Goal: Transaction & Acquisition: Purchase product/service

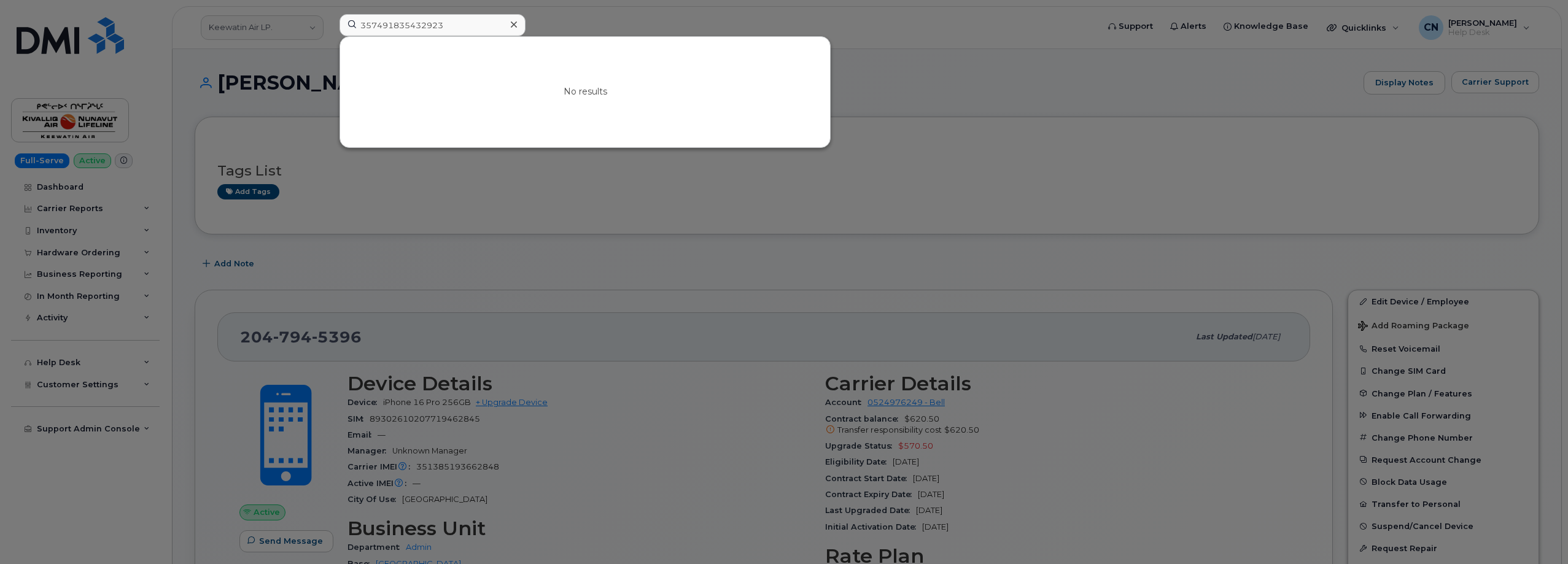
drag, startPoint x: 452, startPoint y: 26, endPoint x: 1, endPoint y: 35, distance: 451.1
click at [330, 32] on div "357491835432923 No results" at bounding box center [714, 27] width 770 height 27
drag, startPoint x: 434, startPoint y: 24, endPoint x: 321, endPoint y: 24, distance: 113.0
click at [330, 24] on div "303-523-6699 No results" at bounding box center [714, 27] width 770 height 27
click at [429, 27] on input "303-523-6699" at bounding box center [432, 25] width 186 height 22
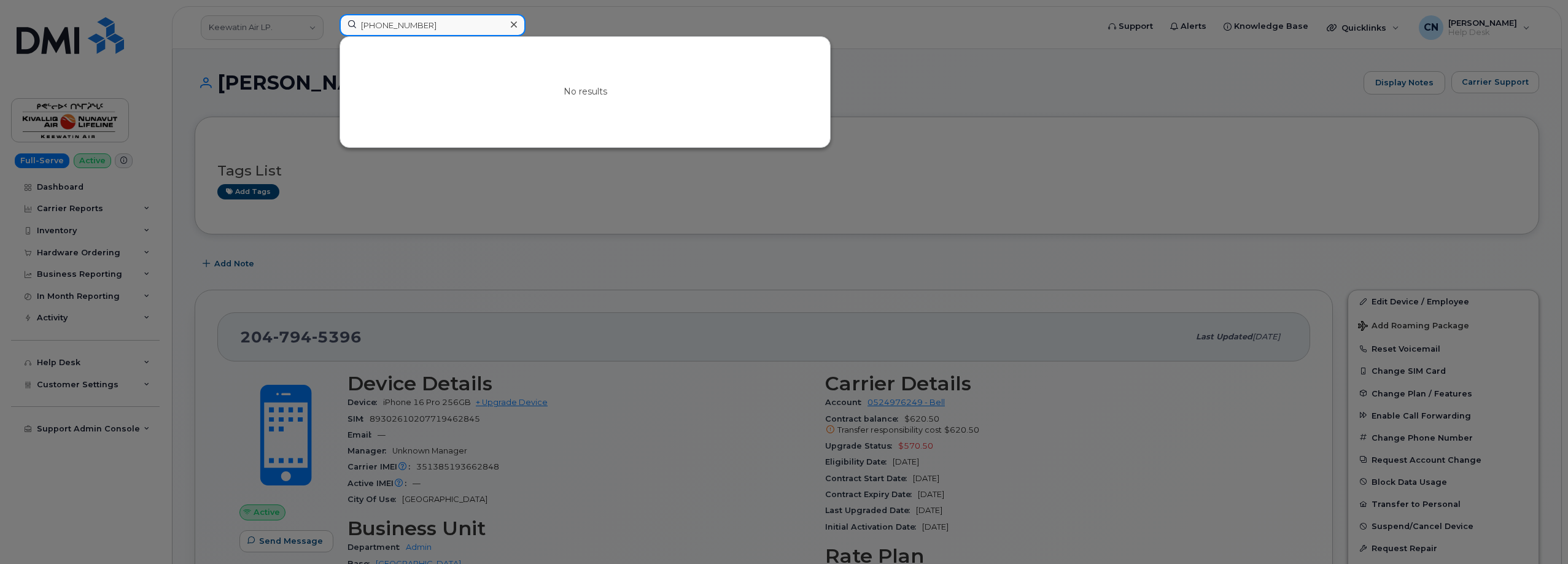
drag, startPoint x: 449, startPoint y: 27, endPoint x: 118, endPoint y: 46, distance: 331.5
click at [330, 41] on div "303-523-6699 No results" at bounding box center [714, 27] width 770 height 27
paste input "9135233003"
click at [253, 79] on div at bounding box center [784, 282] width 1568 height 564
drag, startPoint x: 370, startPoint y: 19, endPoint x: 105, endPoint y: 57, distance: 267.7
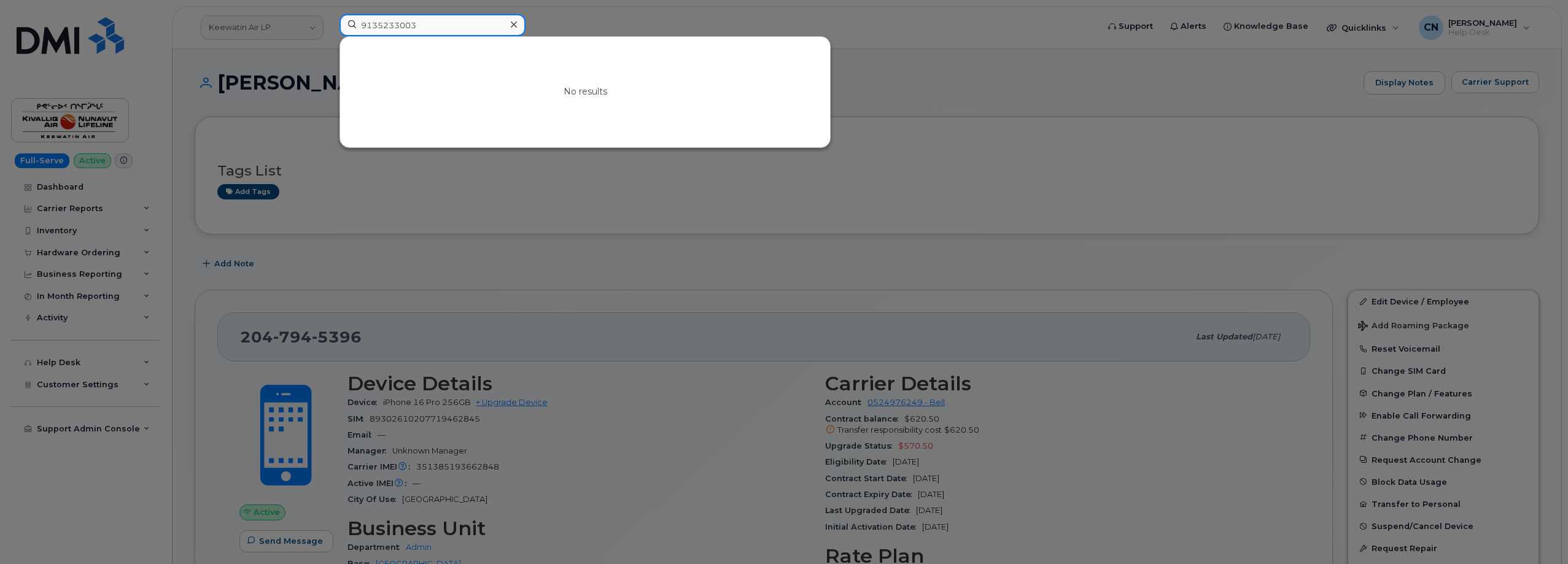
click at [330, 26] on div "9135233003 No results" at bounding box center [714, 27] width 770 height 27
type input "K"
drag, startPoint x: 404, startPoint y: 23, endPoint x: 161, endPoint y: 27, distance: 243.0
click at [330, 22] on div "Kedding No results" at bounding box center [714, 27] width 770 height 27
paste input "a"
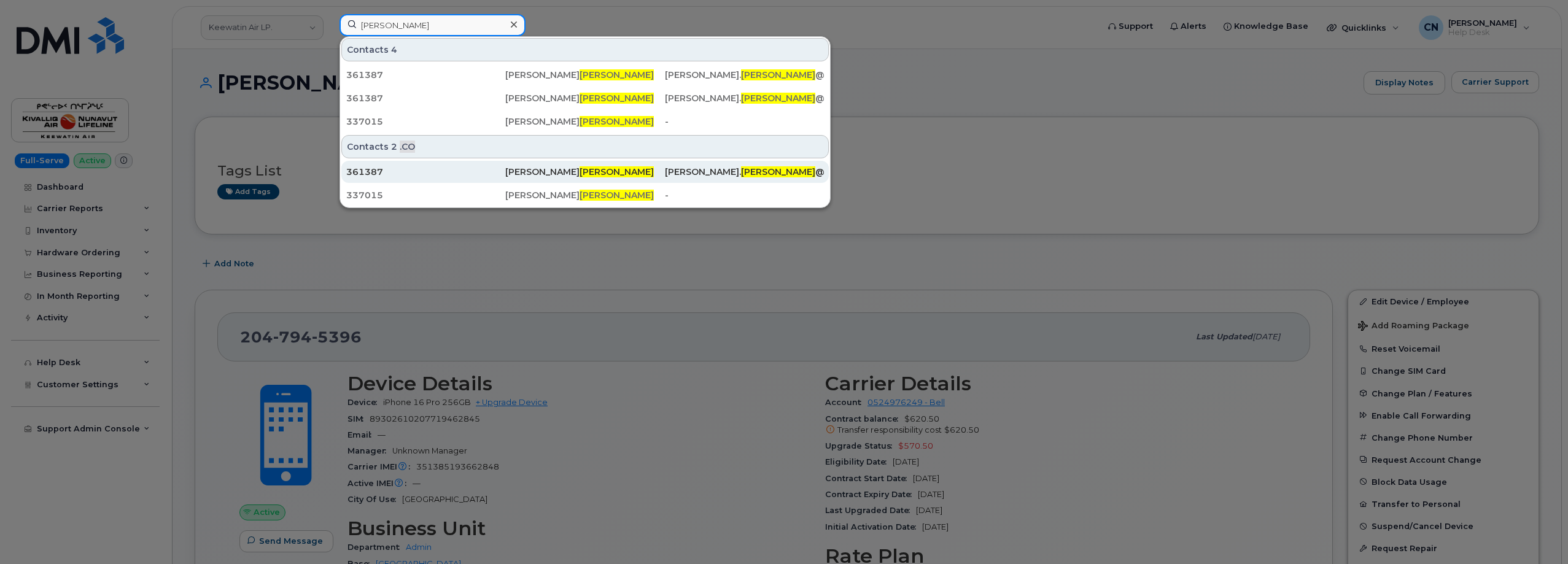
type input "Kaeding"
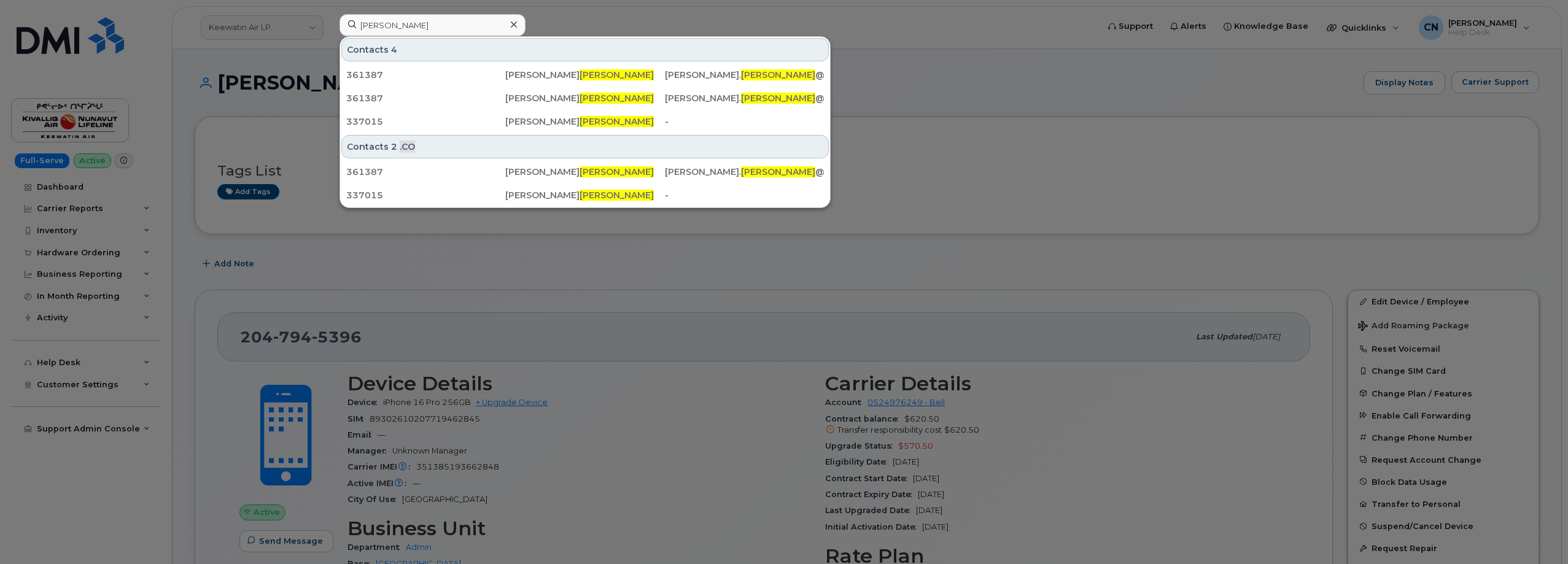
drag, startPoint x: 384, startPoint y: 185, endPoint x: 420, endPoint y: 41, distance: 148.4
click at [488, 72] on div "361387" at bounding box center [426, 75] width 159 height 12
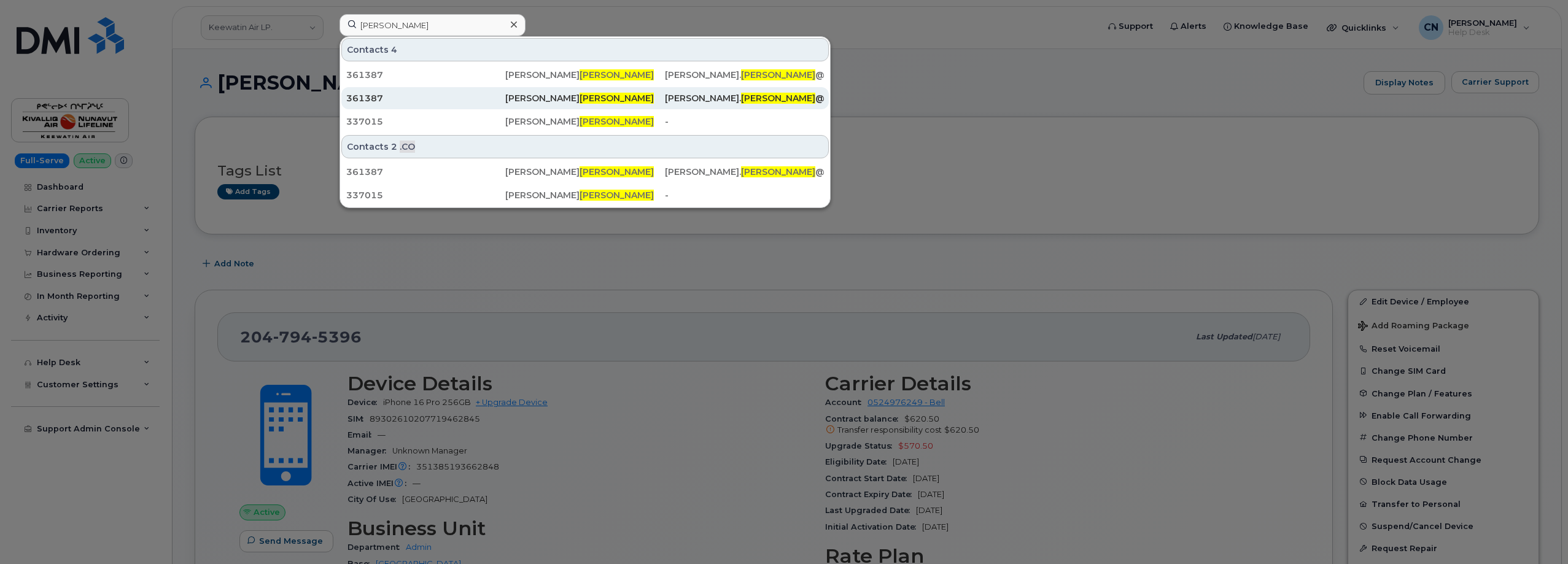
click at [413, 94] on div "361387" at bounding box center [426, 98] width 159 height 12
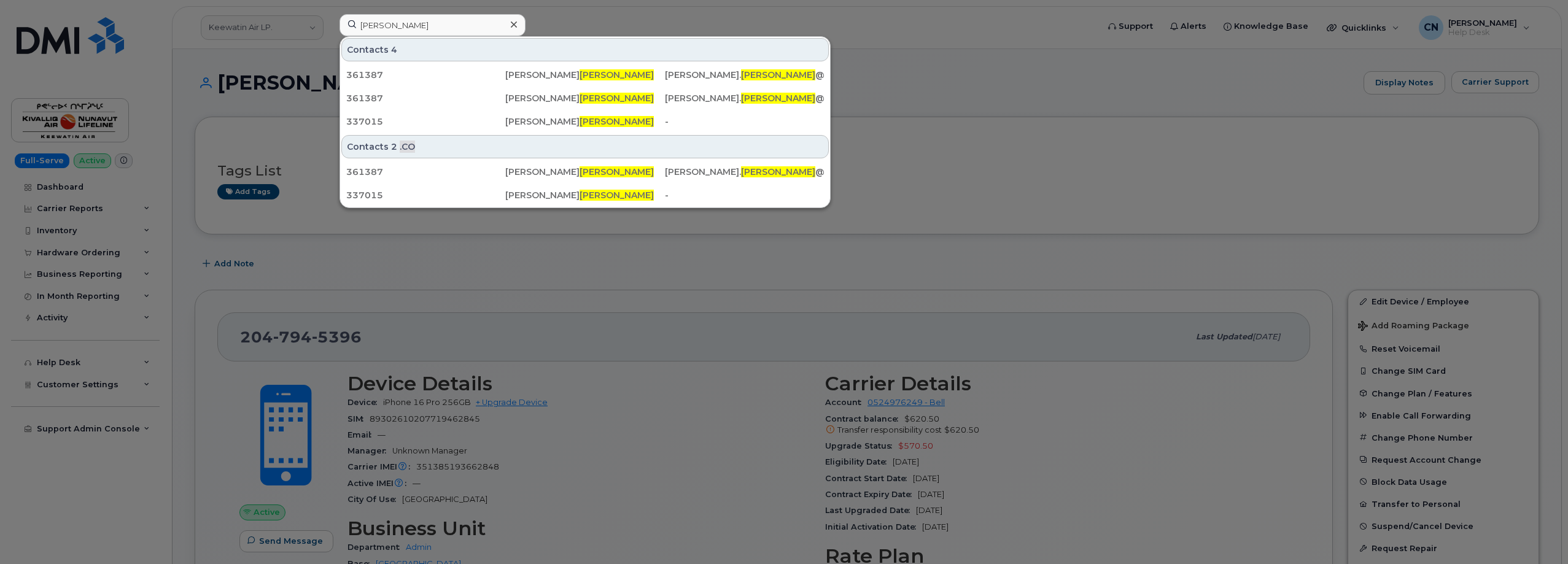
click at [1034, 159] on div at bounding box center [784, 282] width 1568 height 564
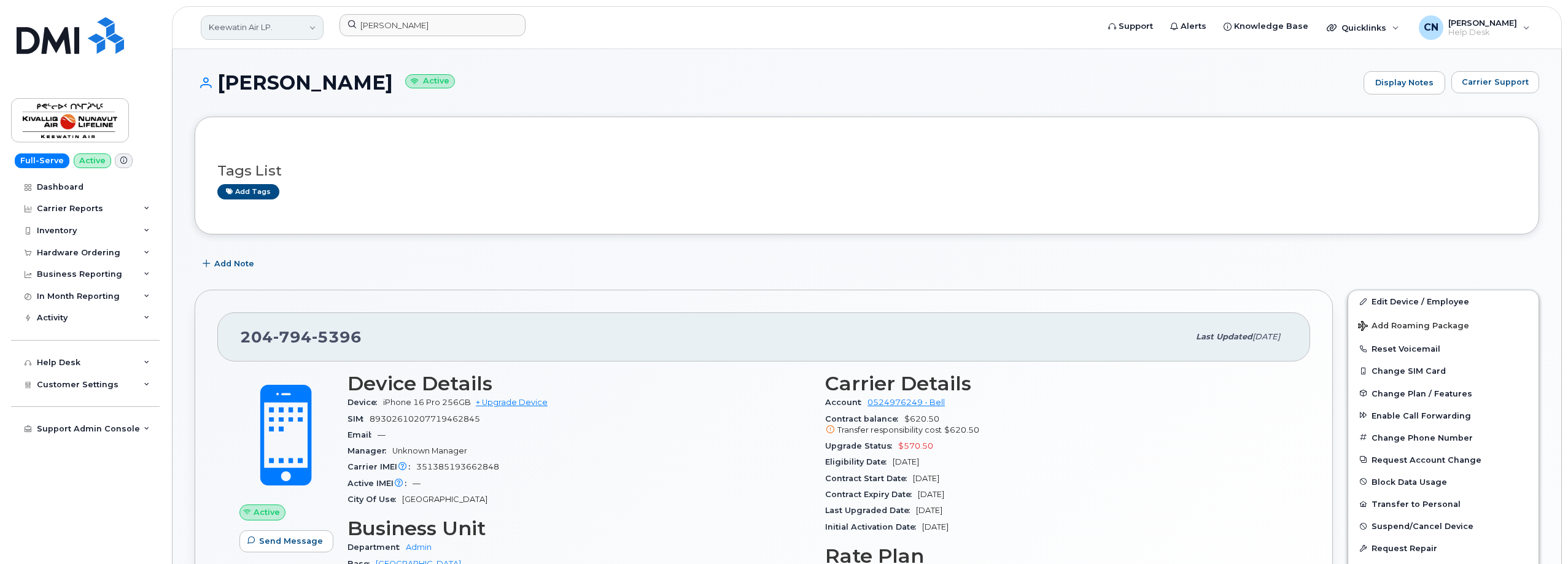
click at [251, 23] on link "Keewatin Air LP." at bounding box center [262, 27] width 123 height 25
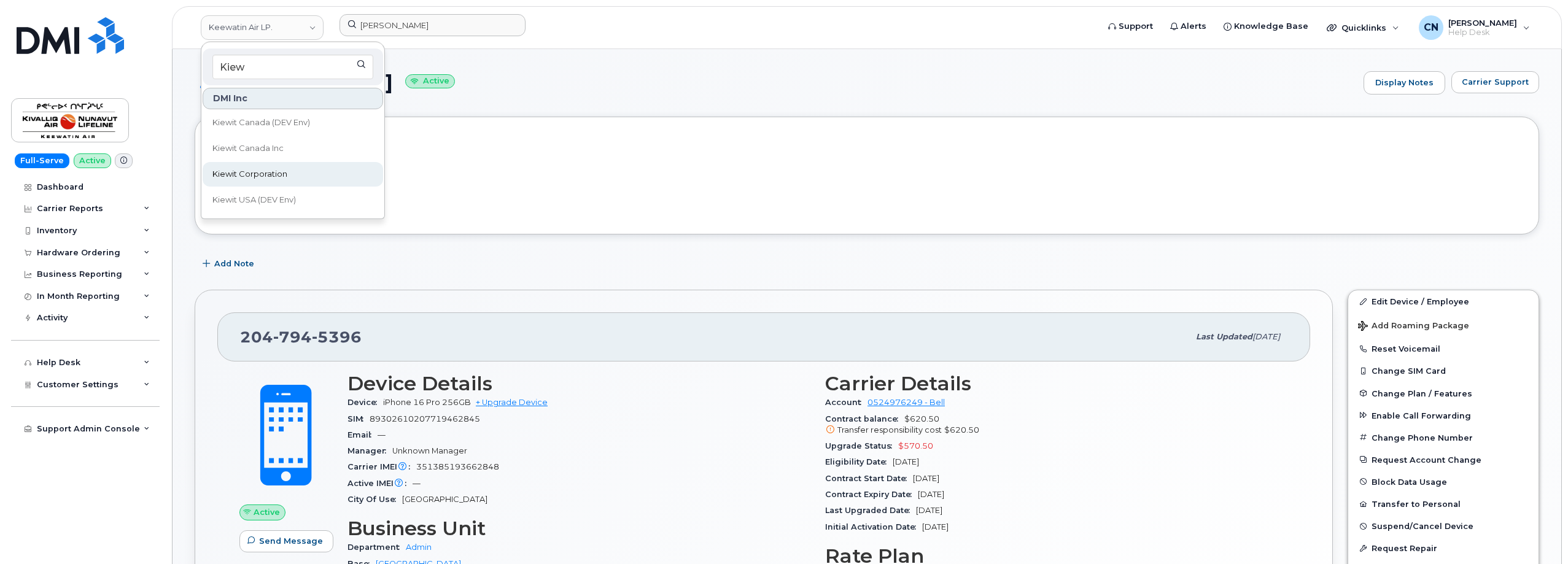
type input "Kiew"
click at [259, 179] on span "Kiewit Corporation" at bounding box center [250, 174] width 75 height 12
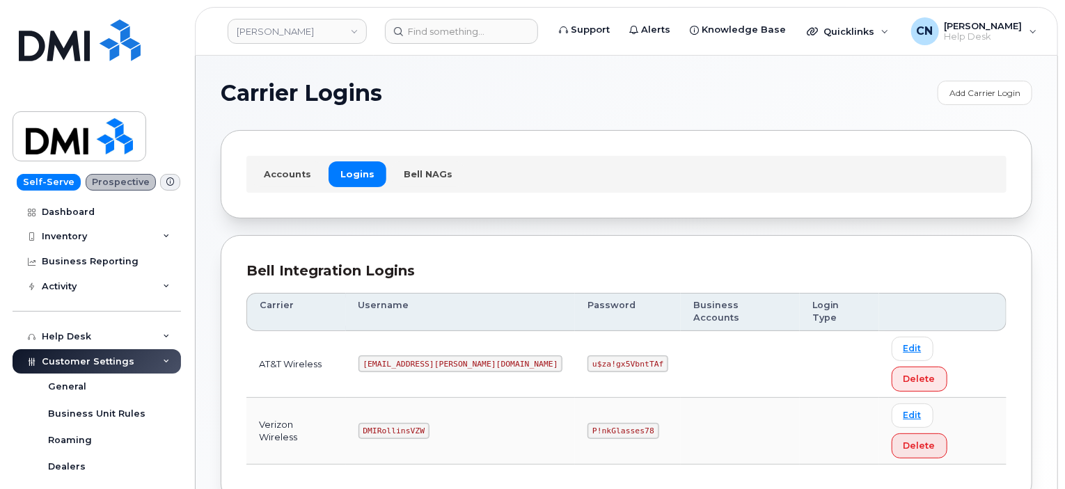
scroll to position [19, 0]
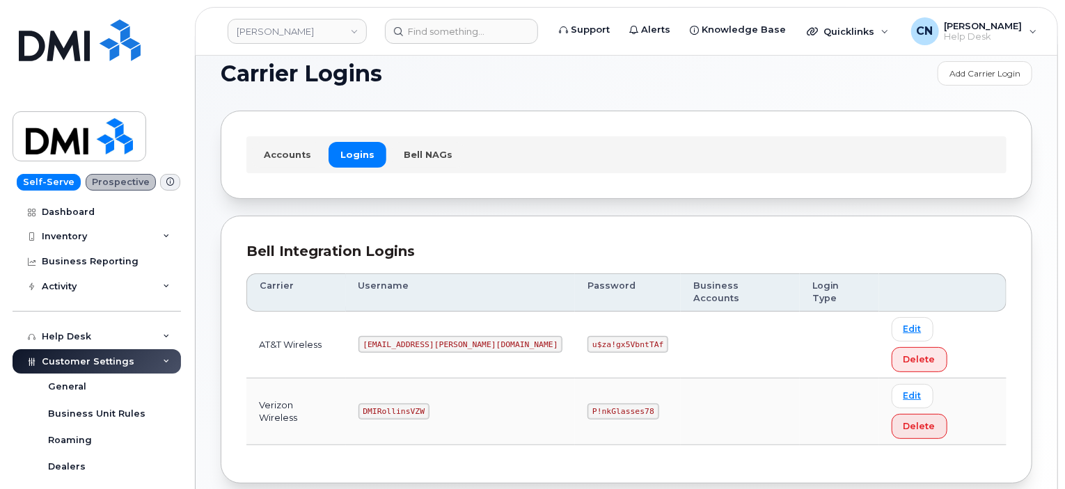
drag, startPoint x: 585, startPoint y: 354, endPoint x: 519, endPoint y: 361, distance: 66.5
click at [575, 379] on td "P!nkGlasses78" at bounding box center [628, 412] width 106 height 67
drag, startPoint x: 528, startPoint y: 352, endPoint x: 668, endPoint y: 355, distance: 140.6
click at [650, 379] on tr "Verizon Wireless DMIRollinsVZW P!nkGlasses78 Edit Delete" at bounding box center [626, 412] width 760 height 67
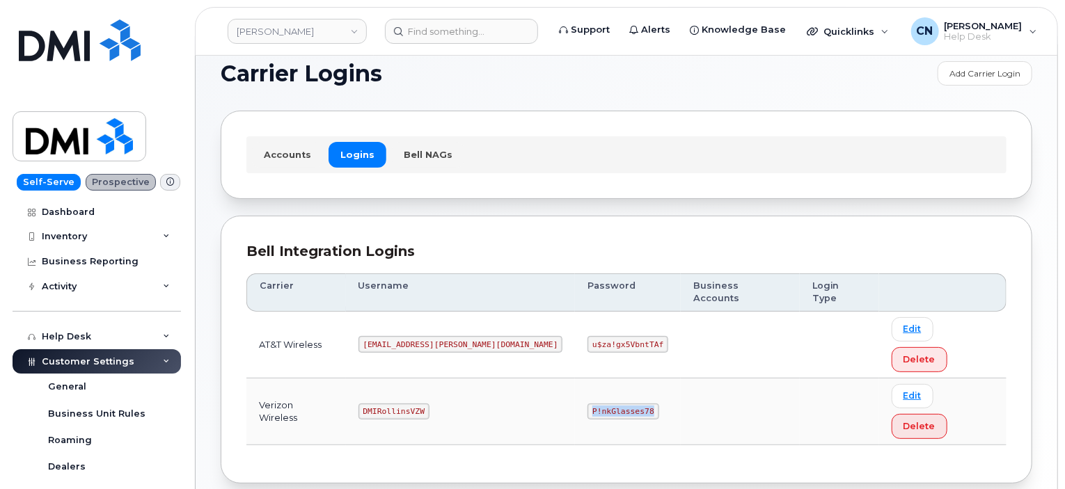
copy code "P!nkGlasses78"
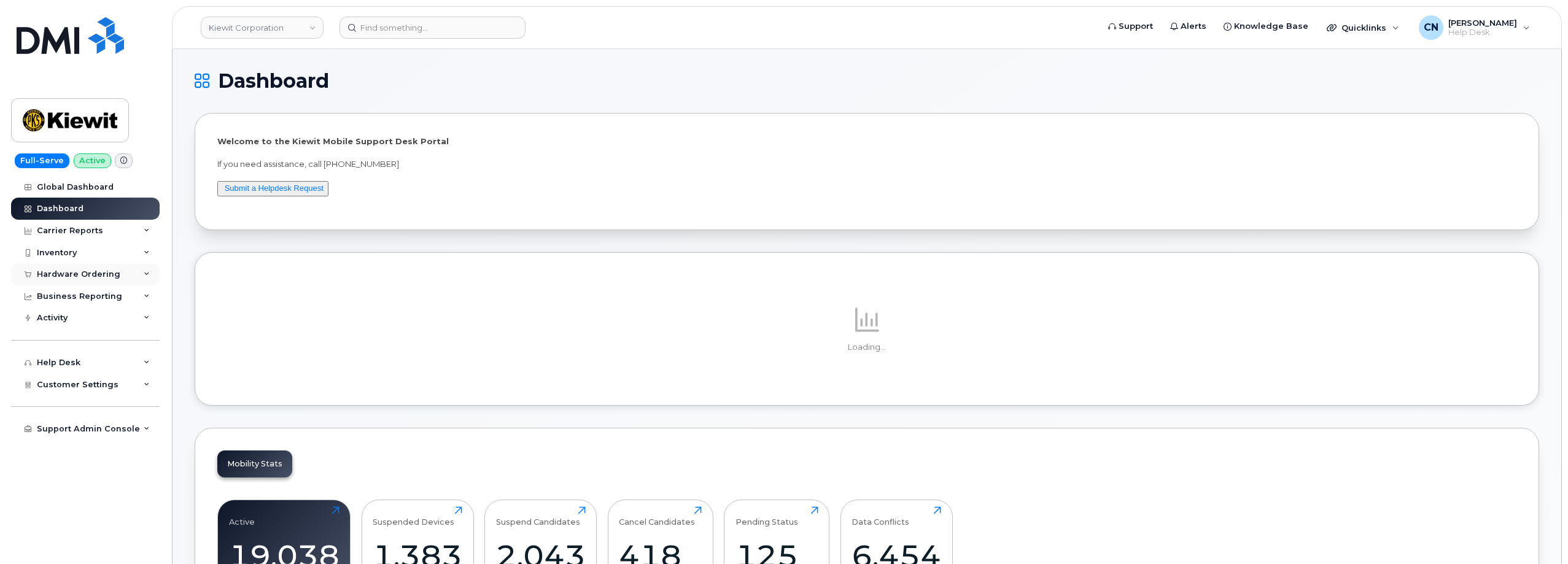
click at [55, 272] on div "Hardware Ordering" at bounding box center [78, 274] width 84 height 10
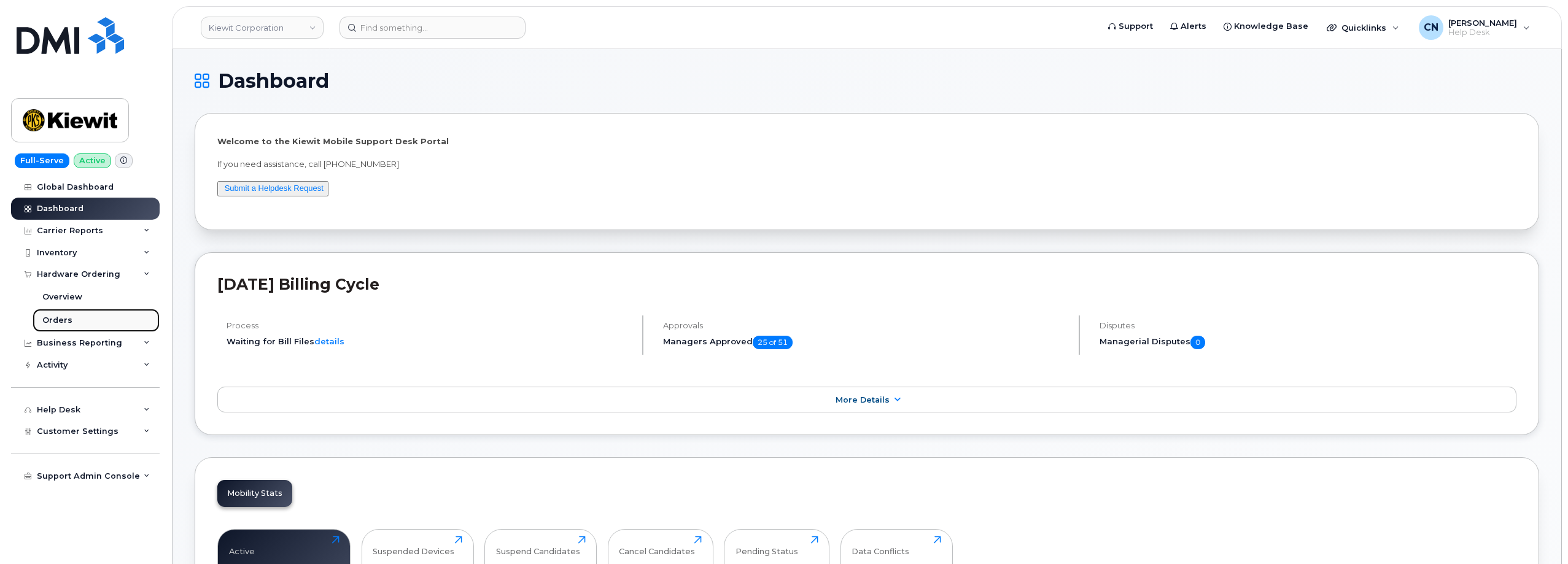
click at [61, 320] on div "Orders" at bounding box center [57, 320] width 30 height 11
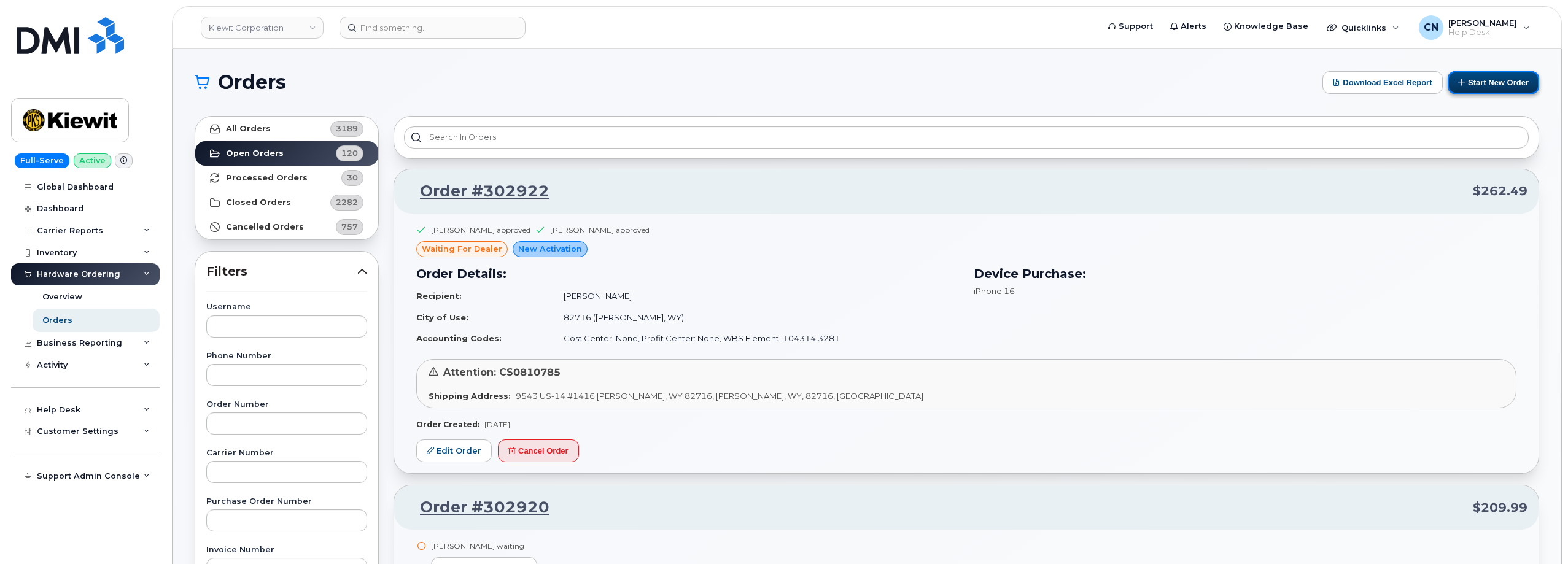
click at [1490, 86] on button "Start New Order" at bounding box center [1493, 83] width 92 height 23
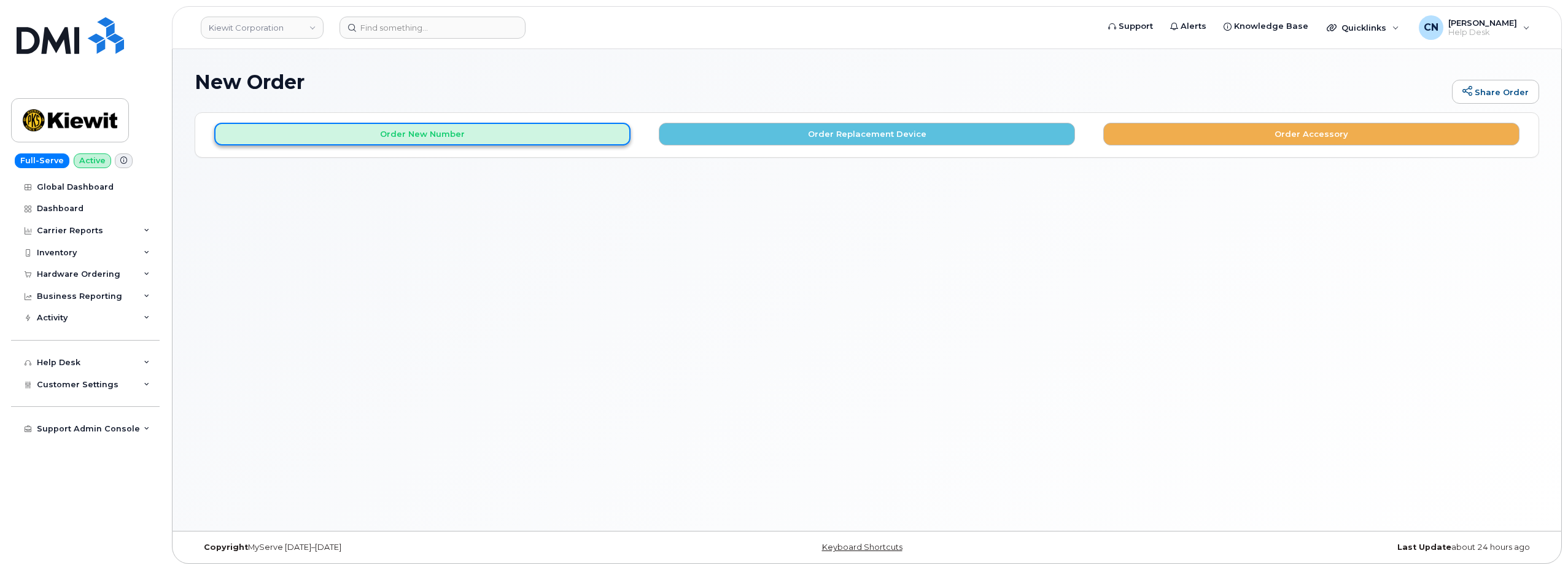
click at [439, 130] on button "Order New Number" at bounding box center [422, 134] width 416 height 23
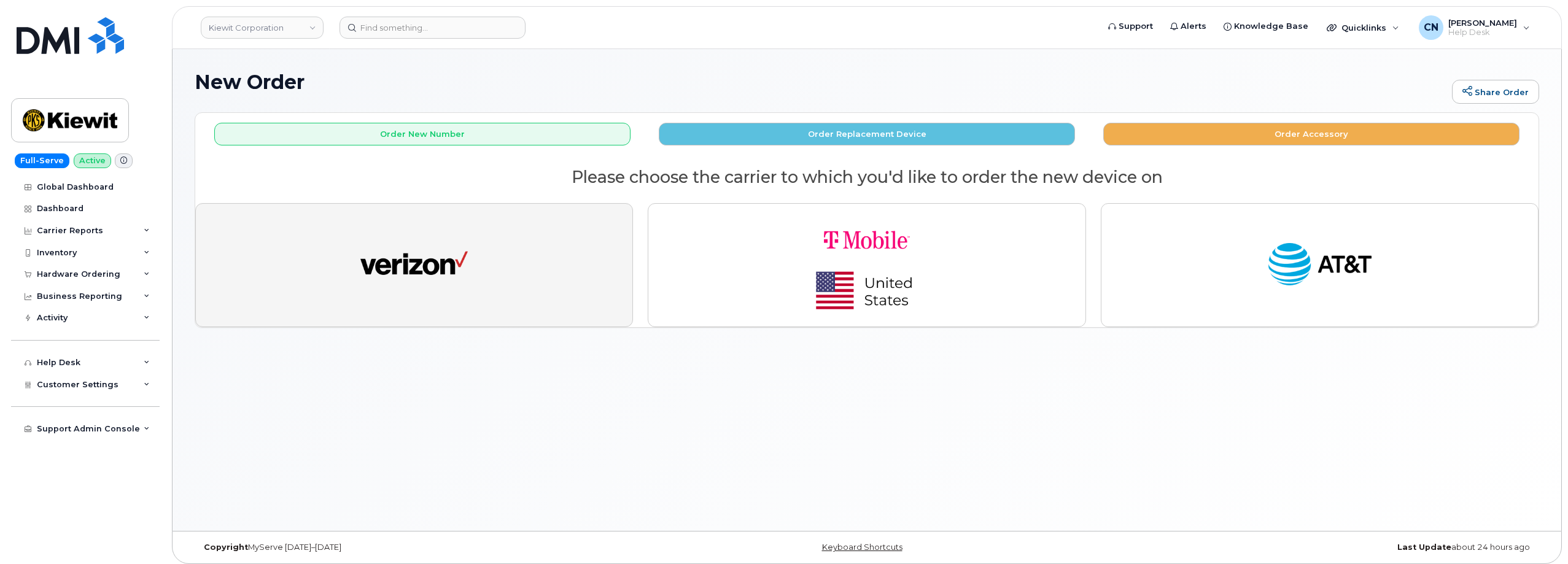
click at [375, 263] on img "button" at bounding box center [414, 264] width 108 height 56
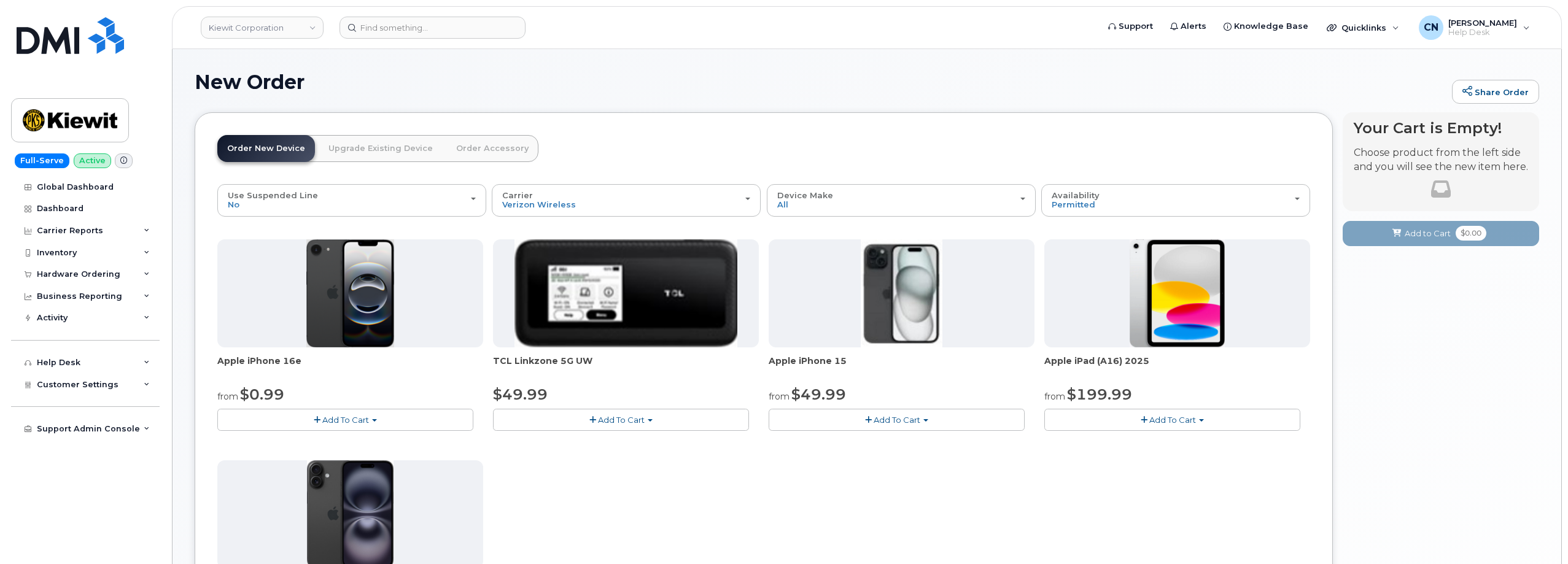
click at [336, 420] on span "Add To Cart" at bounding box center [345, 419] width 47 height 10
click at [362, 448] on link "$0.99 - 2 Year Activation (128GB)" at bounding box center [300, 442] width 159 height 15
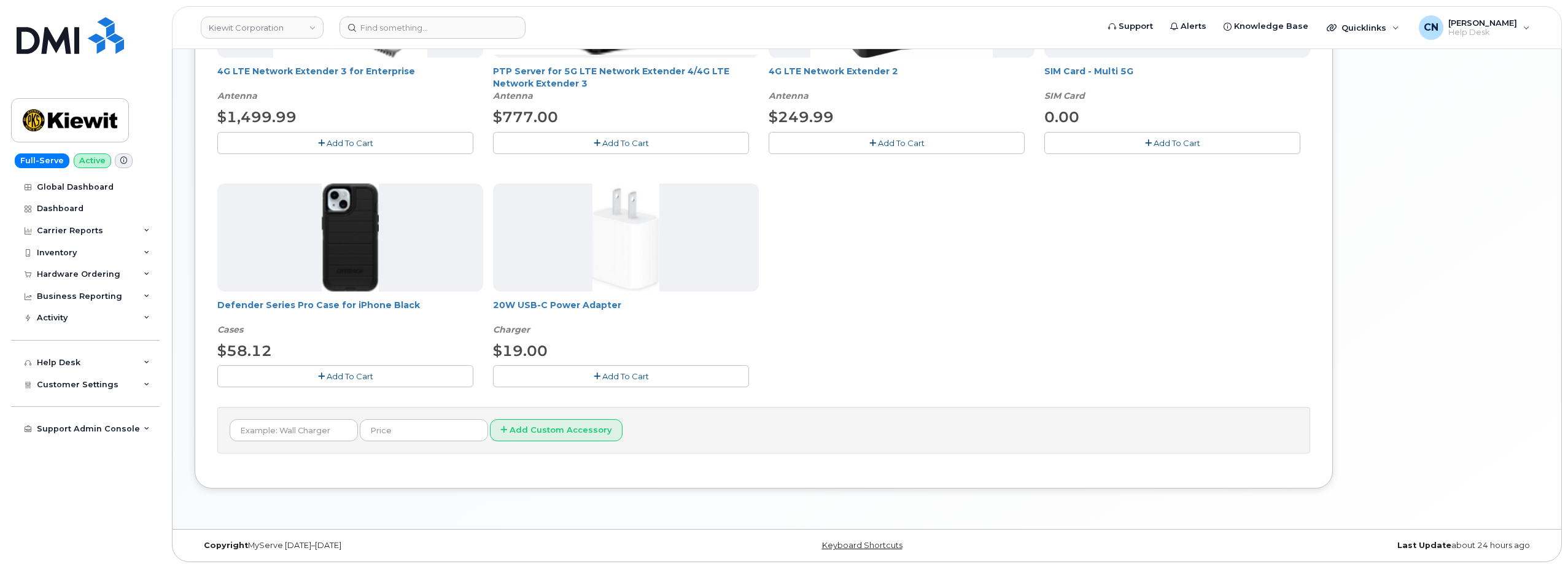
scroll to position [330, 0]
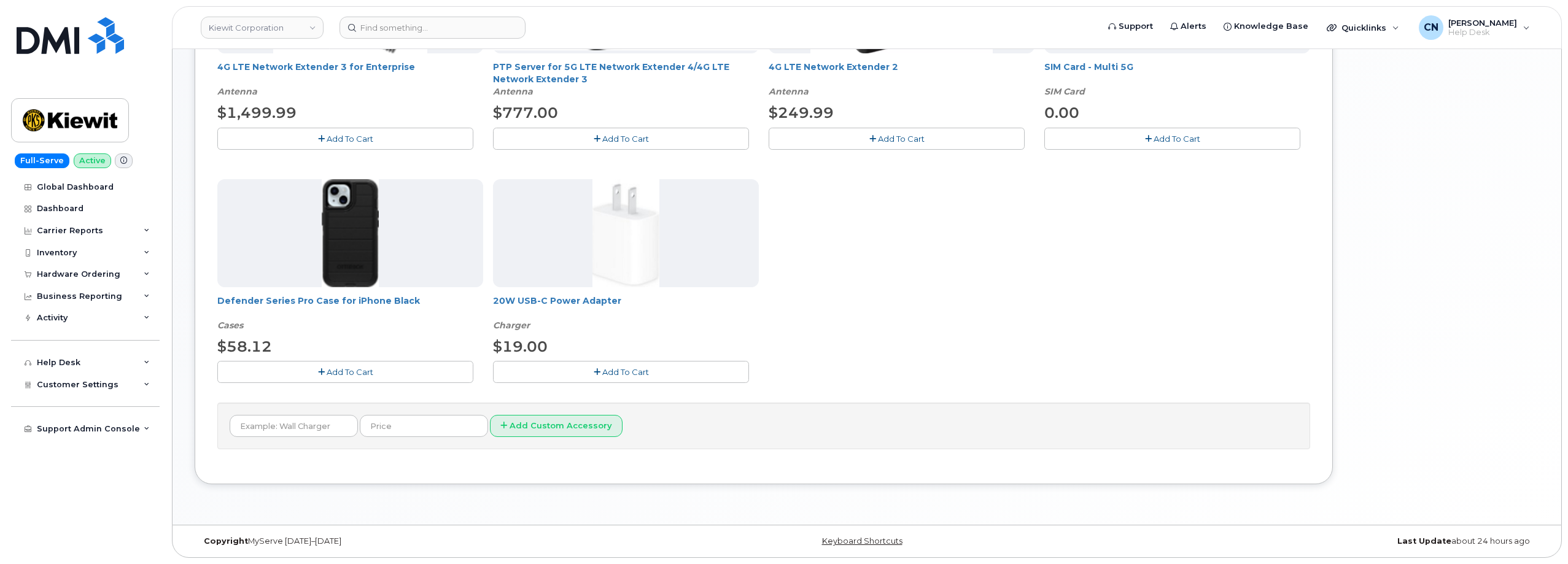
click at [344, 374] on span "Add To Cart" at bounding box center [349, 371] width 47 height 10
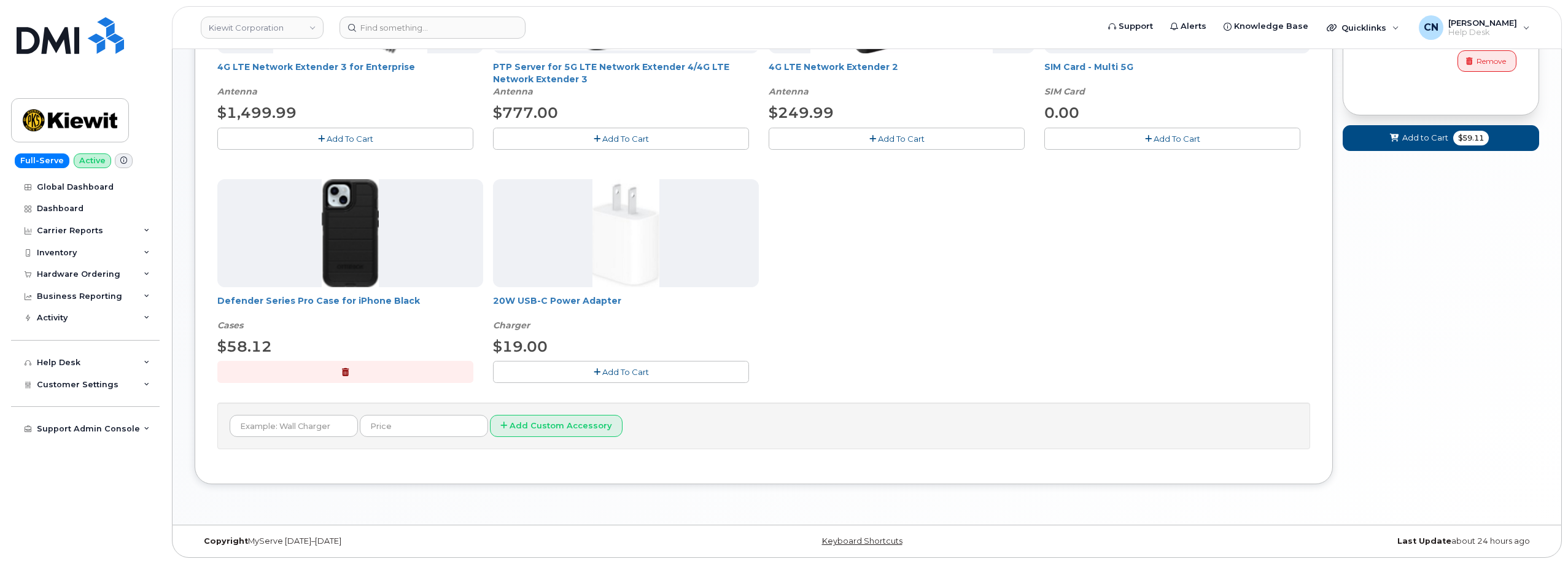
click at [609, 371] on span "Add To Cart" at bounding box center [625, 371] width 47 height 10
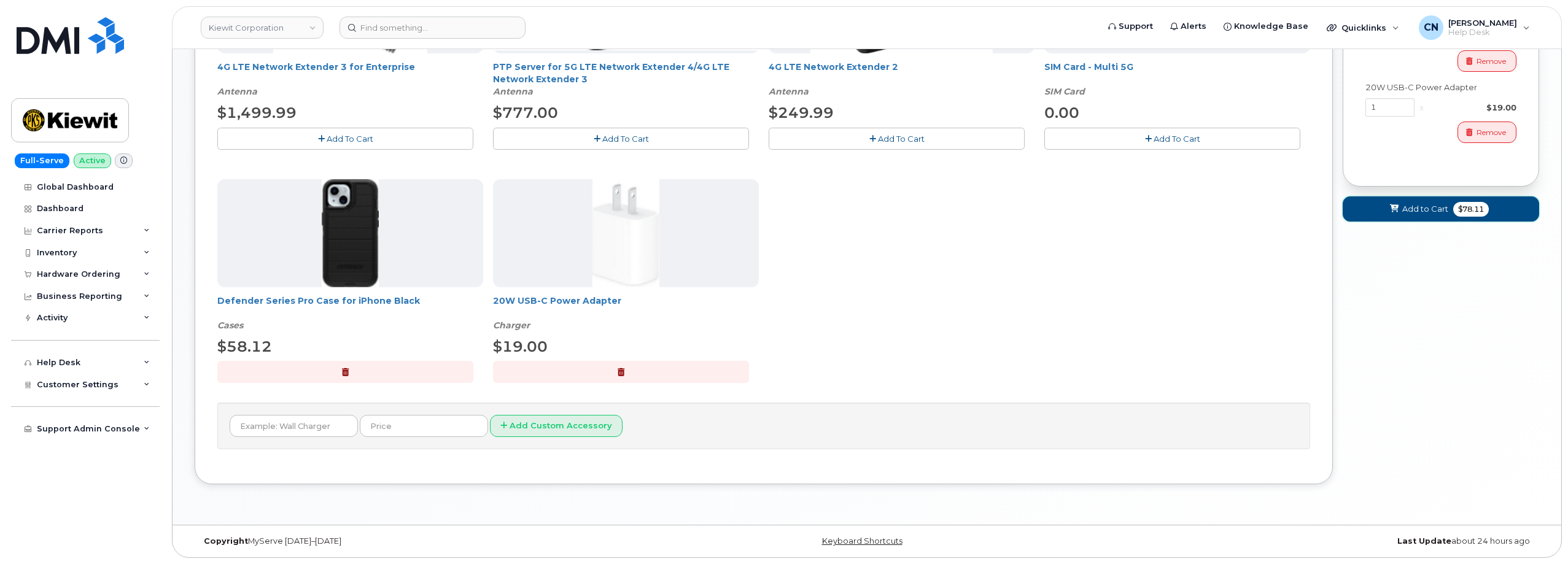
click at [1398, 205] on icon at bounding box center [1394, 208] width 9 height 8
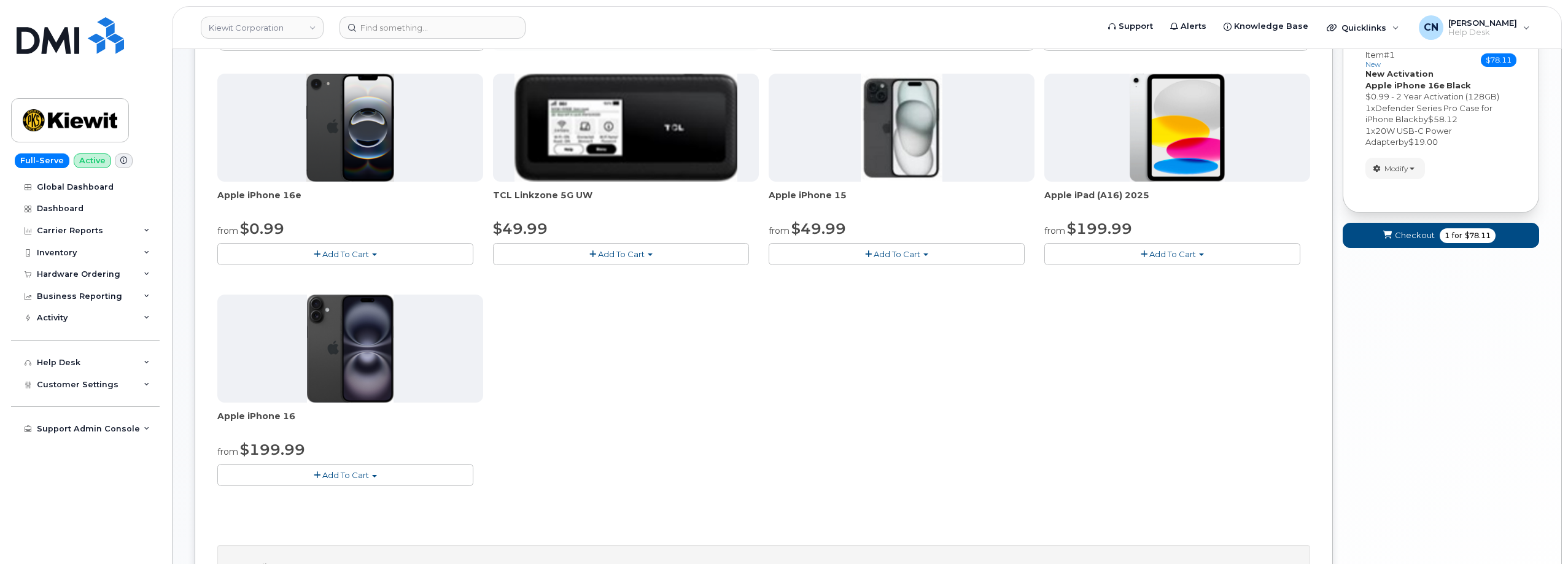
scroll to position [0, 0]
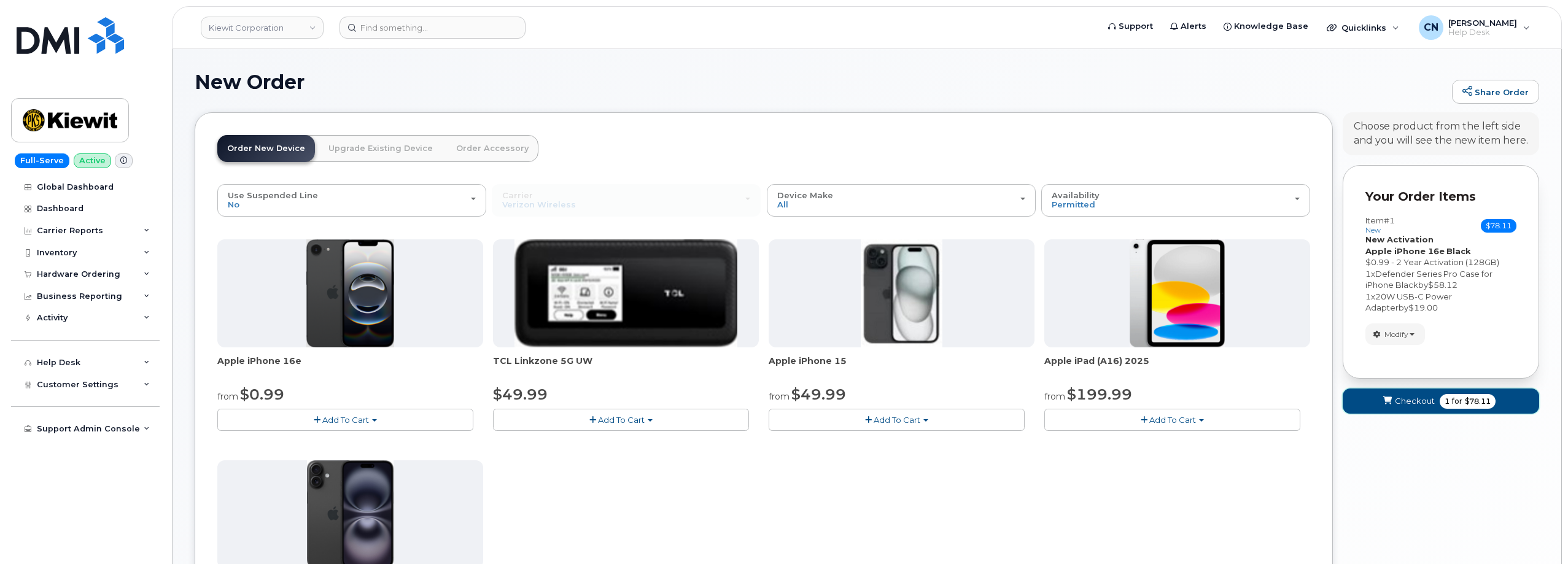
drag, startPoint x: 1405, startPoint y: 399, endPoint x: 1369, endPoint y: 384, distance: 39.0
click at [1406, 400] on span "Checkout" at bounding box center [1414, 400] width 40 height 11
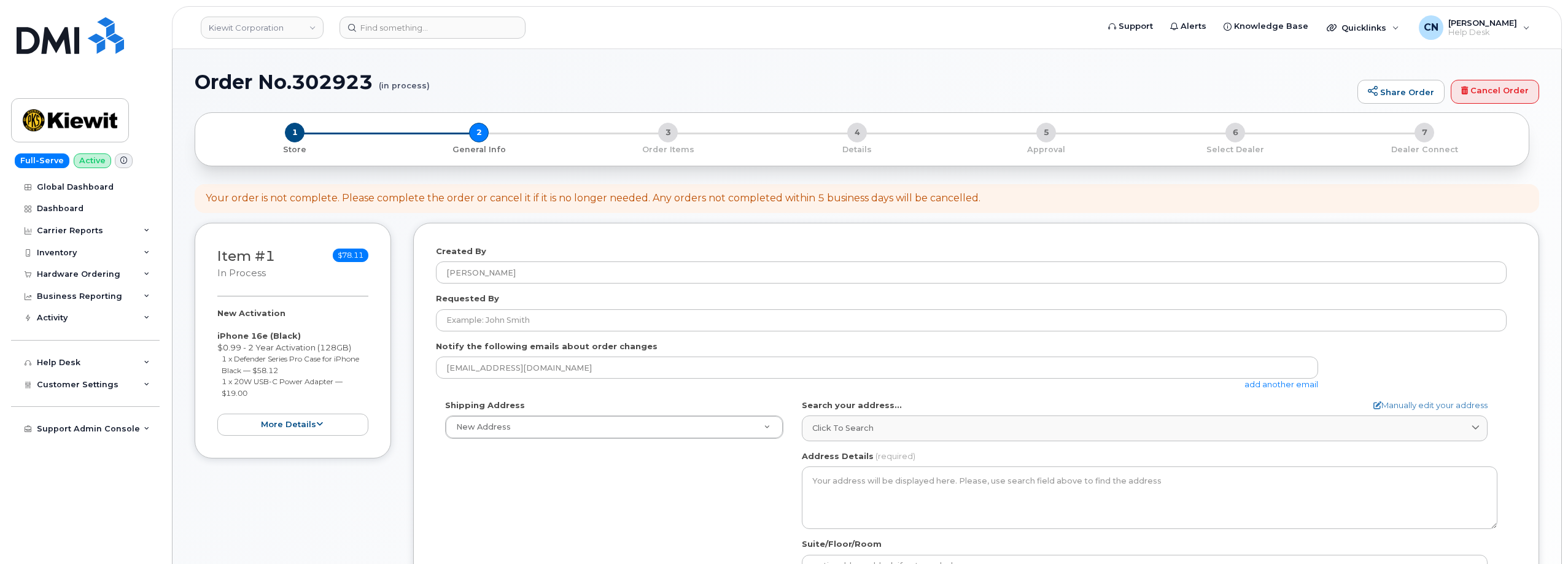
select select
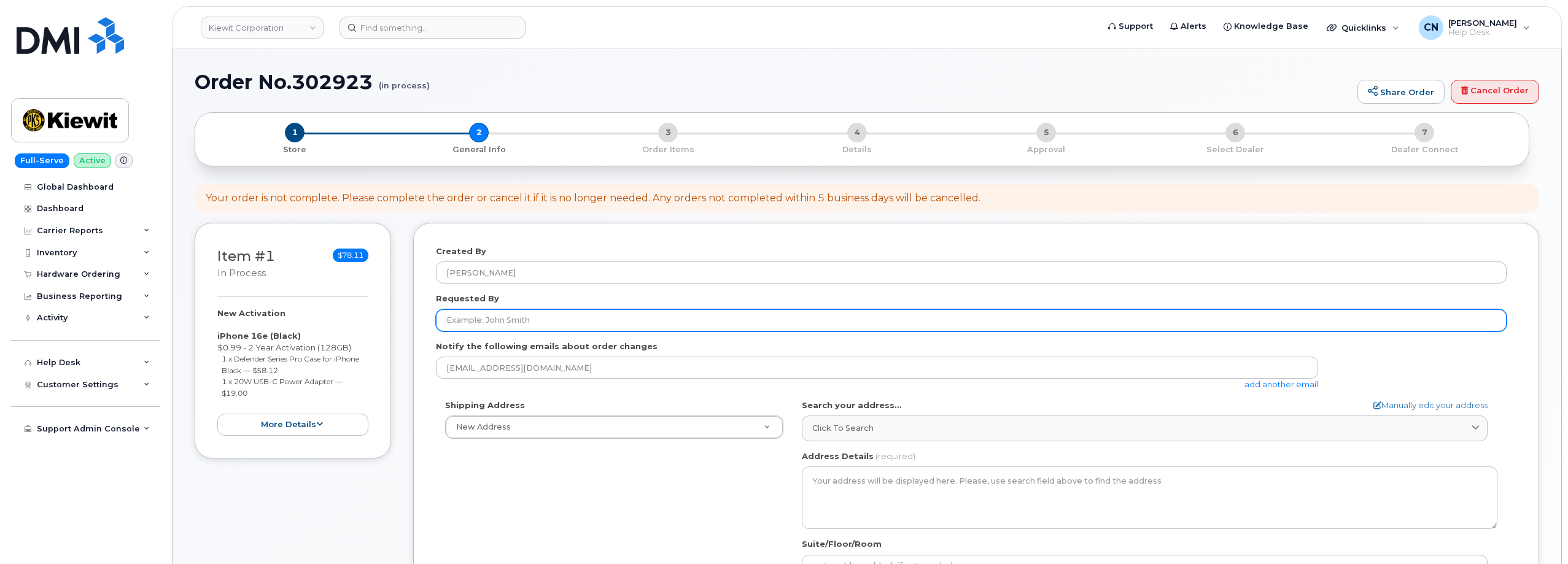
click at [494, 319] on input "Requested By" at bounding box center [971, 320] width 1071 height 22
paste input "[PERSON_NAME]"
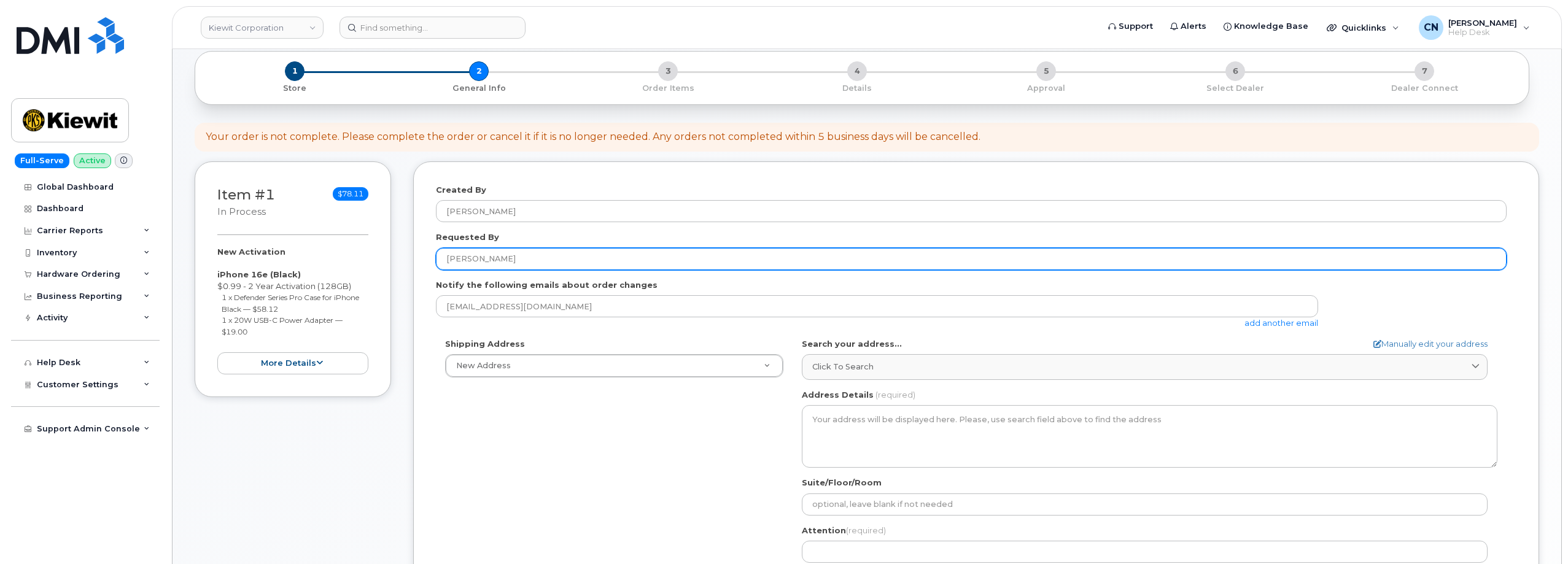
type input "[PERSON_NAME]"
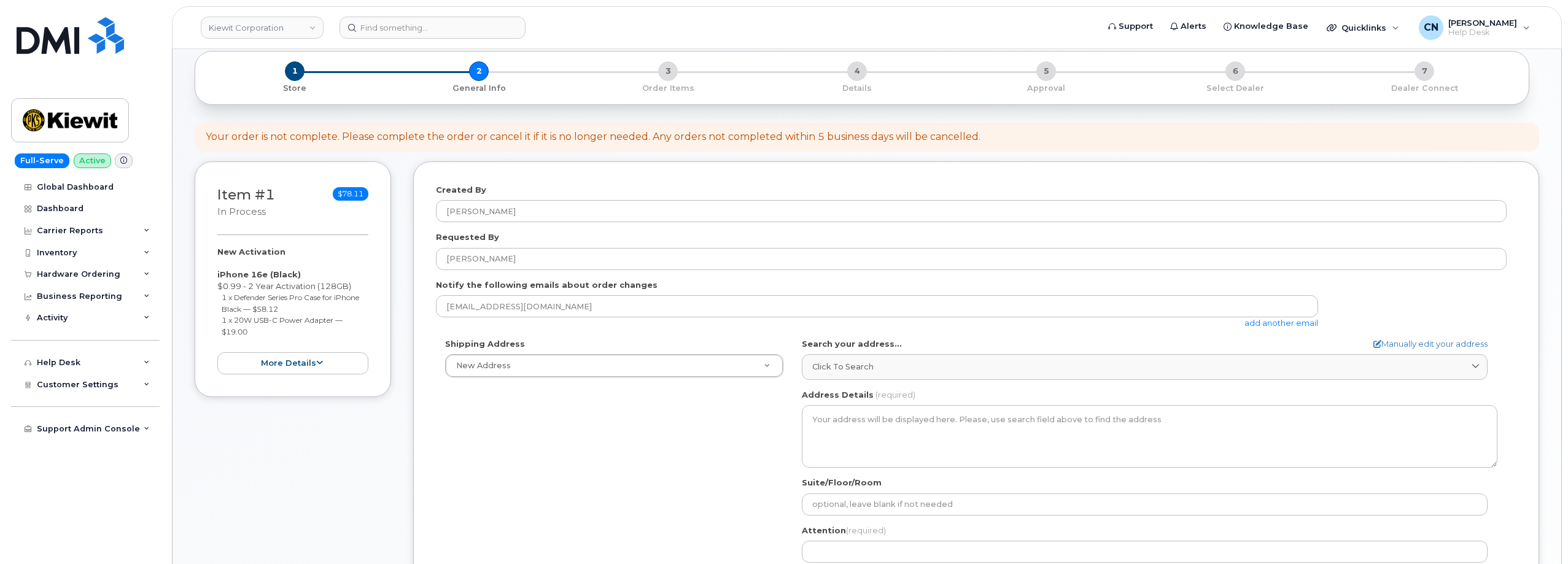
click at [1293, 326] on link "add another email" at bounding box center [1281, 323] width 74 height 10
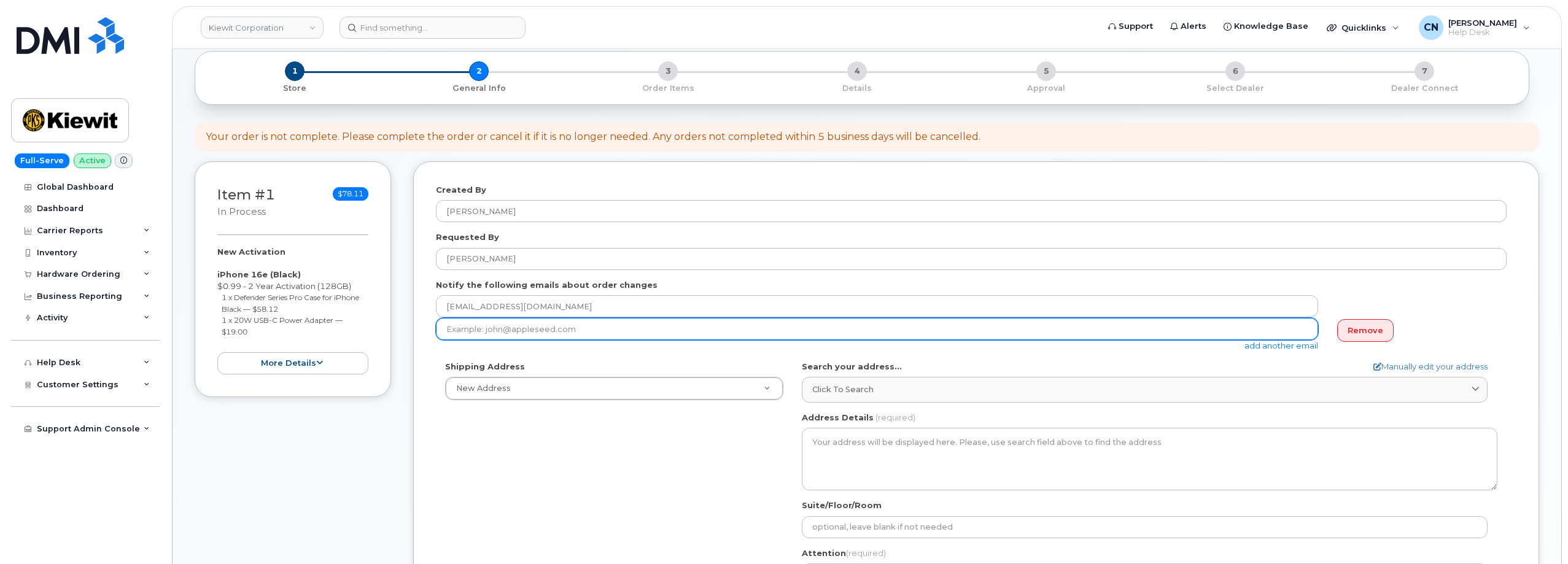
click at [544, 332] on input "email" at bounding box center [877, 329] width 882 height 22
paste input "Jeffrey.Kaeding@kiewit.com"
type input "Jeffrey.Kaeding@kiewit.com"
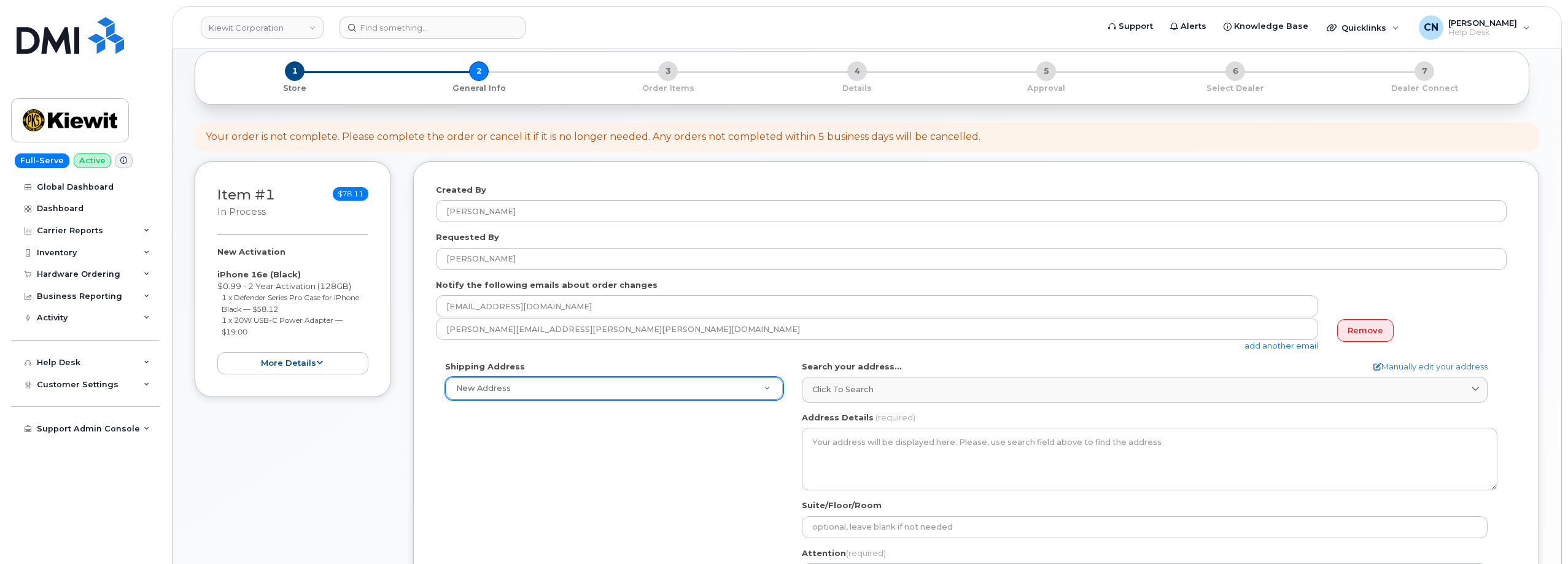
click at [511, 376] on div "Shipping Address New Address New Address 4004 South 60th ST 1550 Mike Fahey Ste…" at bounding box center [614, 380] width 356 height 40
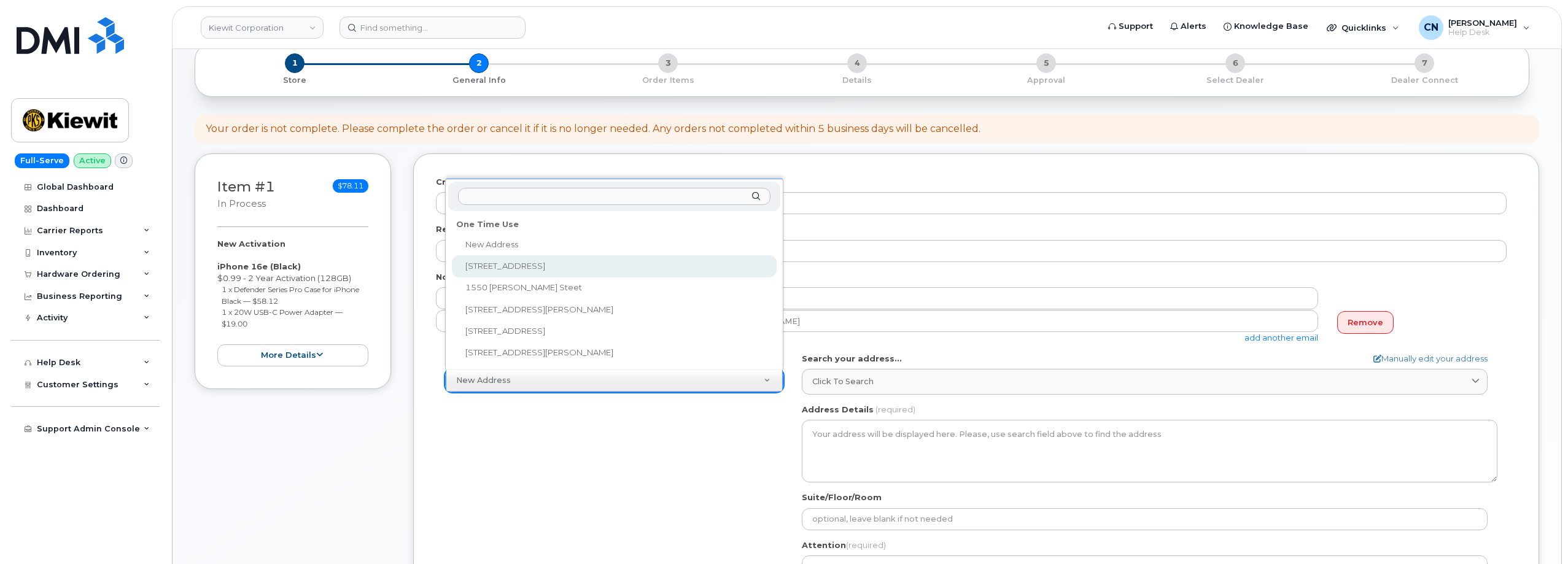
scroll to position [184, 0]
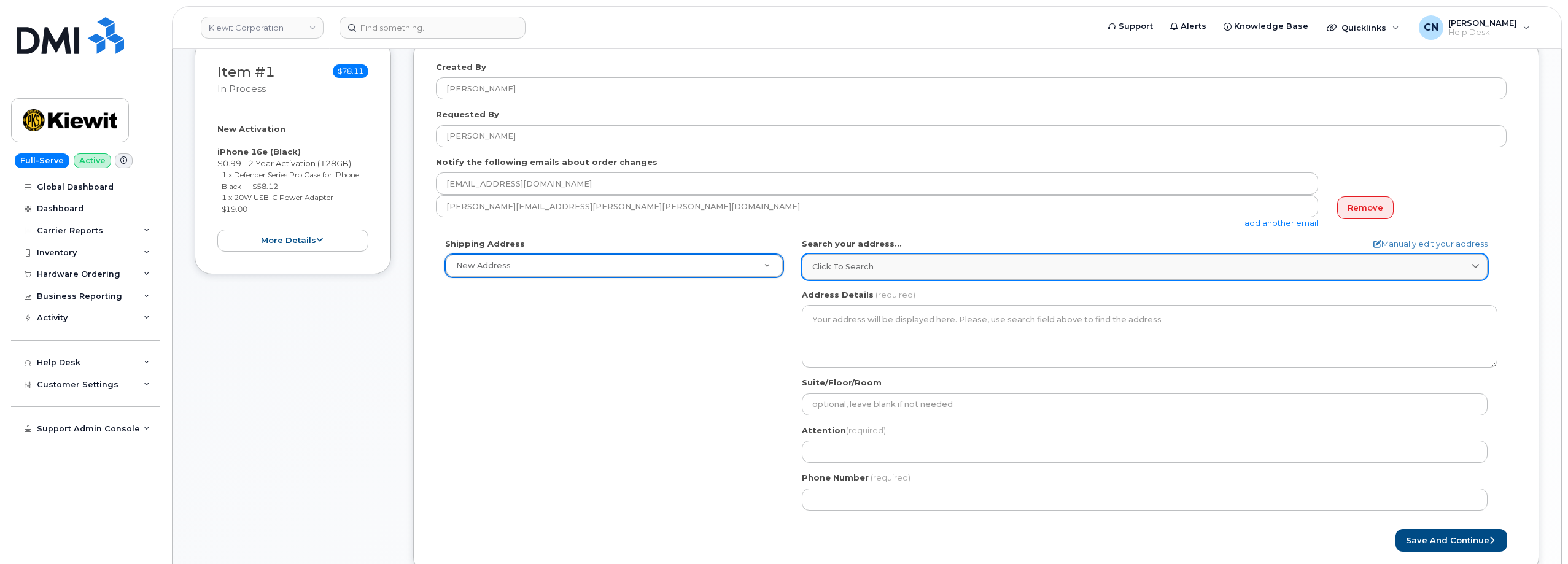
click at [882, 263] on div "Click to search" at bounding box center [1145, 266] width 665 height 11
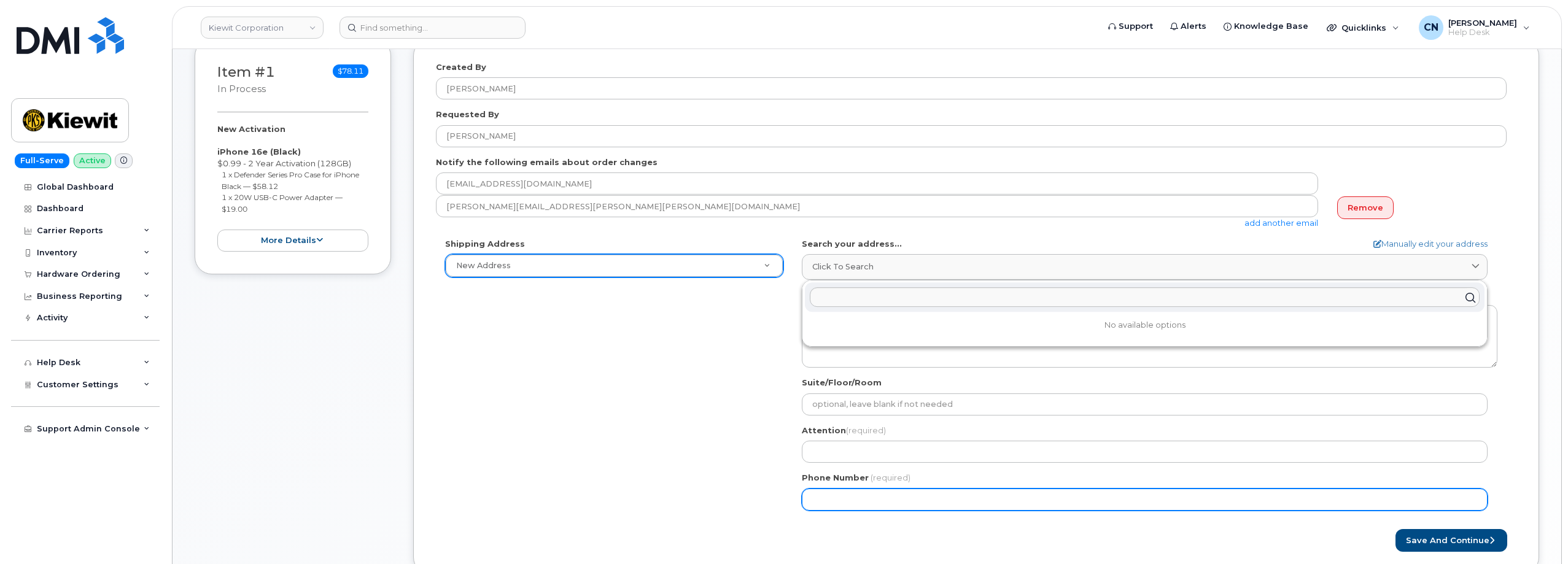
click at [586, 498] on div "Shipping Address New Address New Address 4004 South 60th ST 1550 Mike Fahey Ste…" at bounding box center [971, 379] width 1071 height 282
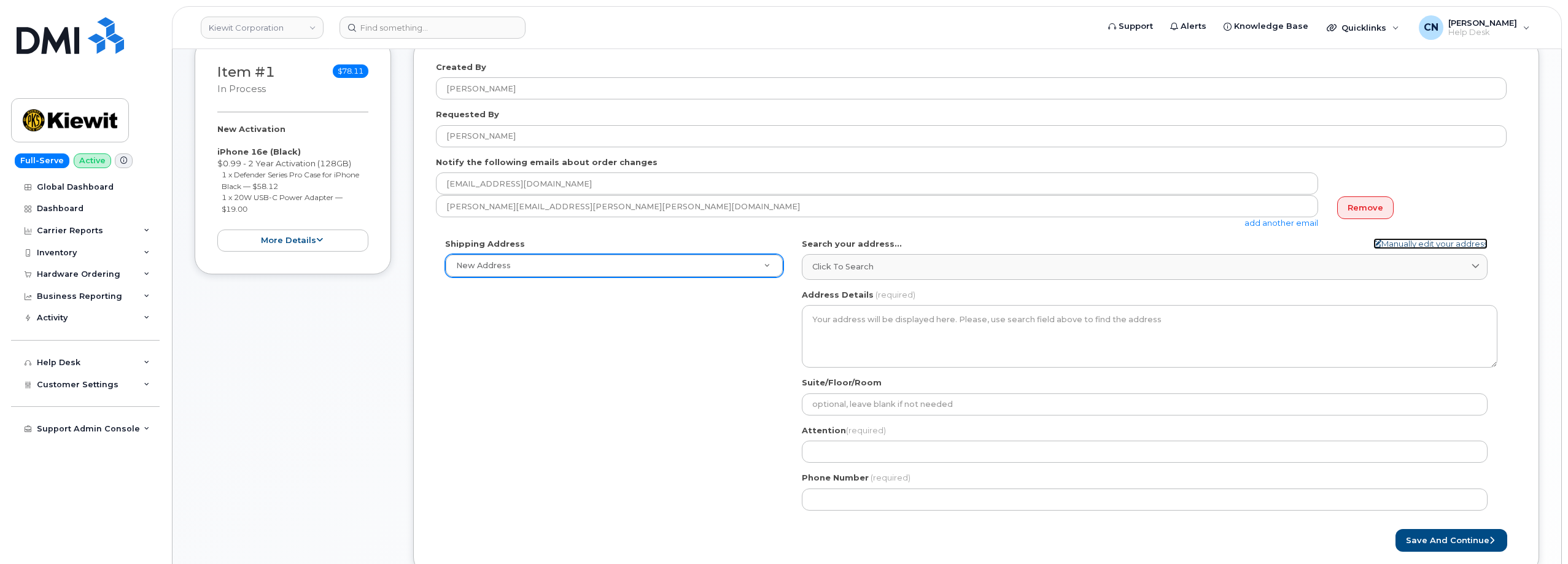
click at [1394, 240] on link "Manually edit your address" at bounding box center [1430, 243] width 114 height 11
select select
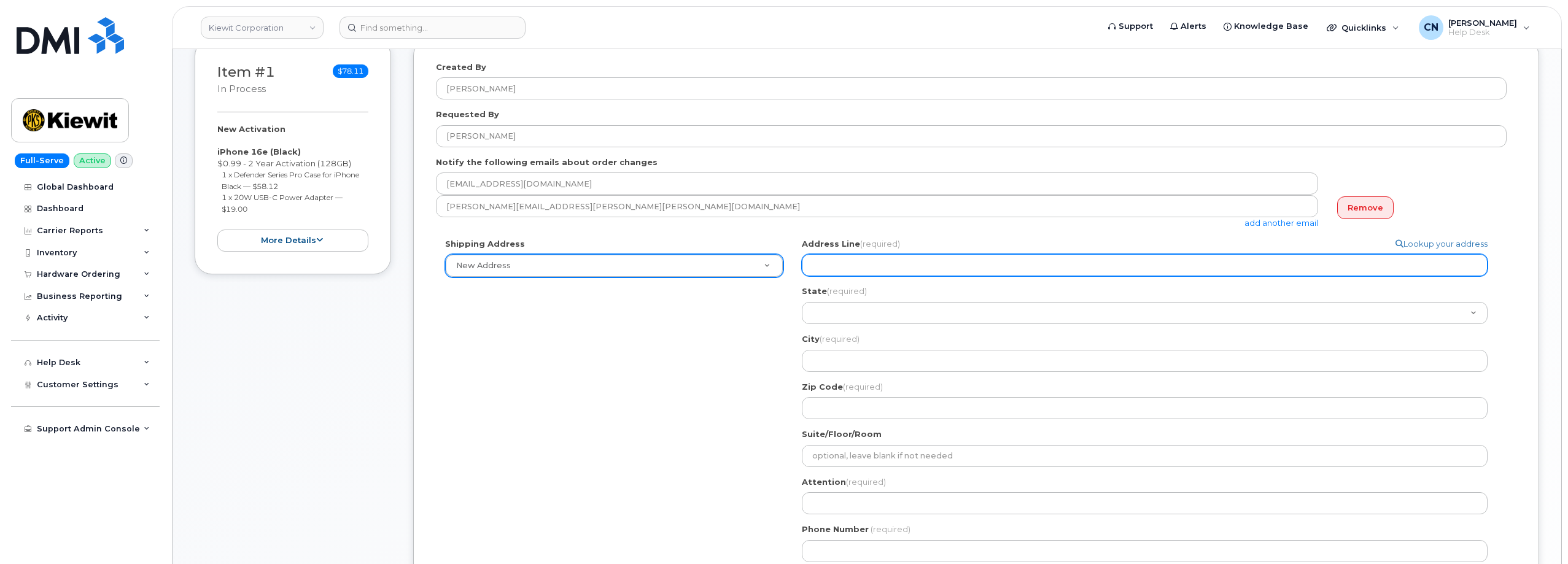
click at [873, 263] on input "Address Line (required)" at bounding box center [1145, 264] width 686 height 22
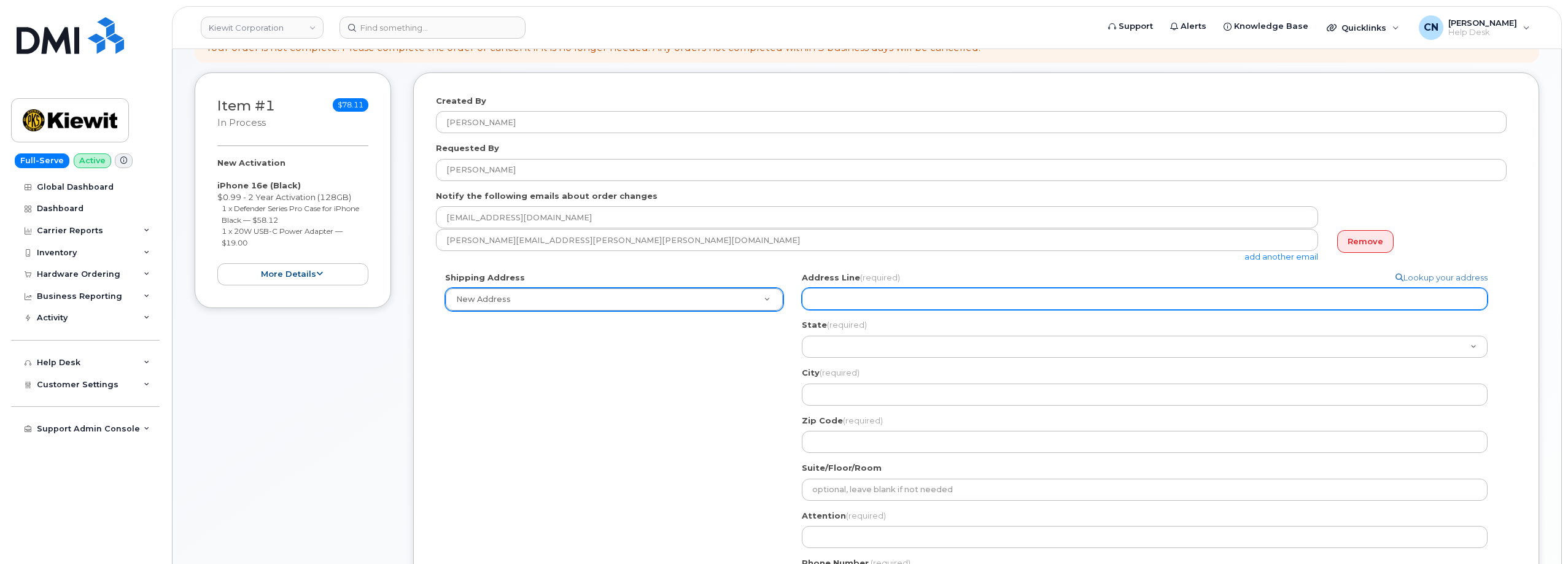
scroll to position [122, 0]
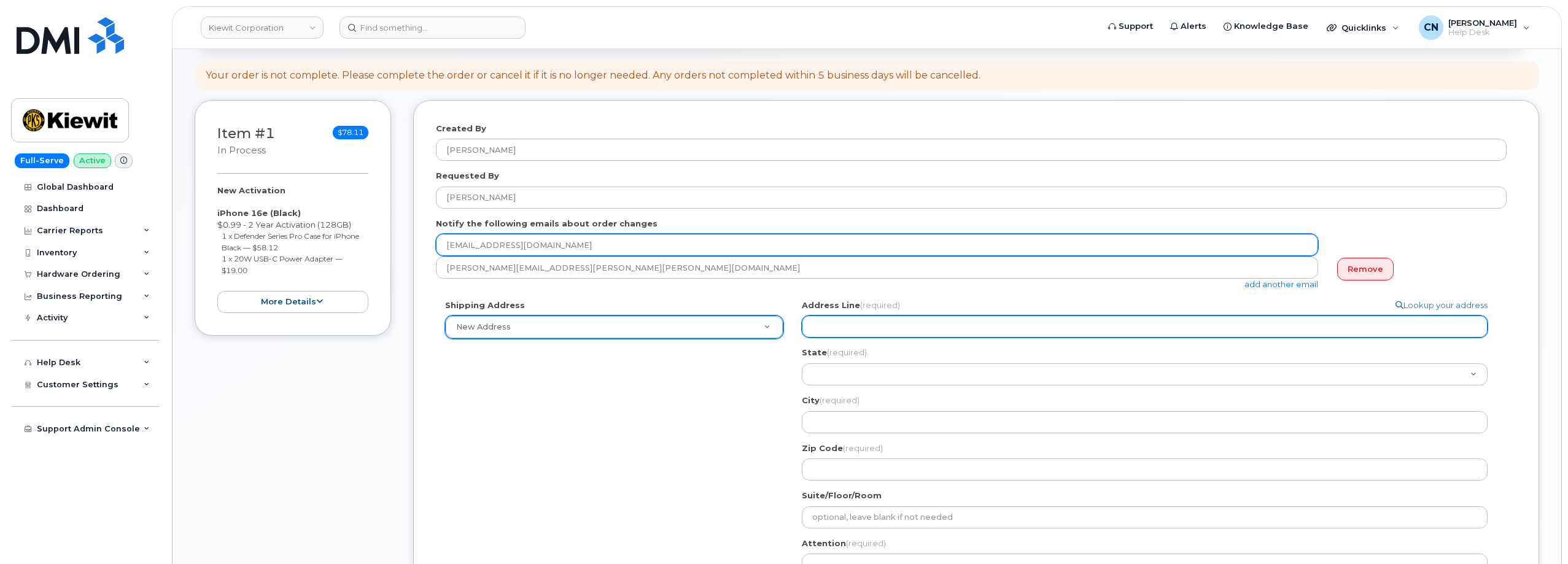
select select
type input "8"
select select
type input "89"
select select
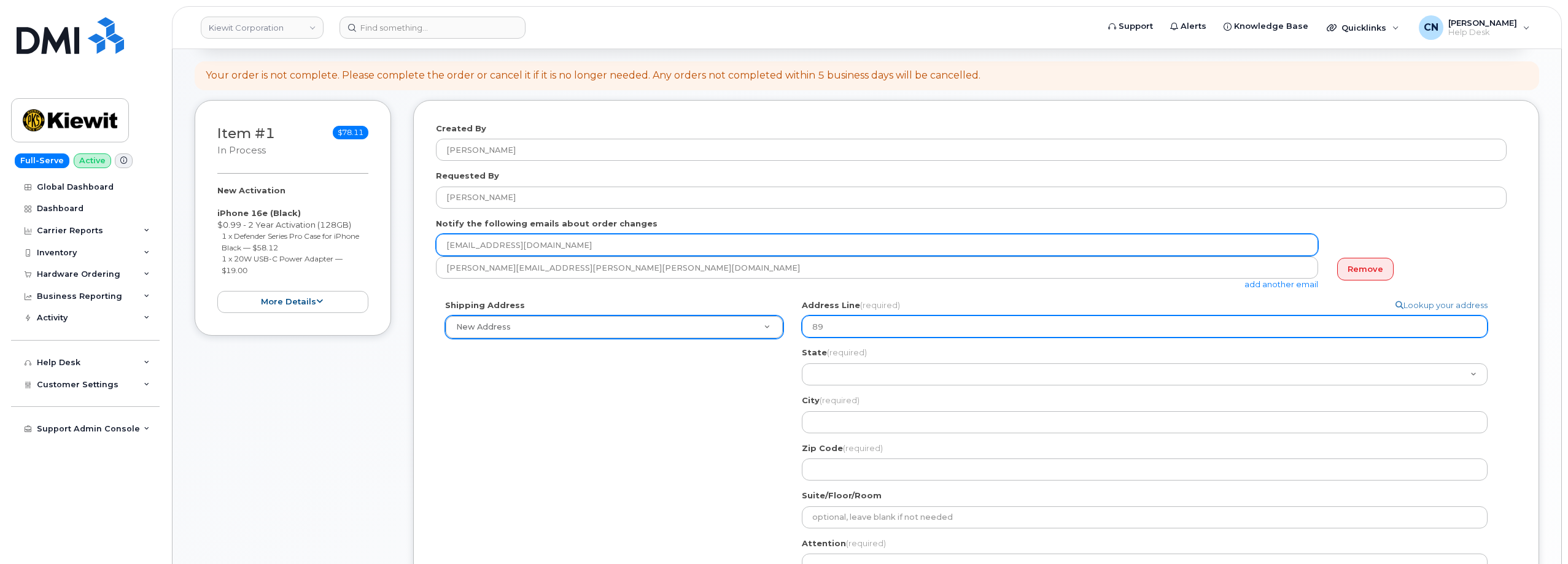
type input "890"
select select
type input "[STREET_ADDRESS][PERSON_NAME]"
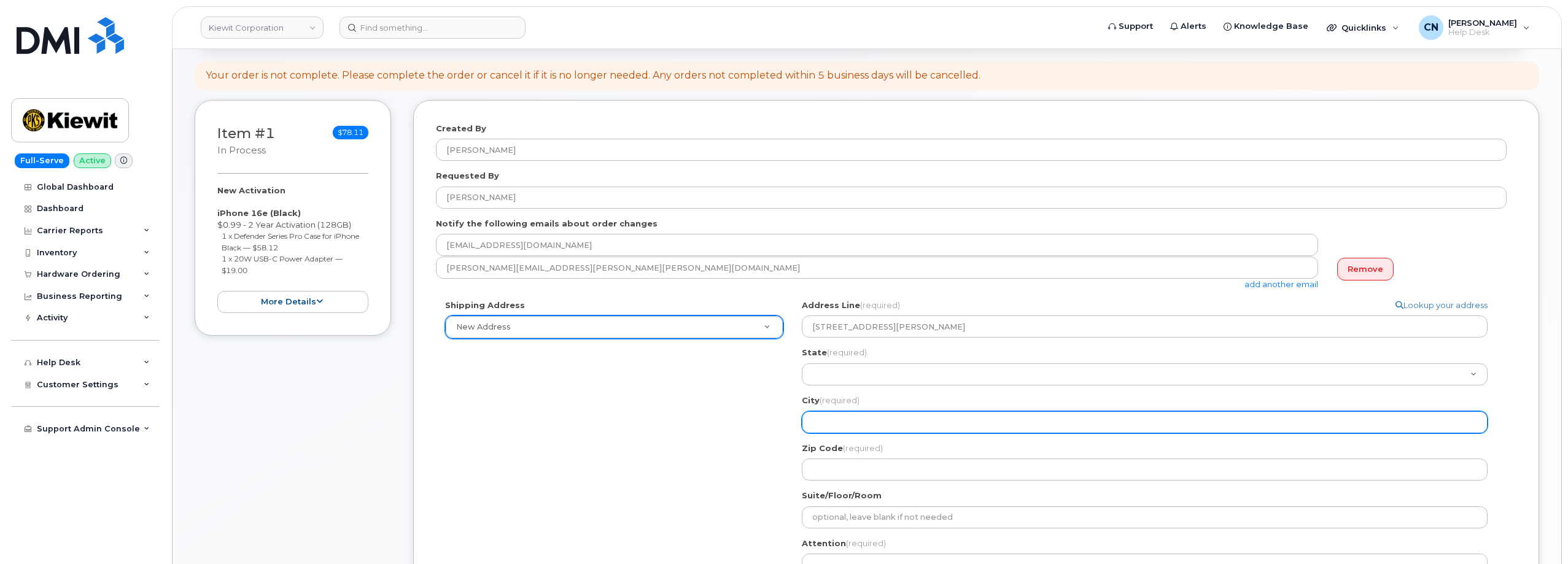
click at [833, 419] on input "City (required)" at bounding box center [1145, 421] width 686 height 22
select select
type input "N"
select select
type input "Ne"
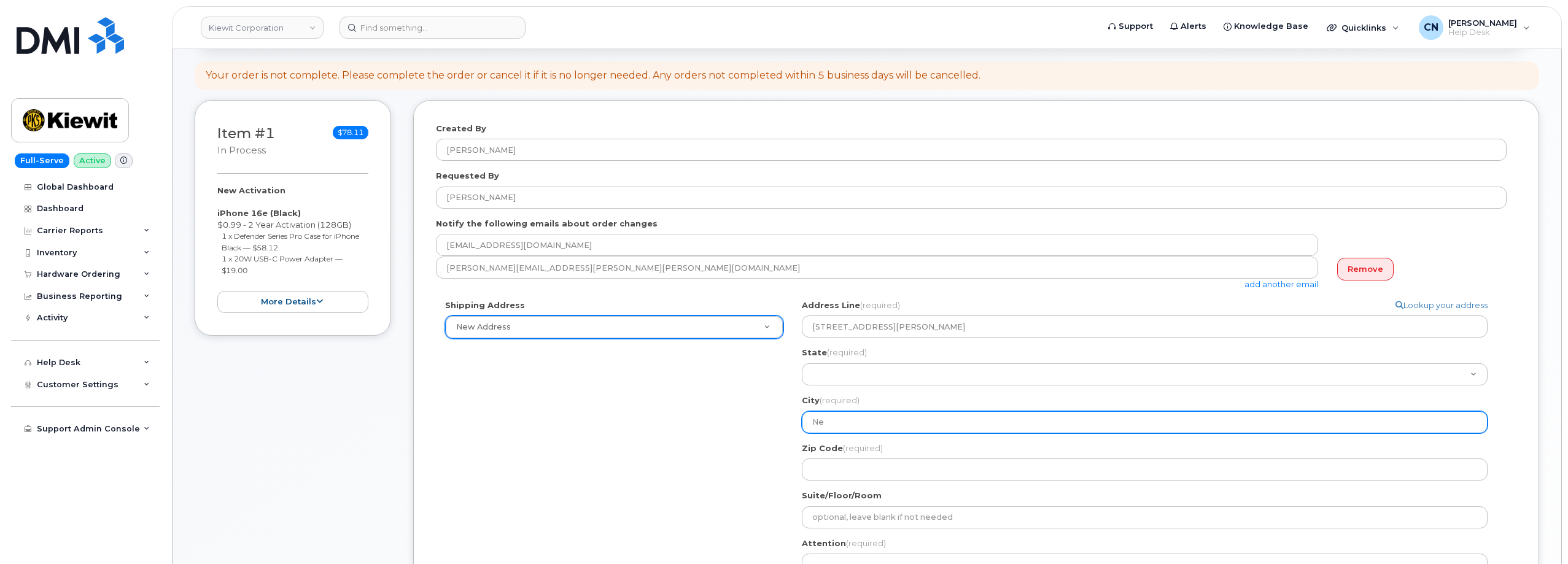
select select
type input "Nel"
select select
type input "Nele"
select select
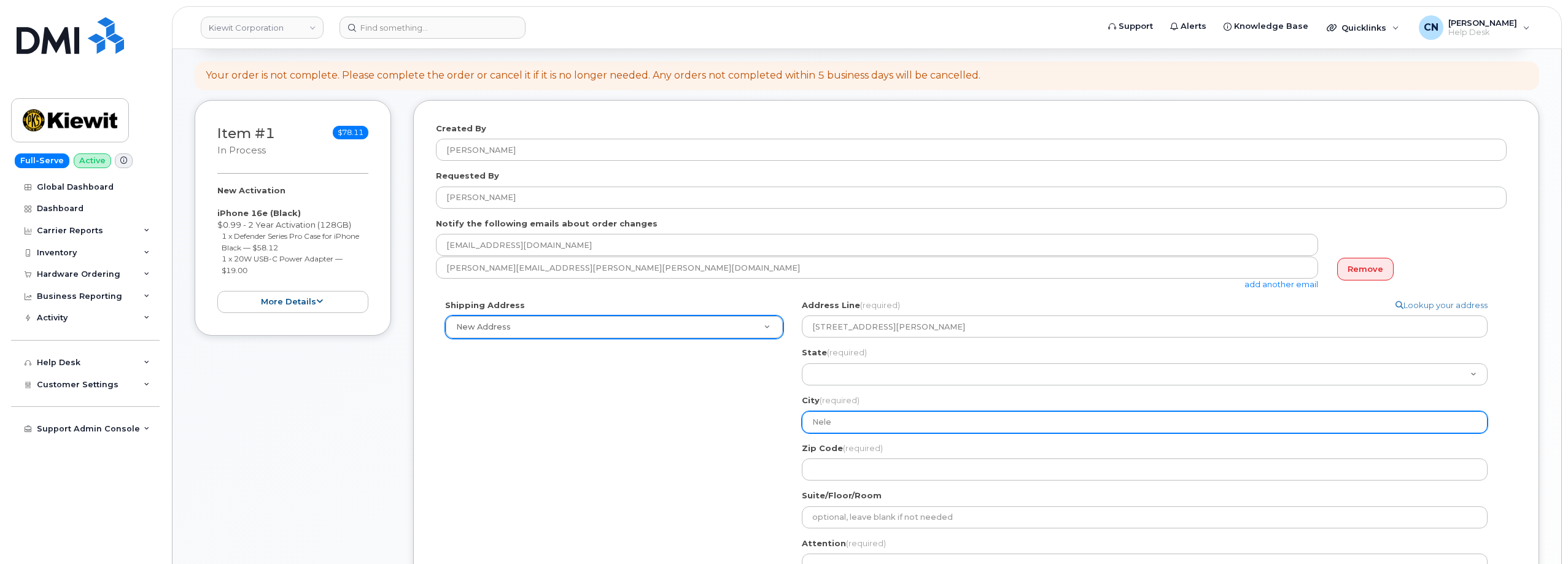
type input "Nelex"
select select
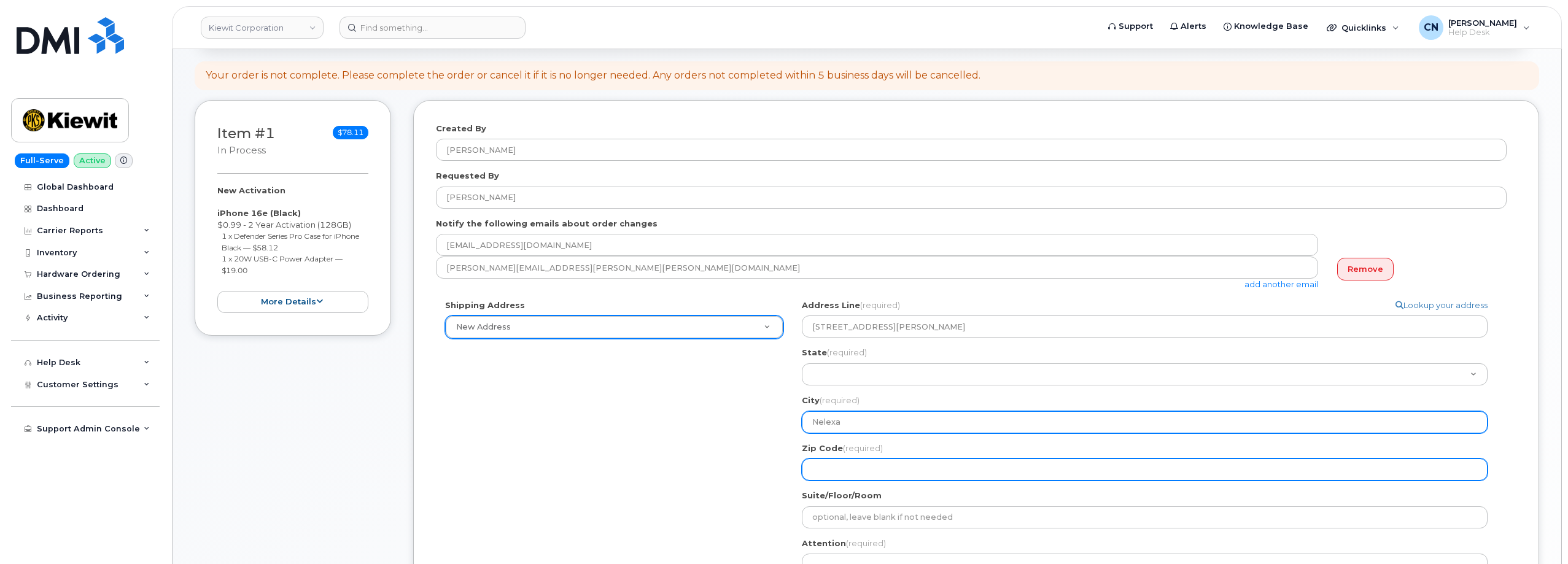
type input "Nelexa"
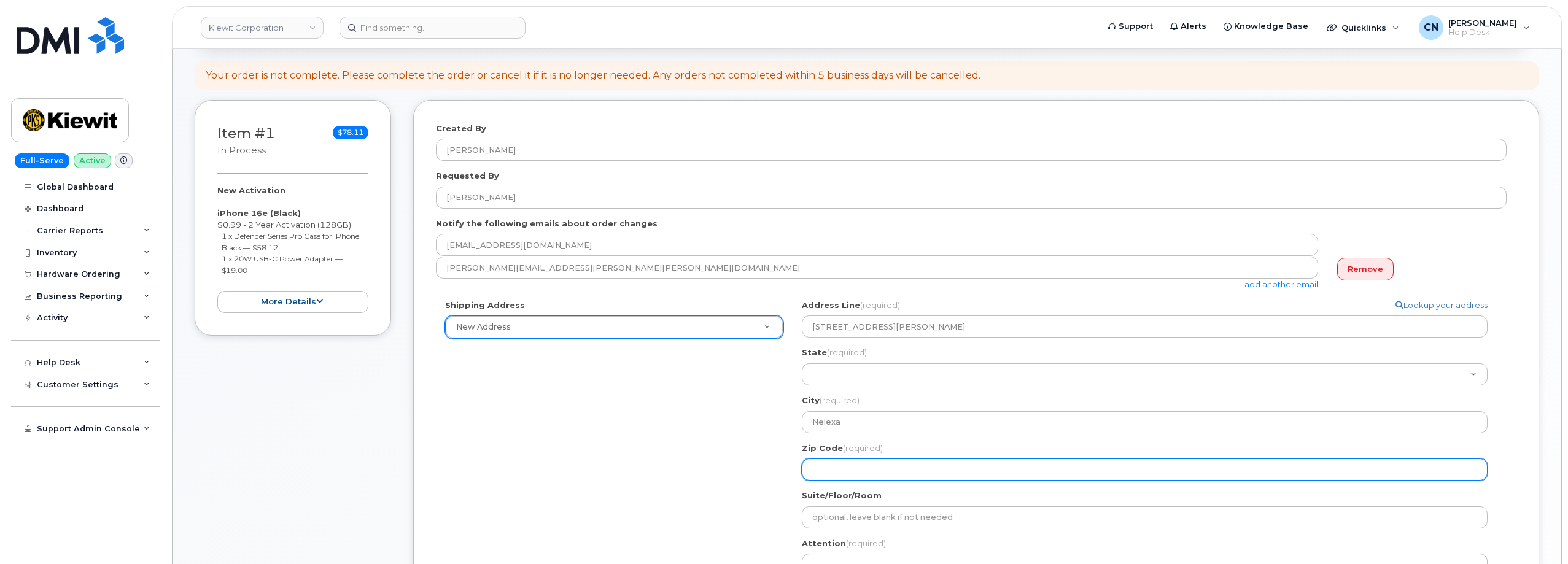
click at [833, 472] on input "Zip Code (required)" at bounding box center [1145, 469] width 686 height 22
select select
type input "6"
select select
type input "66"
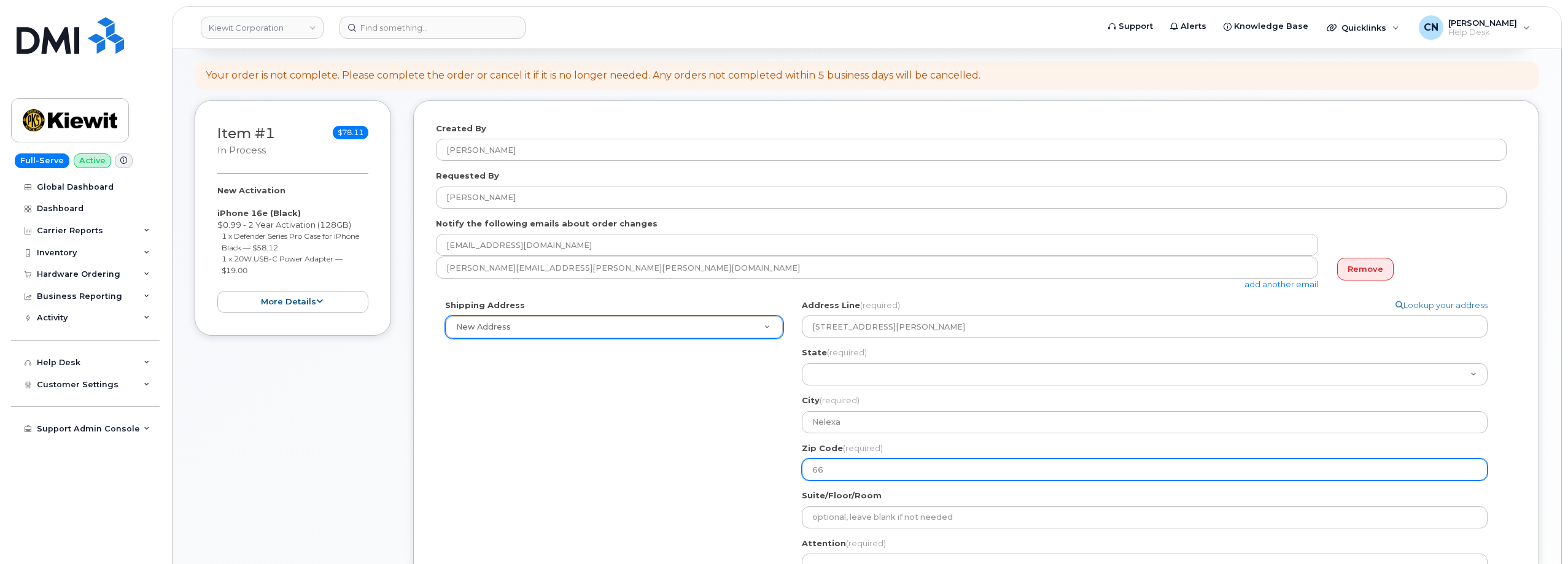
select select
type input "662"
select select
type input "6621"
select select
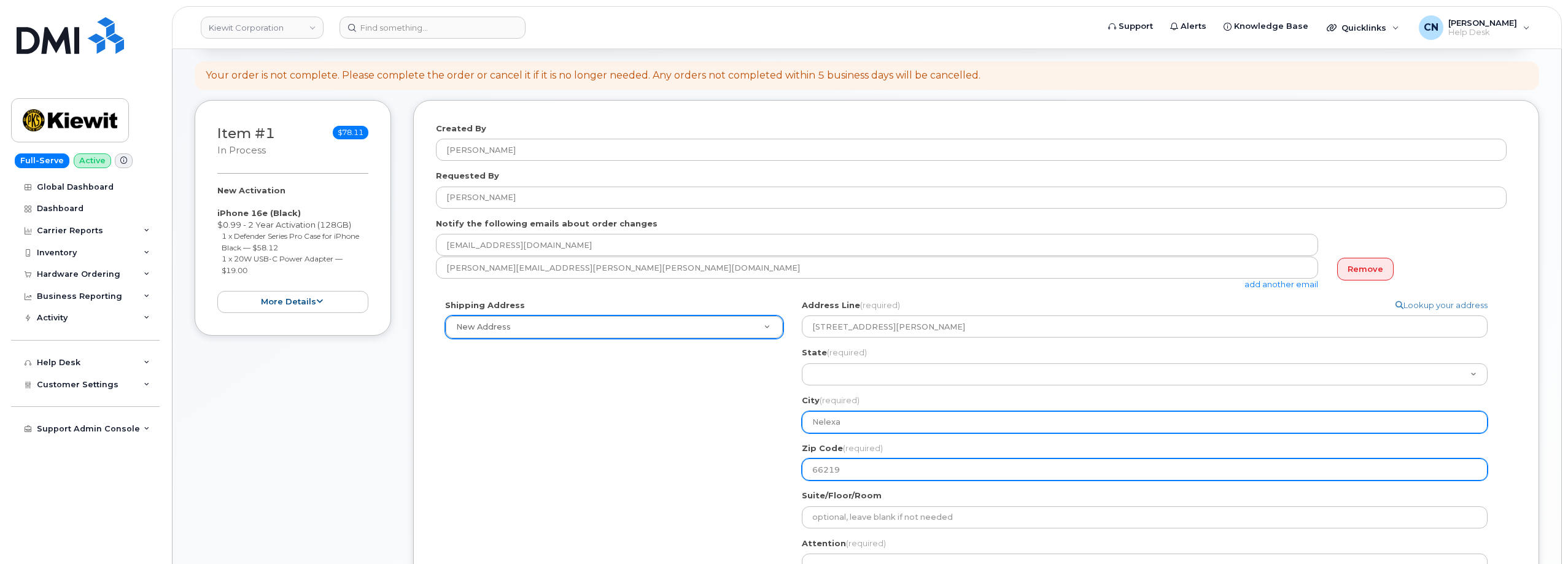
type input "66219"
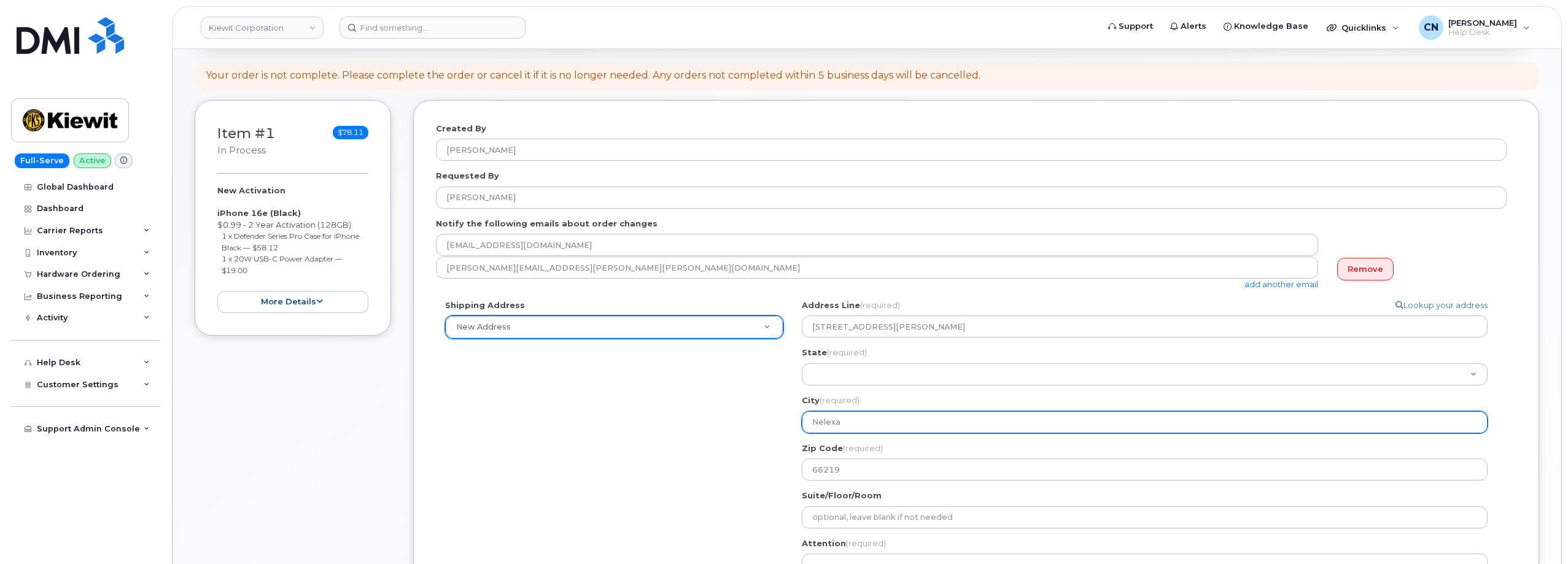
click at [825, 419] on input "Nelexa" at bounding box center [1145, 421] width 686 height 22
drag, startPoint x: 849, startPoint y: 417, endPoint x: 664, endPoint y: 417, distance: 185.0
click at [664, 417] on div "Shipping Address New Address New Address 4004 South 60th ST 1550 Mike Fahey Ste…" at bounding box center [971, 466] width 1071 height 333
select select
type input "L"
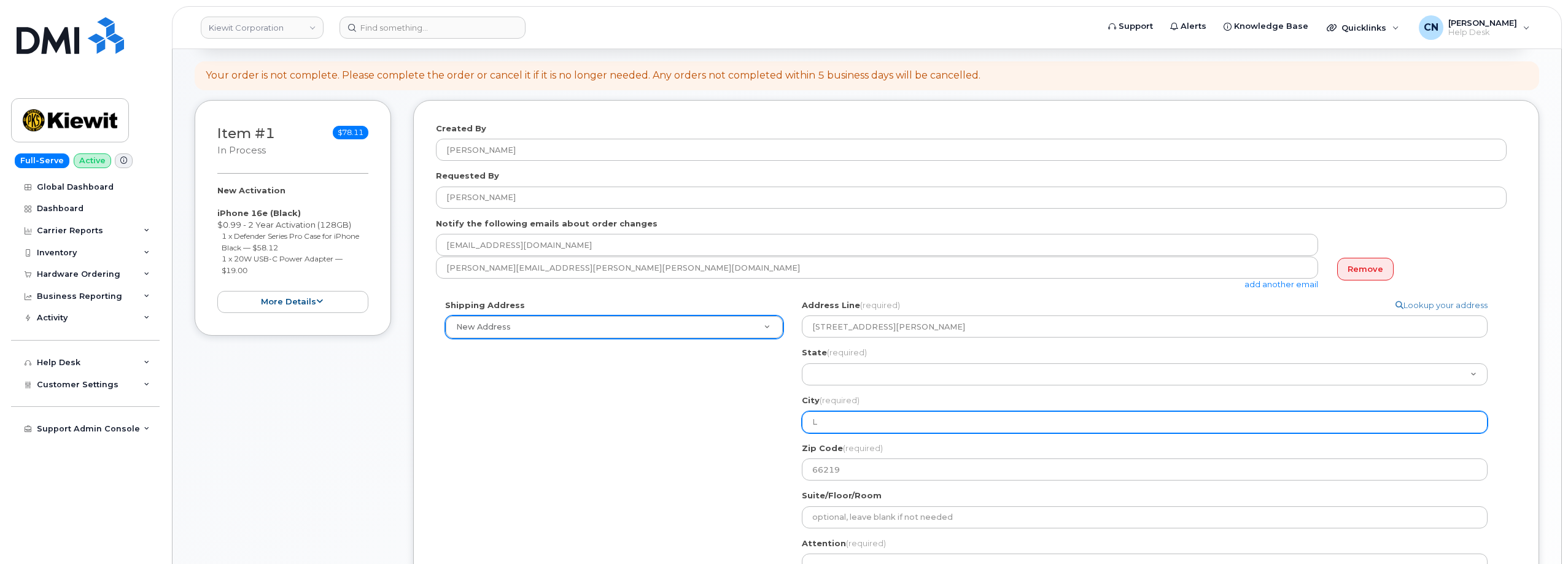
select select
type input "Le"
select select
type input "Len"
select select
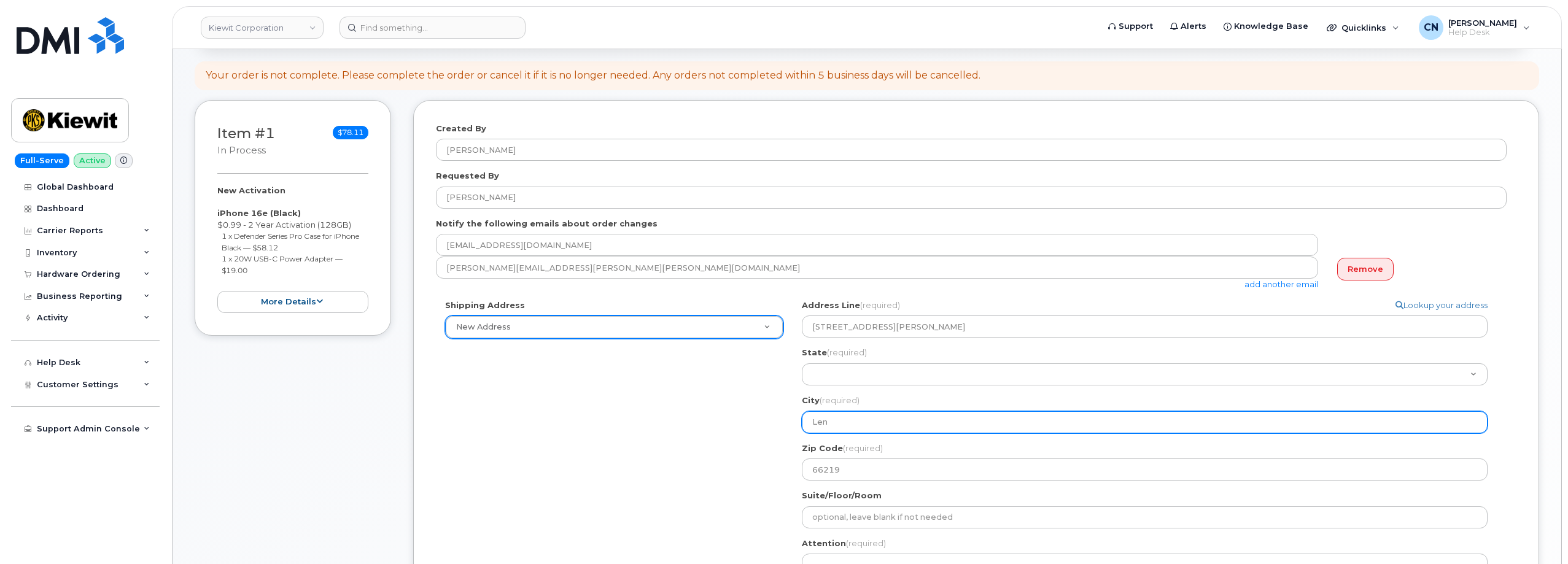
type input "Lene"
select select
type input "Lenex"
select select
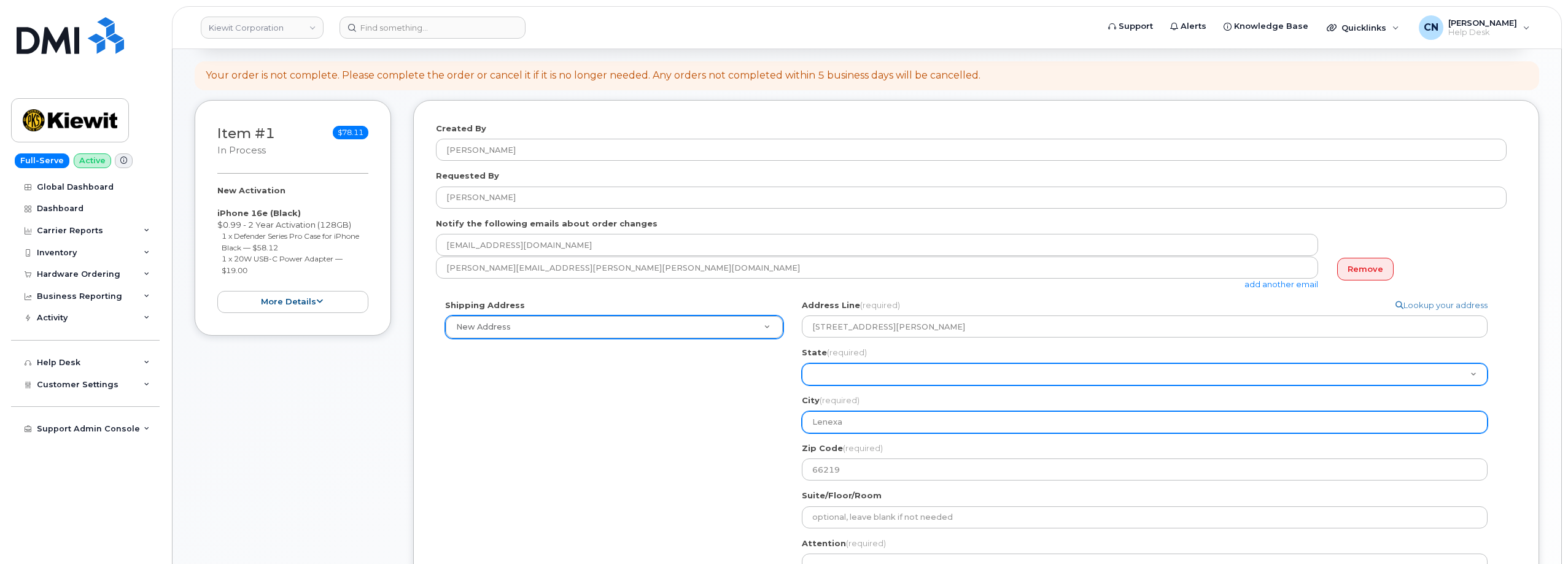
type input "Lenexa"
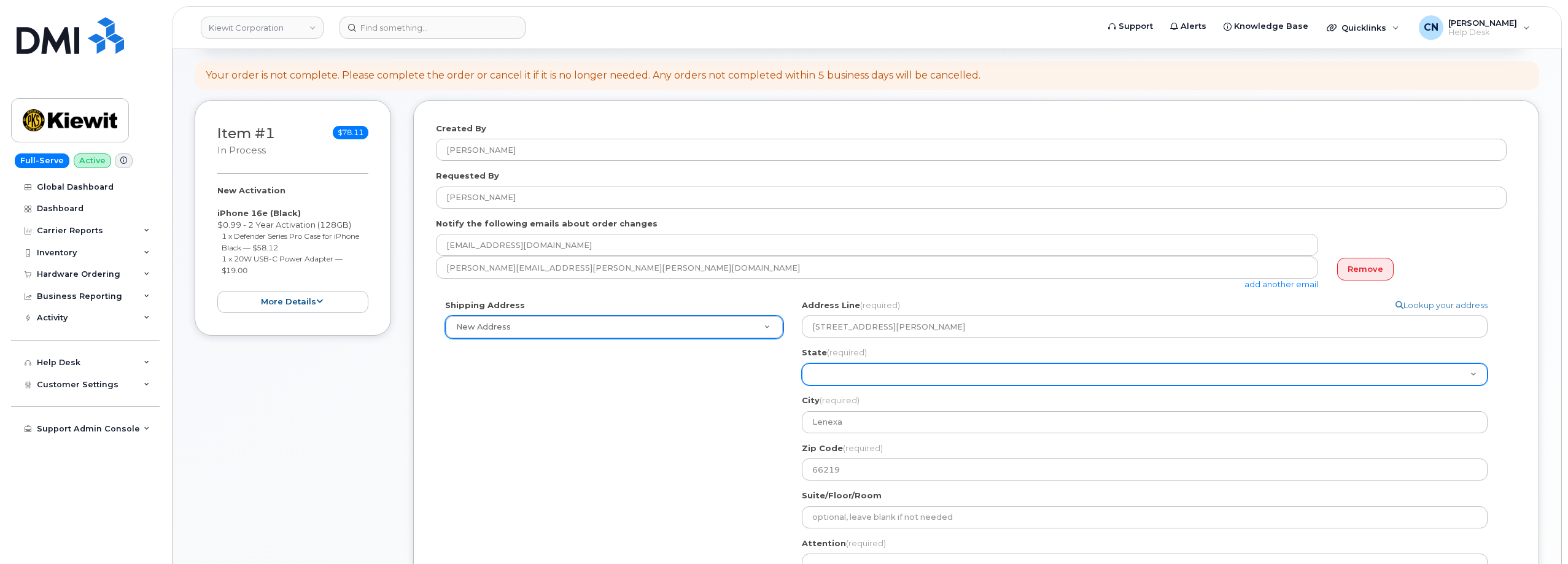
click at [825, 375] on select "Alabama Alaska American Samoa Arizona Arkansas California Colorado Connecticut …" at bounding box center [1145, 374] width 686 height 22
select select "KS"
click at [802, 363] on select "Alabama Alaska American Samoa Arizona Arkansas California Colorado Connecticut …" at bounding box center [1145, 374] width 686 height 22
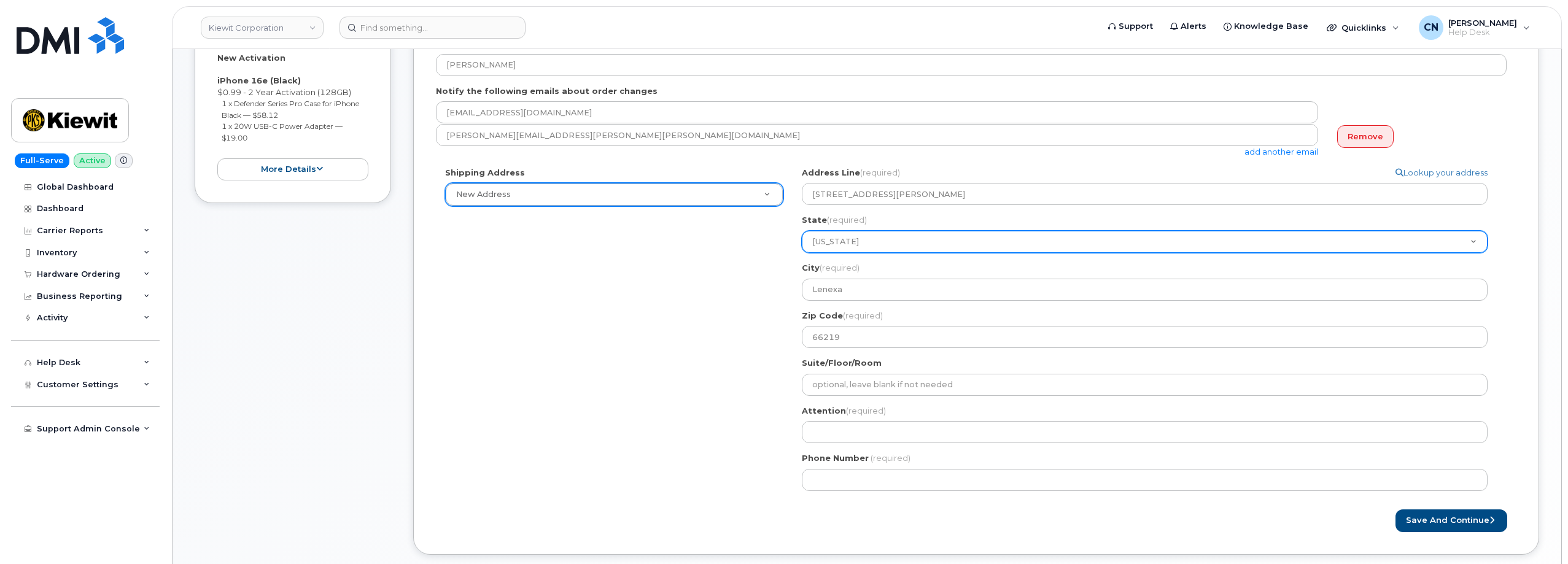
scroll to position [184, 0]
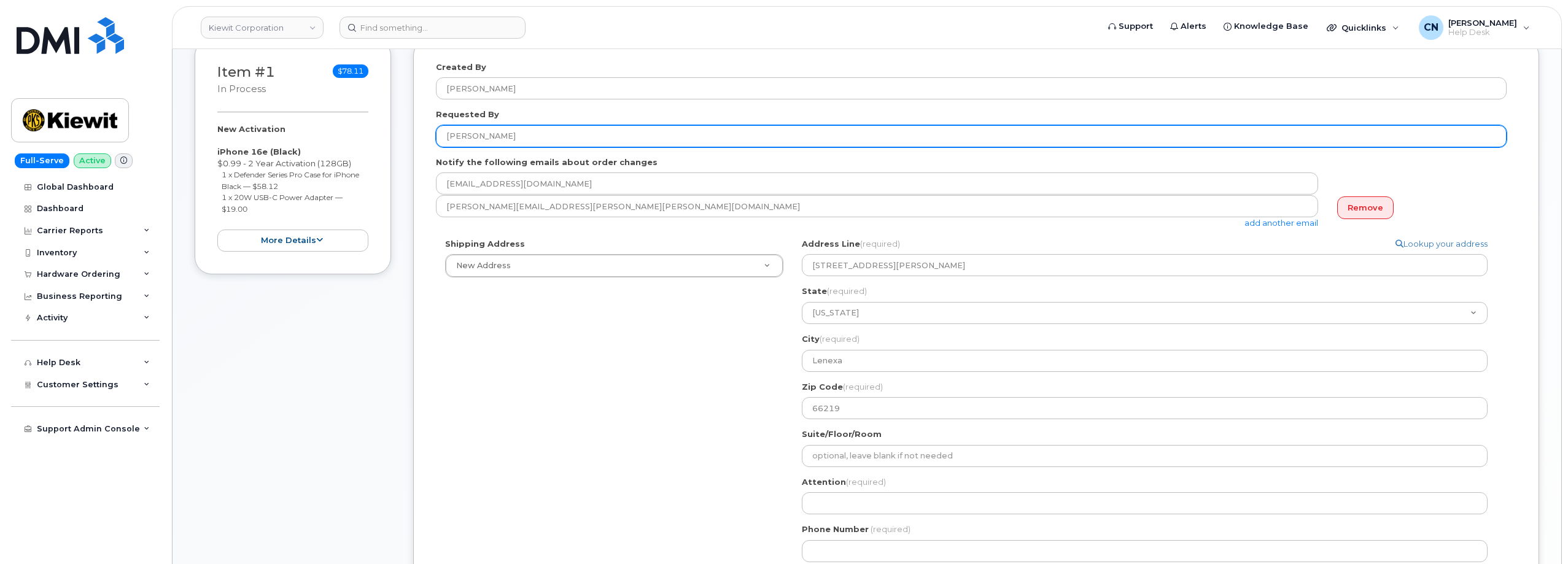
drag, startPoint x: 534, startPoint y: 134, endPoint x: 567, endPoint y: 362, distance: 230.4
click at [397, 129] on div "Item #1 in process $78.11 New Activation iPhone 16e (Black) $0.99 - 2 Year Acti…" at bounding box center [867, 341] width 1344 height 605
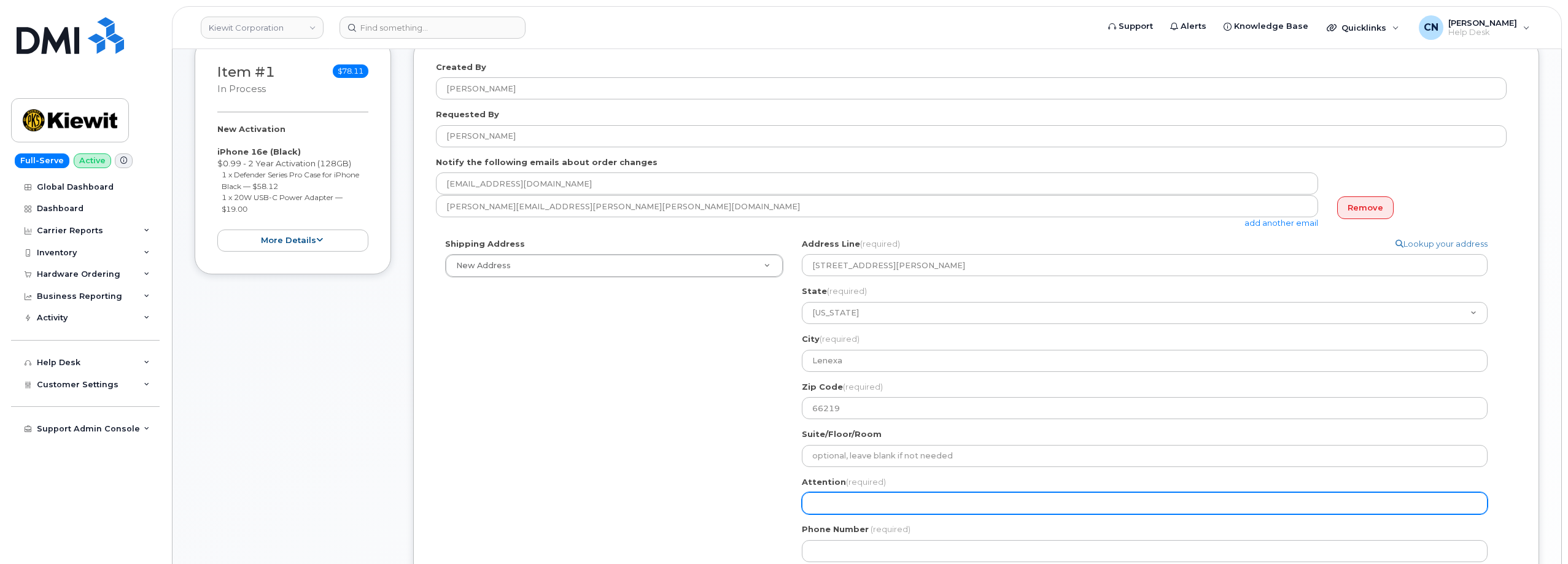
click at [838, 493] on input "Attention (required)" at bounding box center [1145, 502] width 686 height 22
paste input "Jeffrey Kaeding"
select select
type input "Jeffrey Kaeding"
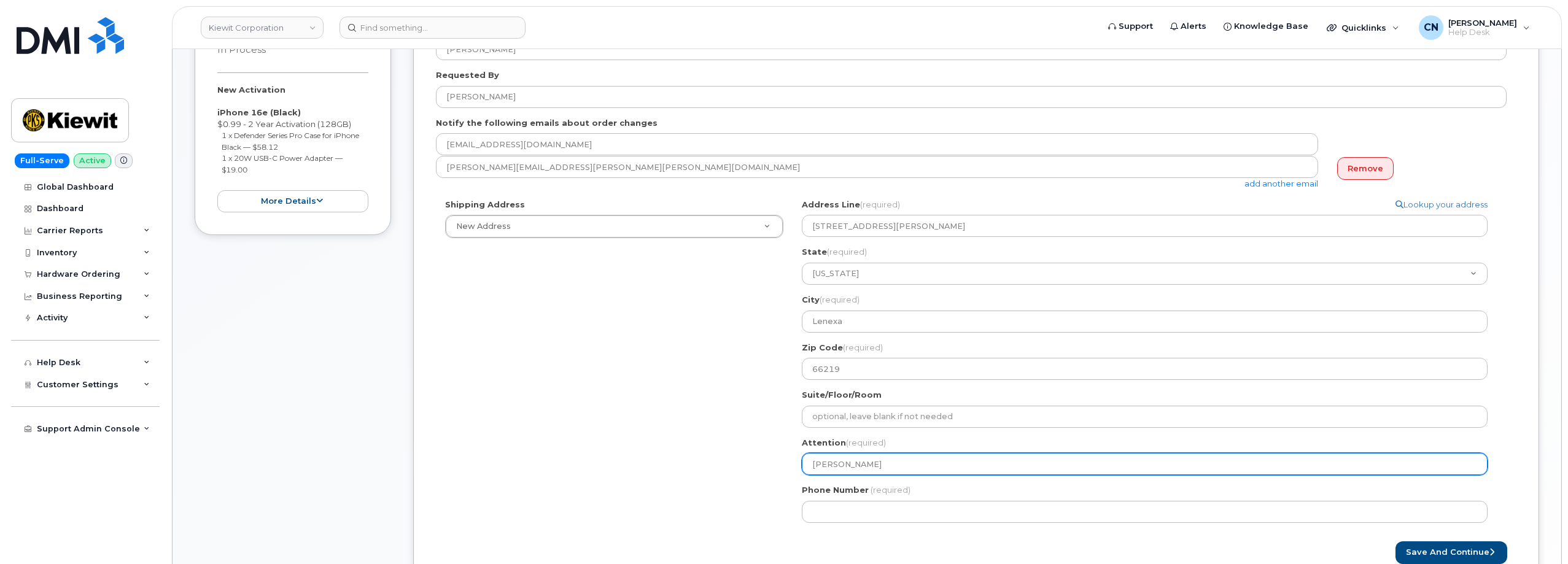
scroll to position [307, 0]
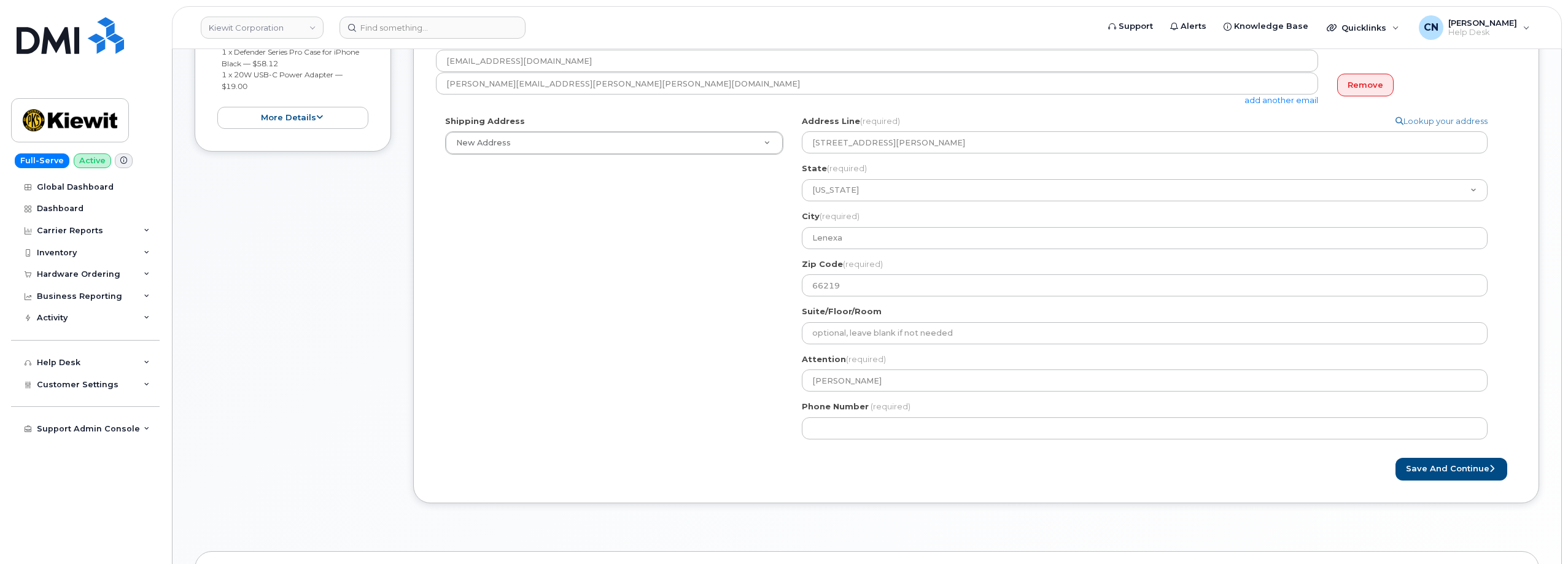
click at [870, 415] on div "Phone Number (required)" at bounding box center [1149, 420] width 696 height 39
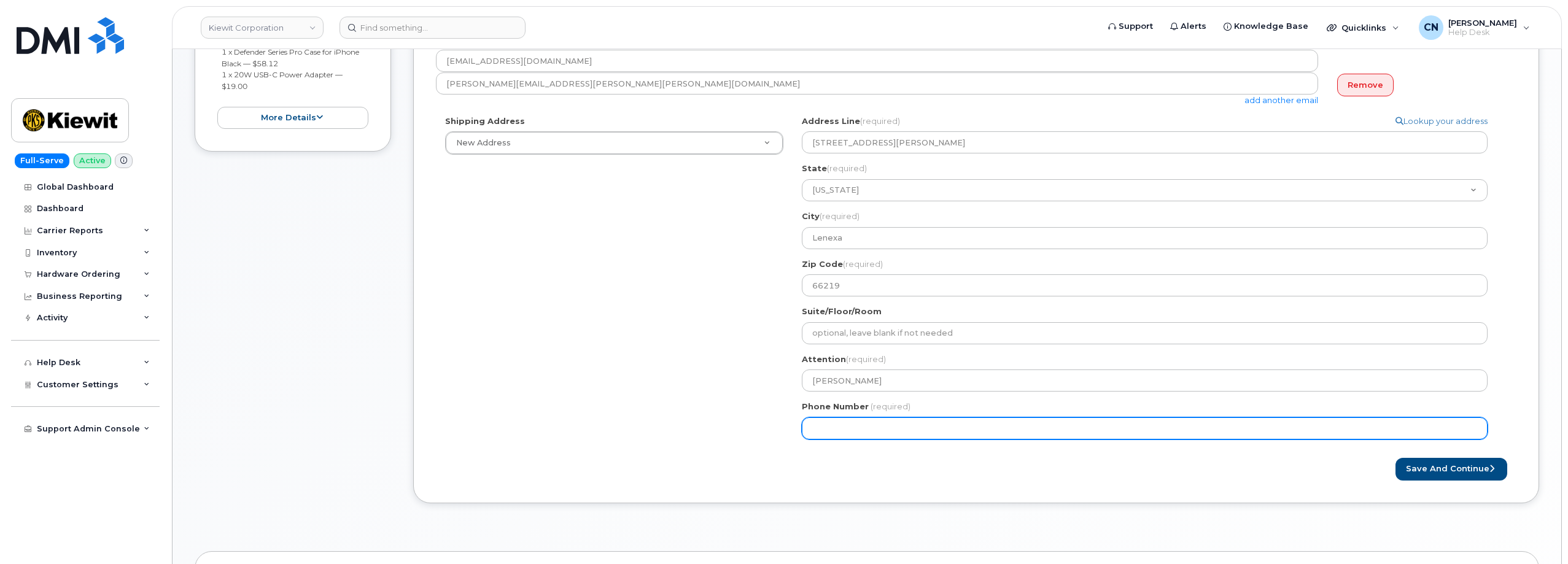
click at [893, 431] on input "Phone Number" at bounding box center [1145, 427] width 686 height 22
paste input "9135233003"
select select
type input "9135233003"
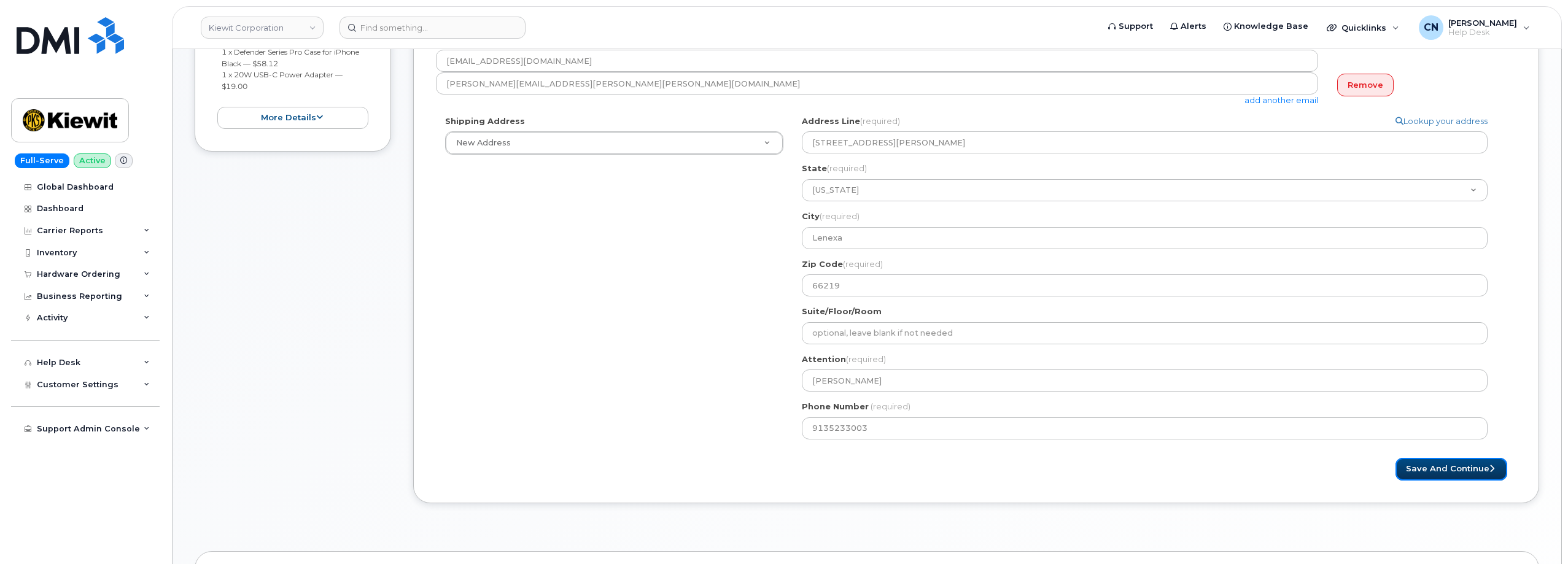
drag, startPoint x: 1419, startPoint y: 471, endPoint x: 1016, endPoint y: 474, distance: 403.0
click at [1419, 471] on button "Save and Continue" at bounding box center [1451, 469] width 112 height 23
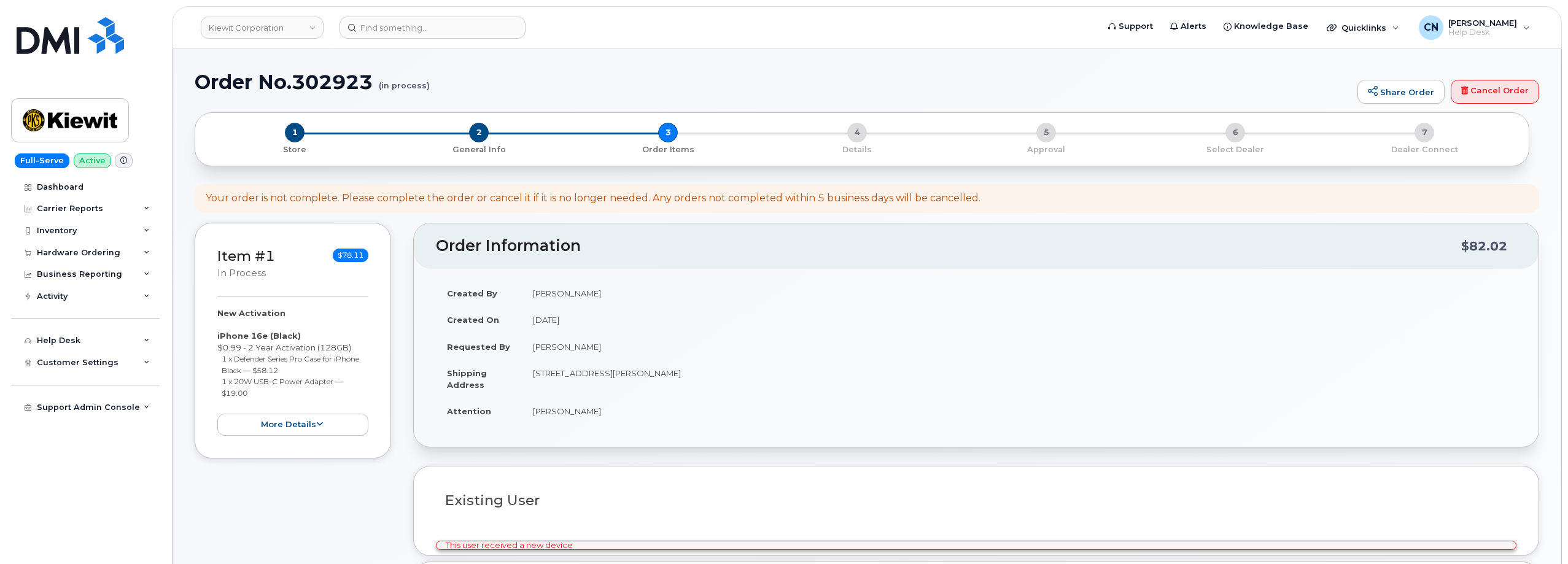
select select
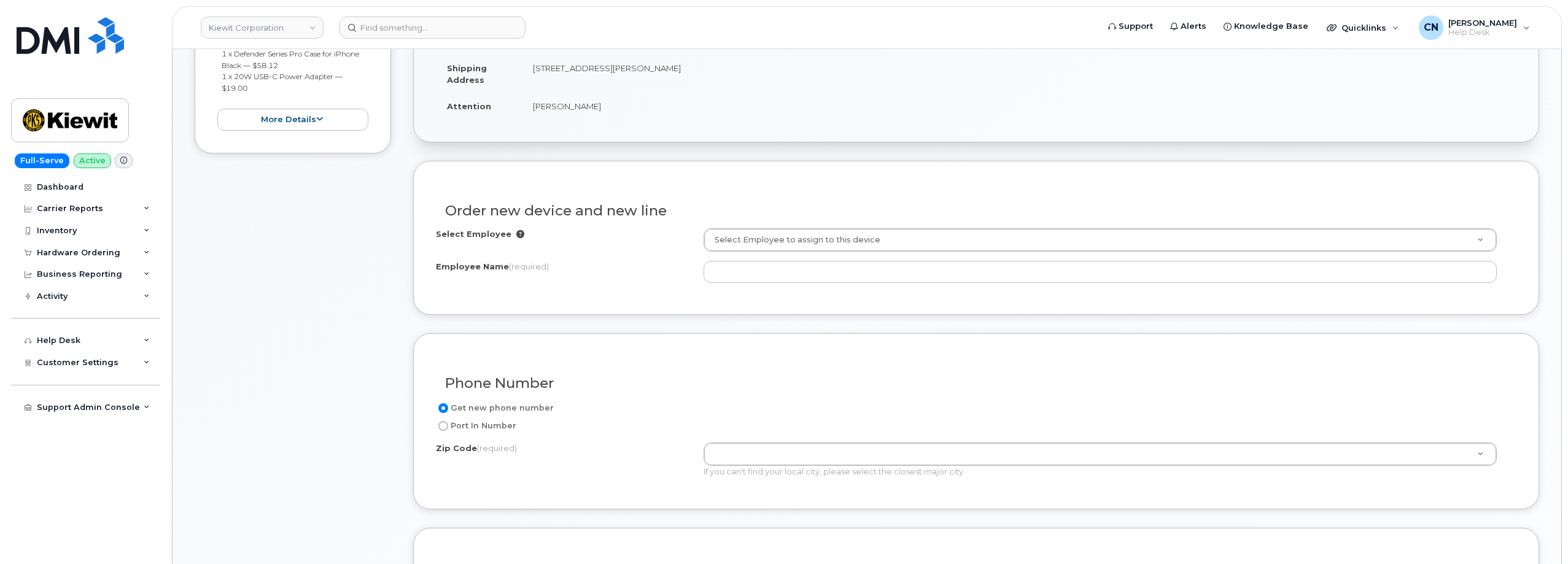
scroll to position [307, 0]
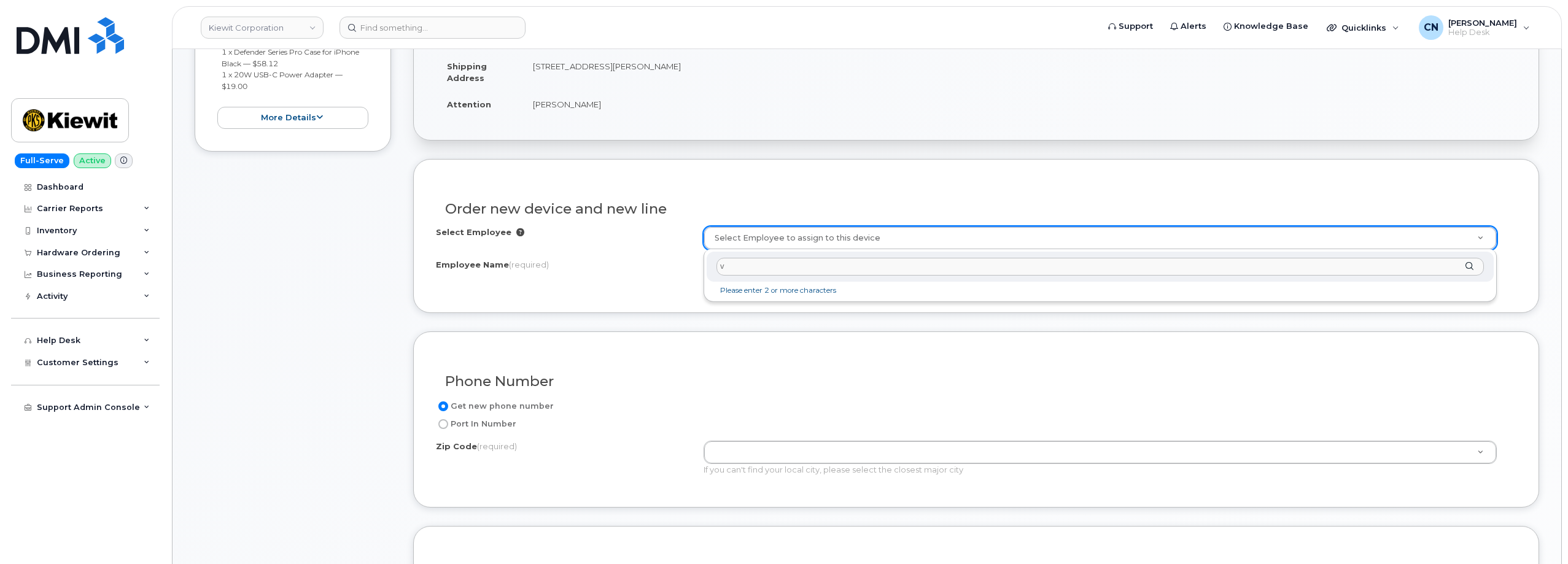
drag, startPoint x: 752, startPoint y: 265, endPoint x: 601, endPoint y: 276, distance: 151.4
paste input "361387"
type input "361387"
type input "2152080"
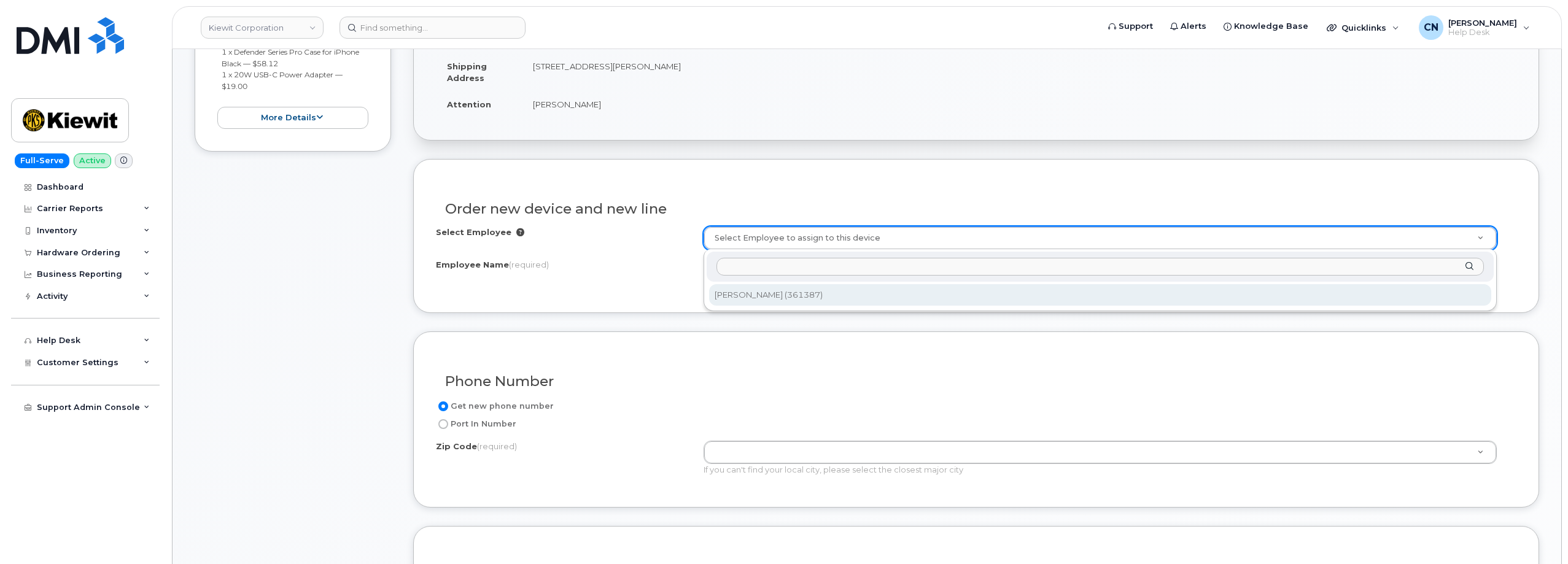
type input "[PERSON_NAME]"
type input "[STREET_ADDRESS][PERSON_NAME]"
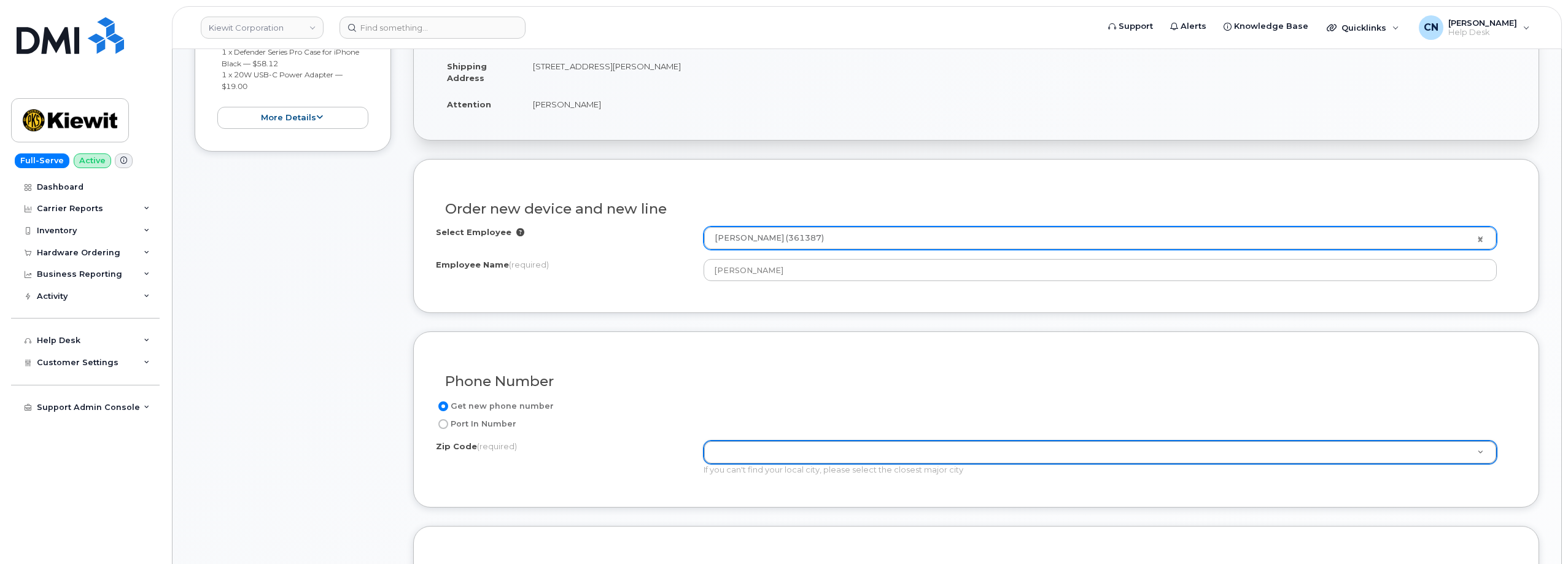
click at [664, 68] on td "[STREET_ADDRESS][PERSON_NAME]" at bounding box center [1019, 71] width 995 height 38
copy td "66219"
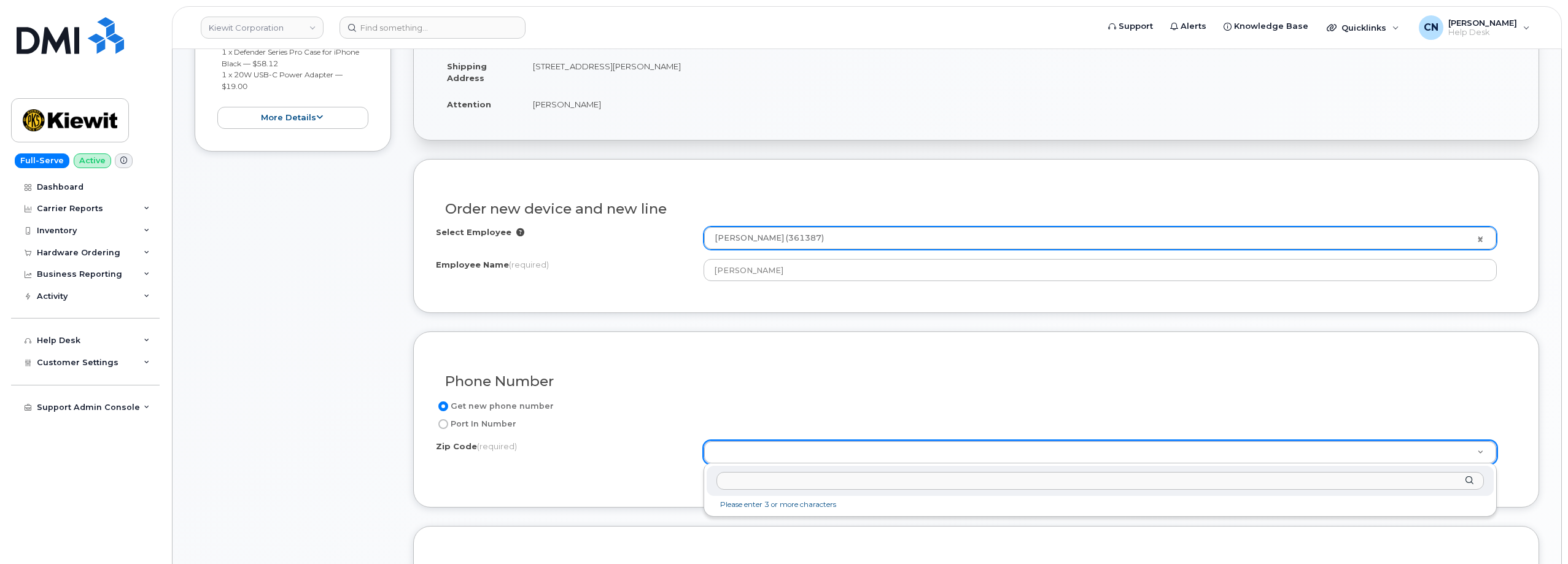
paste input "66219"
type input "66219"
type input "66219 ([GEOGRAPHIC_DATA], [GEOGRAPHIC_DATA])"
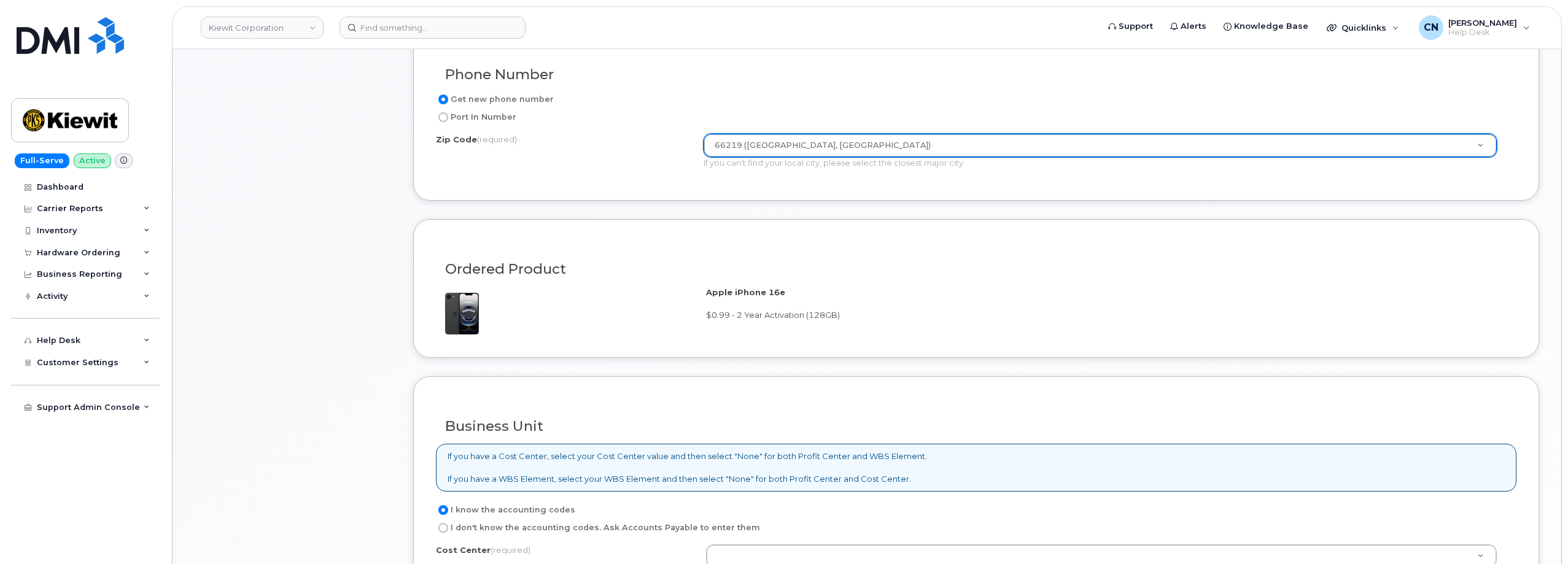
scroll to position [859, 0]
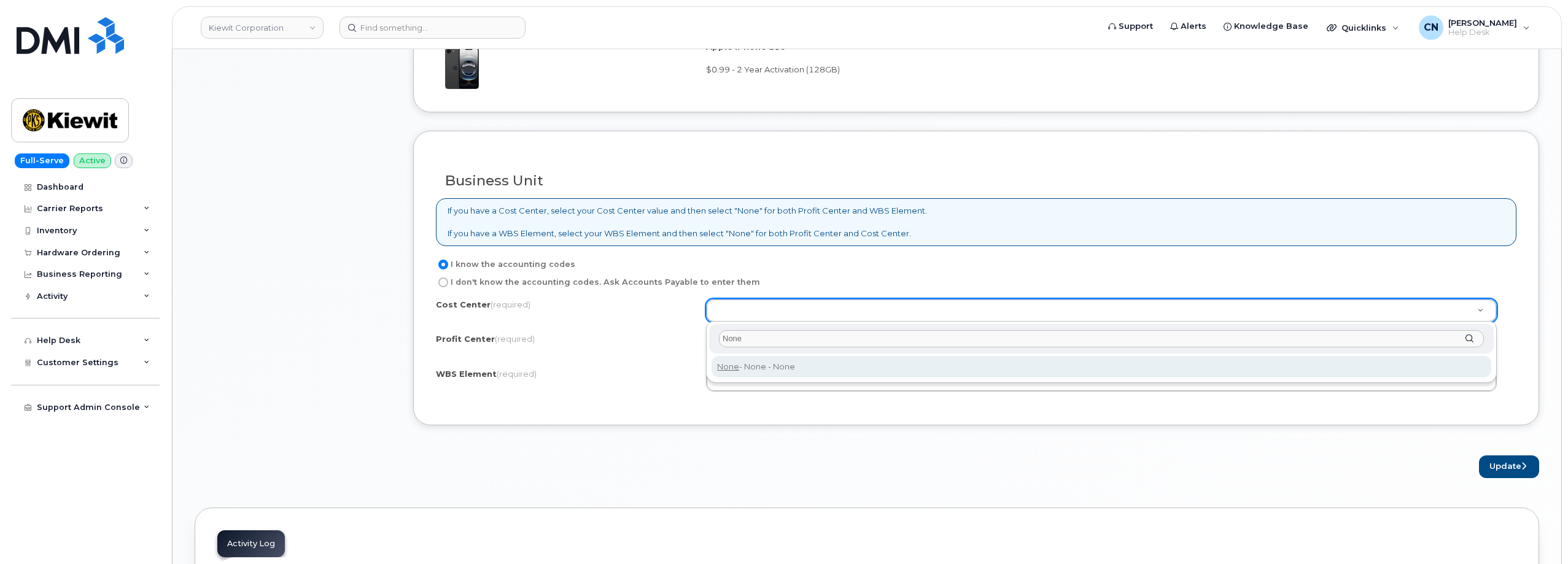
type input "None"
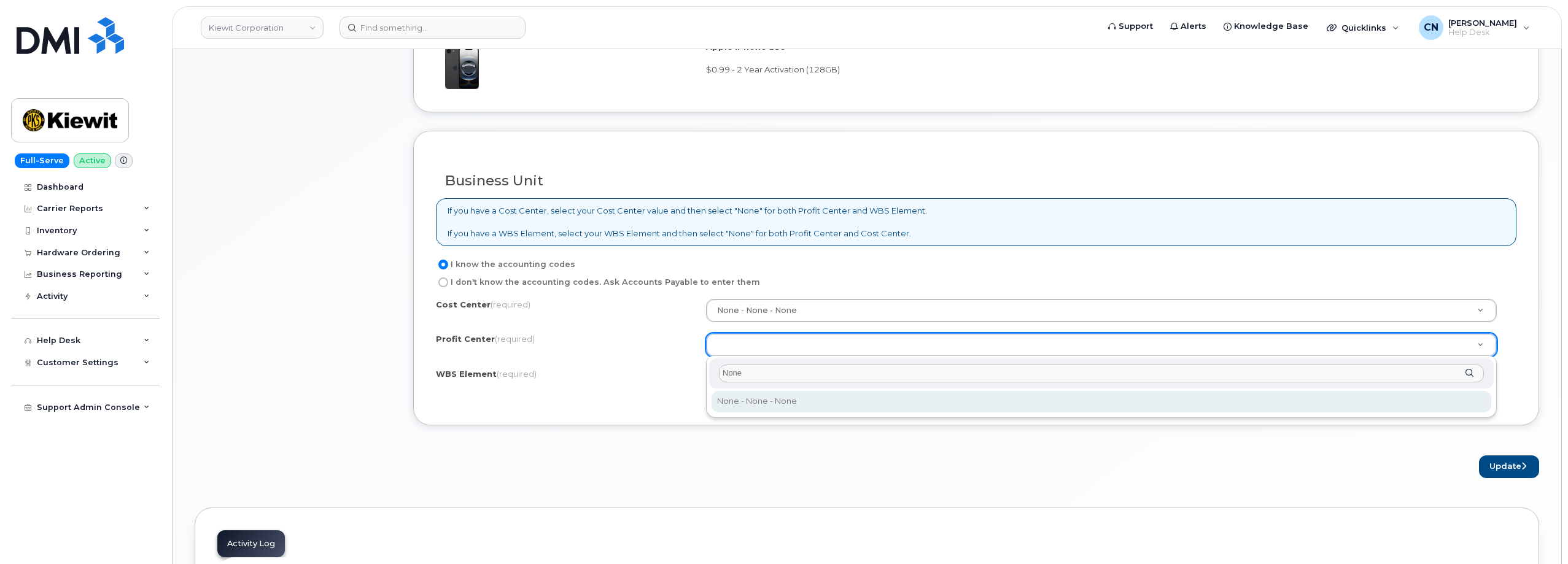
type input "None"
select select "None"
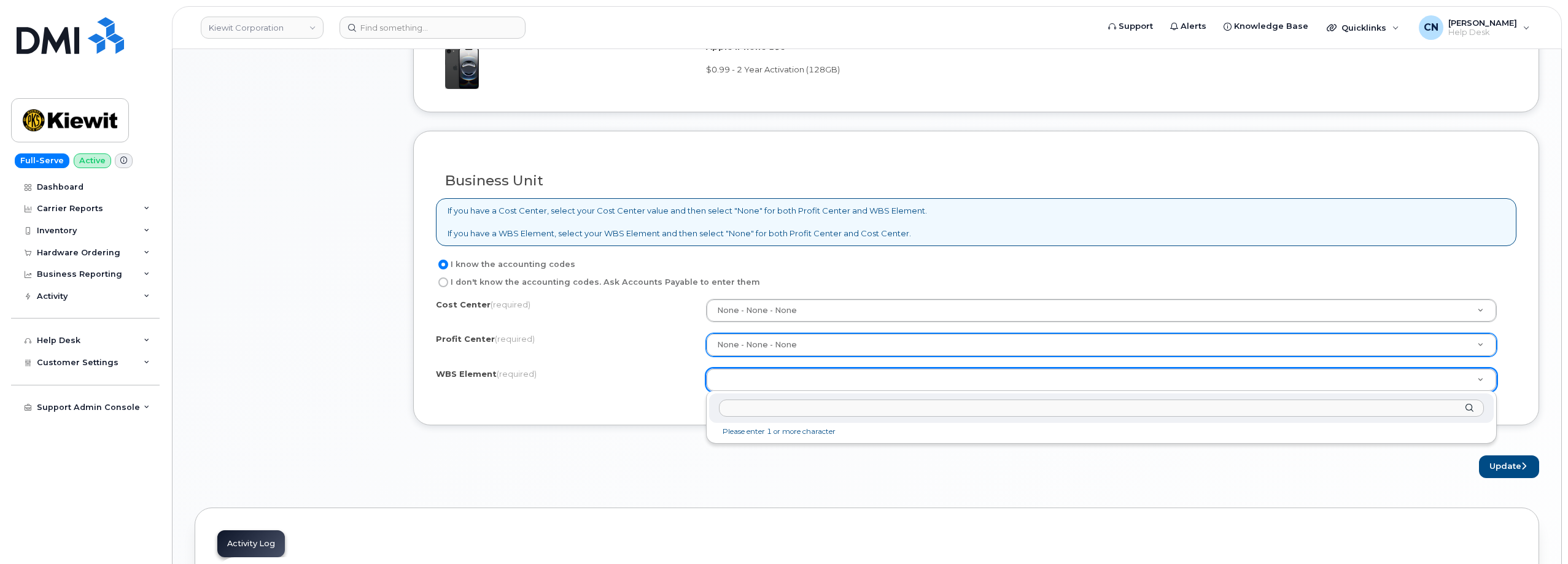
paste input "110300.3081"
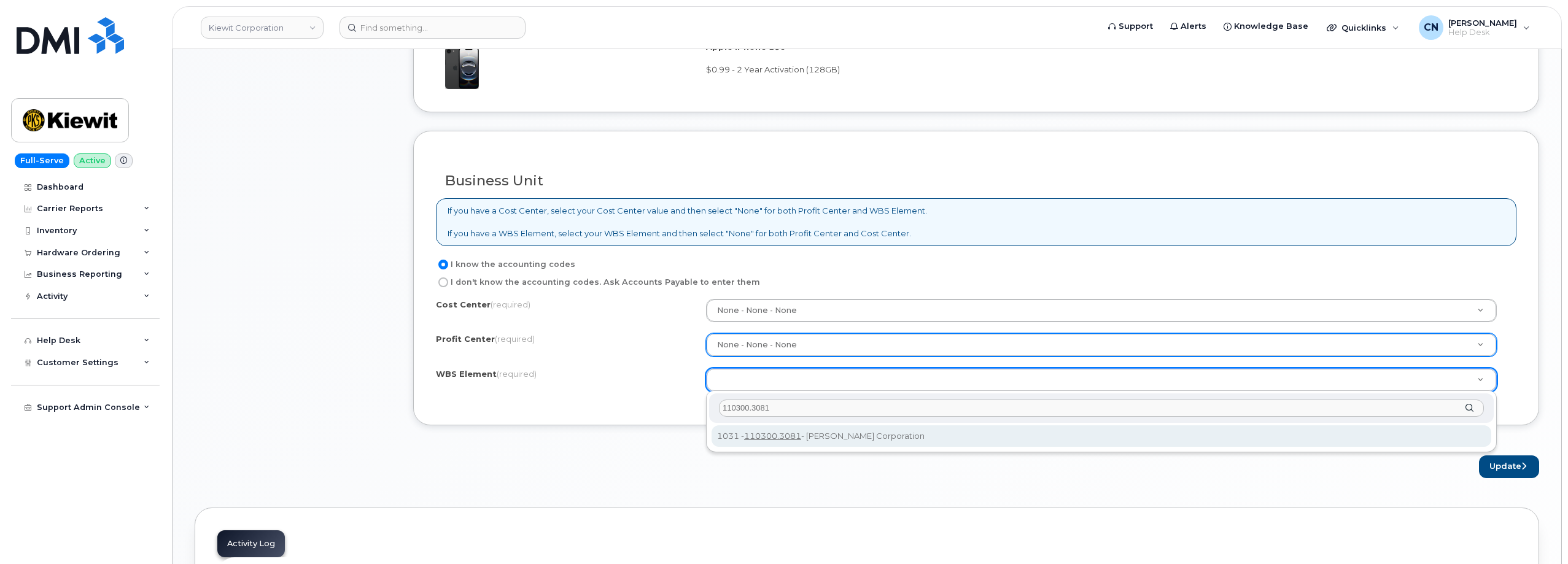
type input "110300.3081"
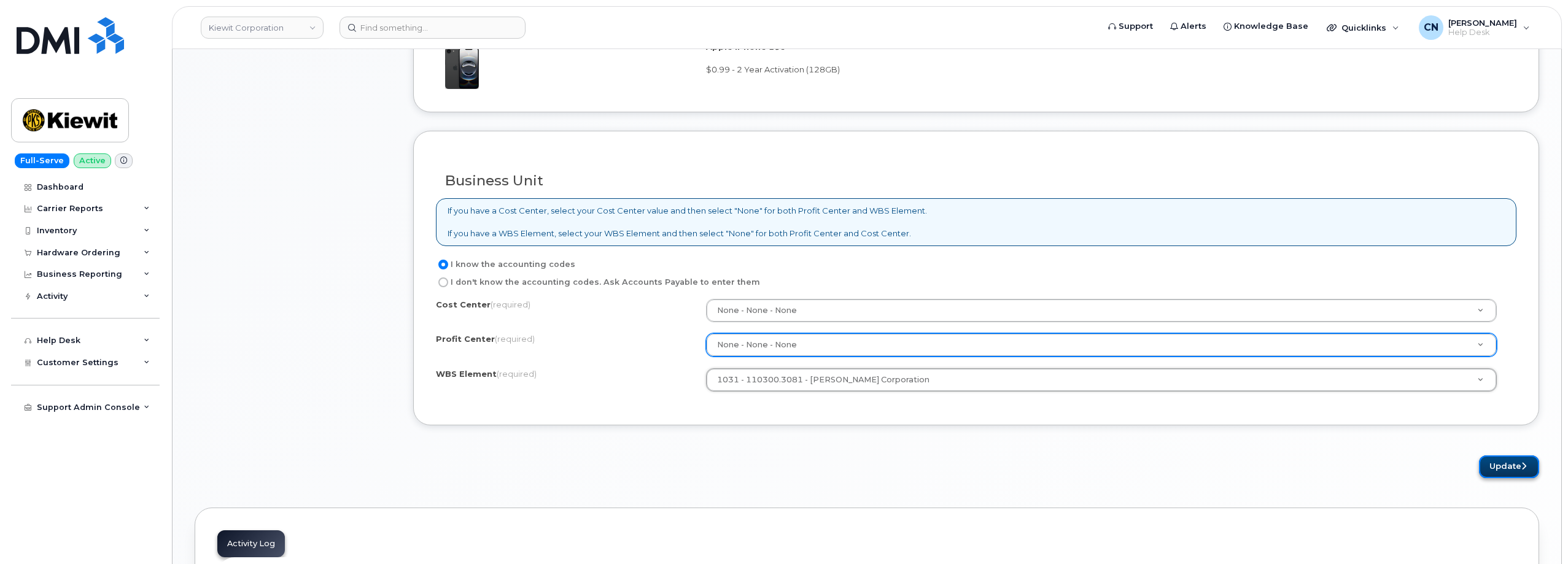
click at [1503, 470] on button "Update" at bounding box center [1509, 466] width 60 height 23
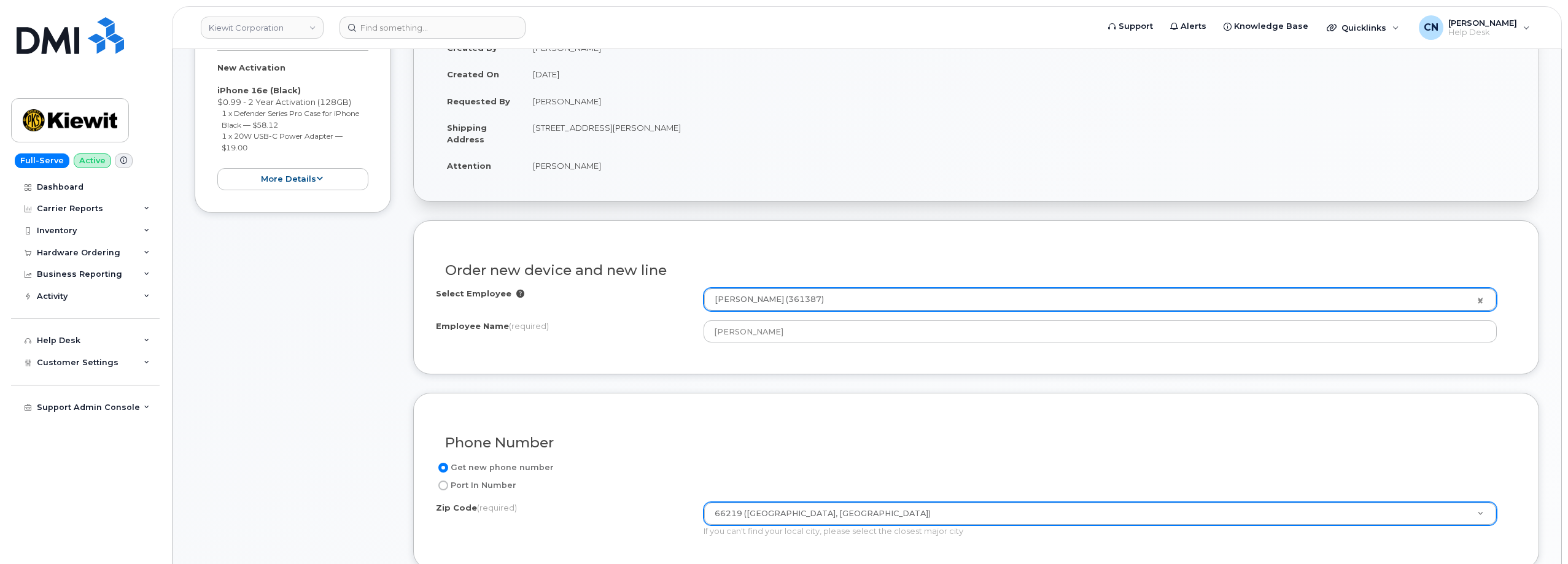
scroll to position [0, 0]
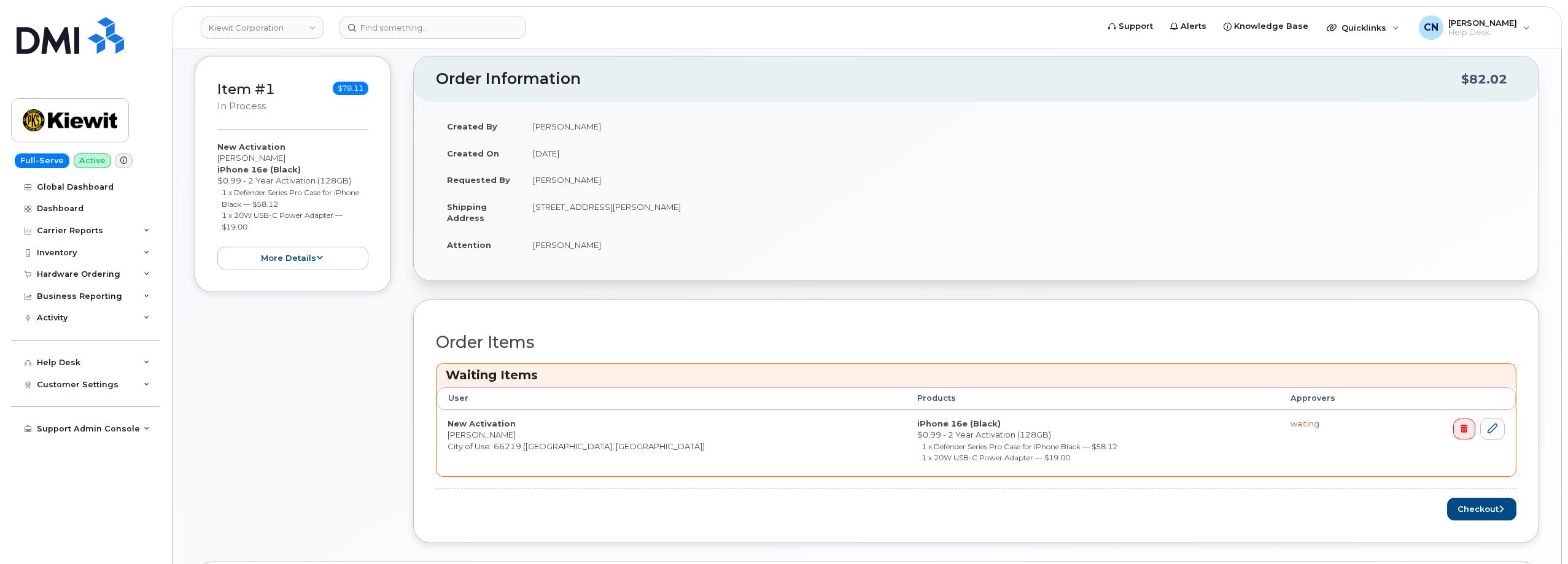
scroll to position [429, 0]
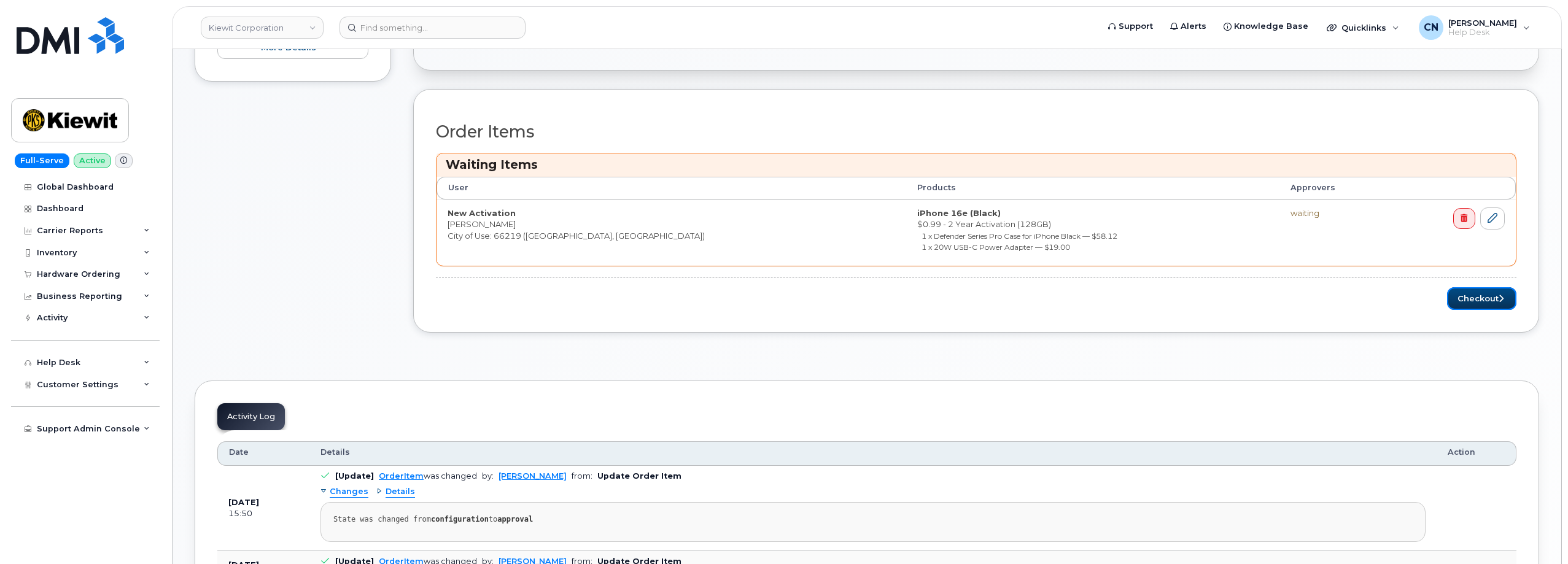
drag, startPoint x: 1477, startPoint y: 300, endPoint x: 1027, endPoint y: 384, distance: 457.8
click at [1477, 300] on button "Checkout" at bounding box center [1482, 299] width 70 height 23
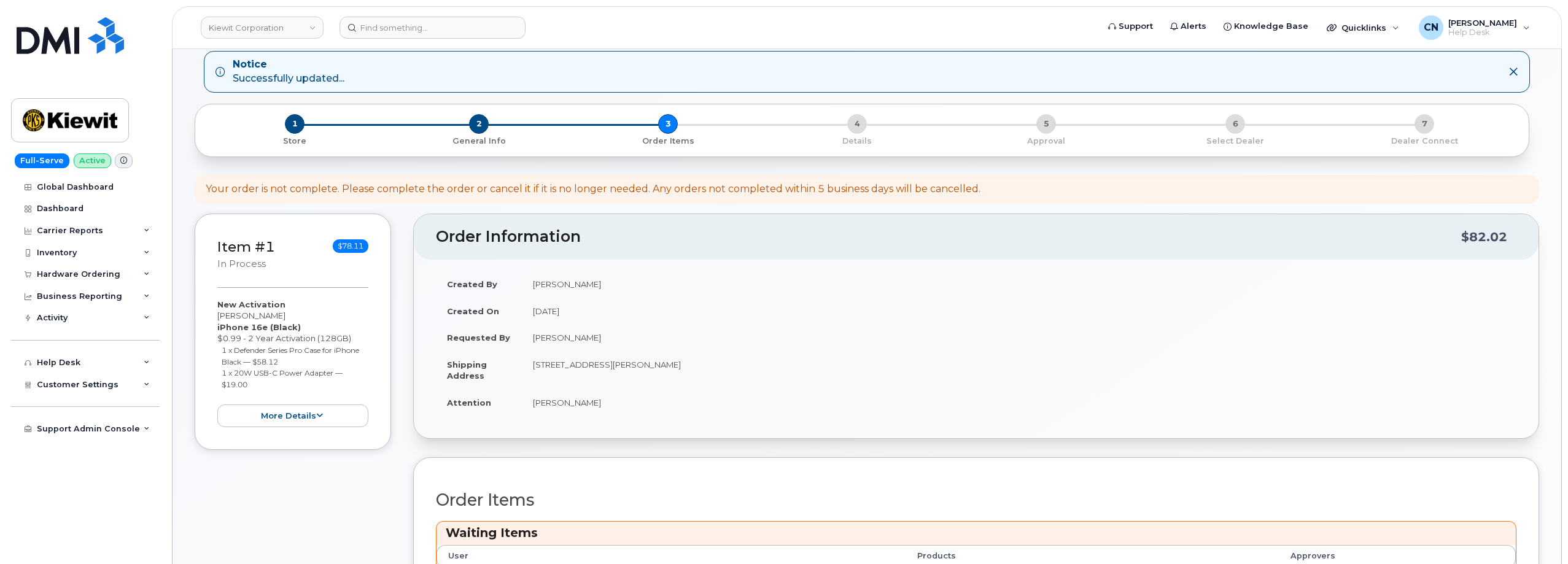
scroll to position [0, 0]
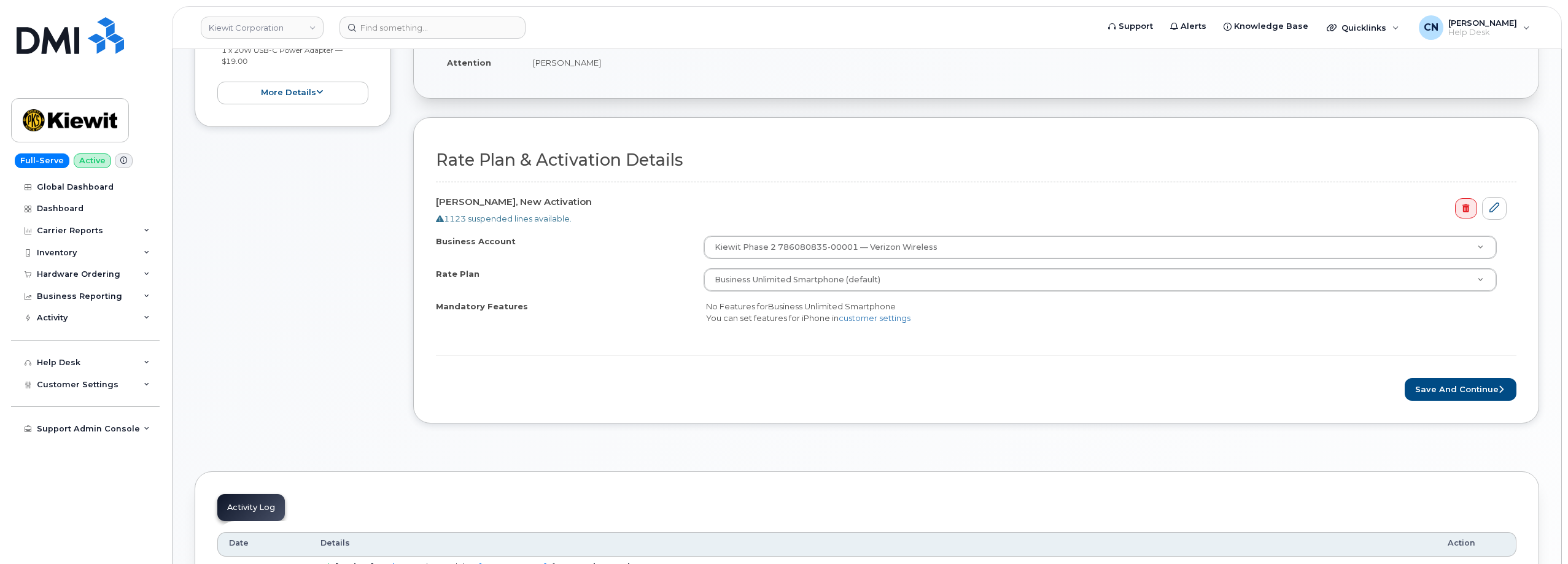
scroll to position [368, 0]
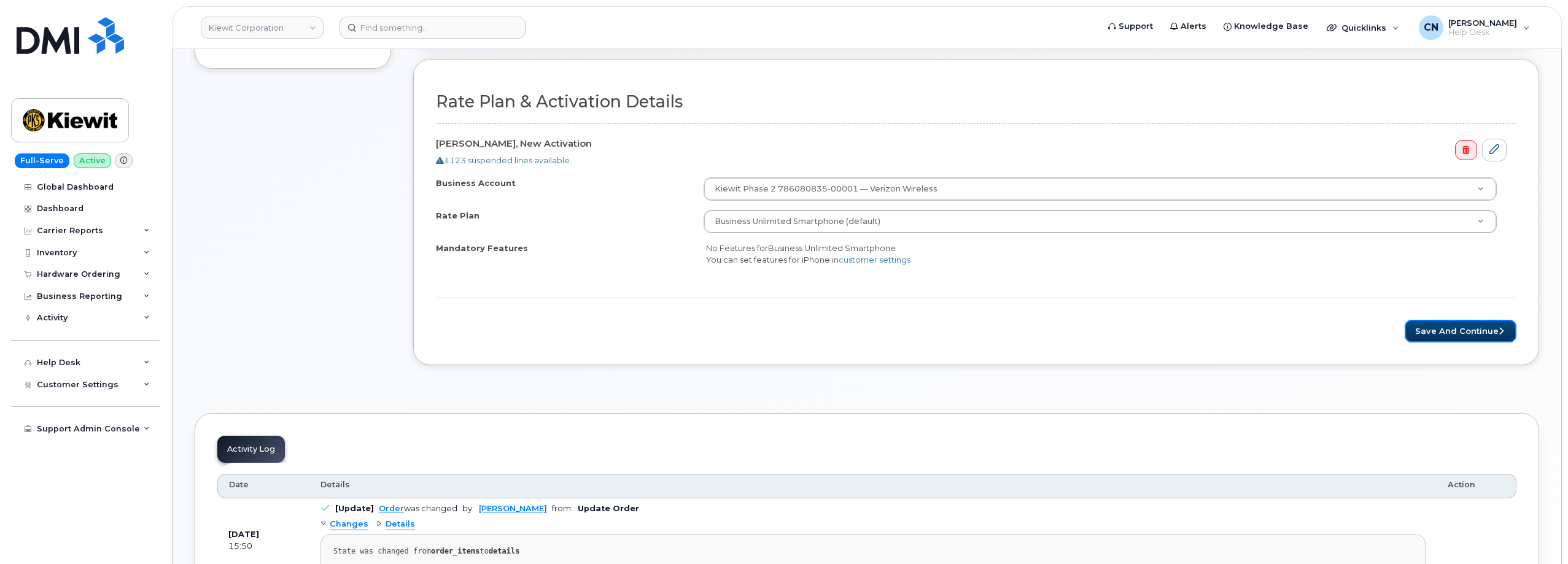
click at [1448, 334] on button "Save and Continue" at bounding box center [1460, 331] width 112 height 23
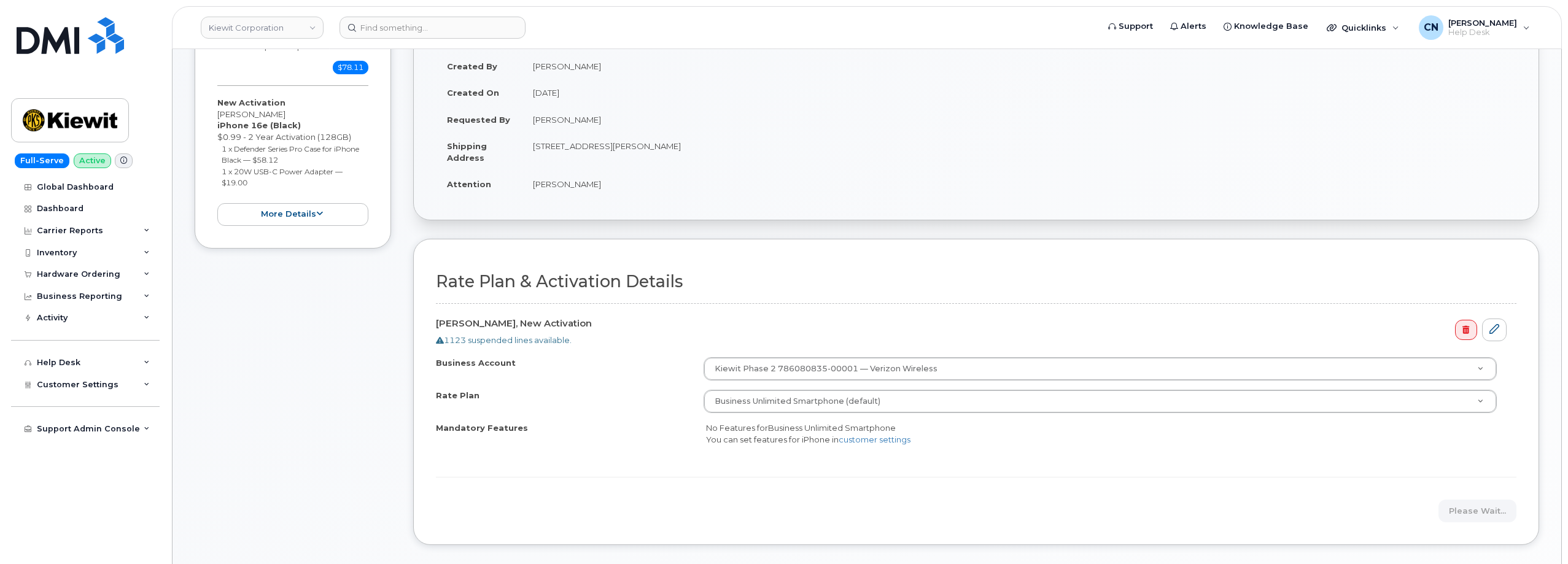
scroll to position [0, 0]
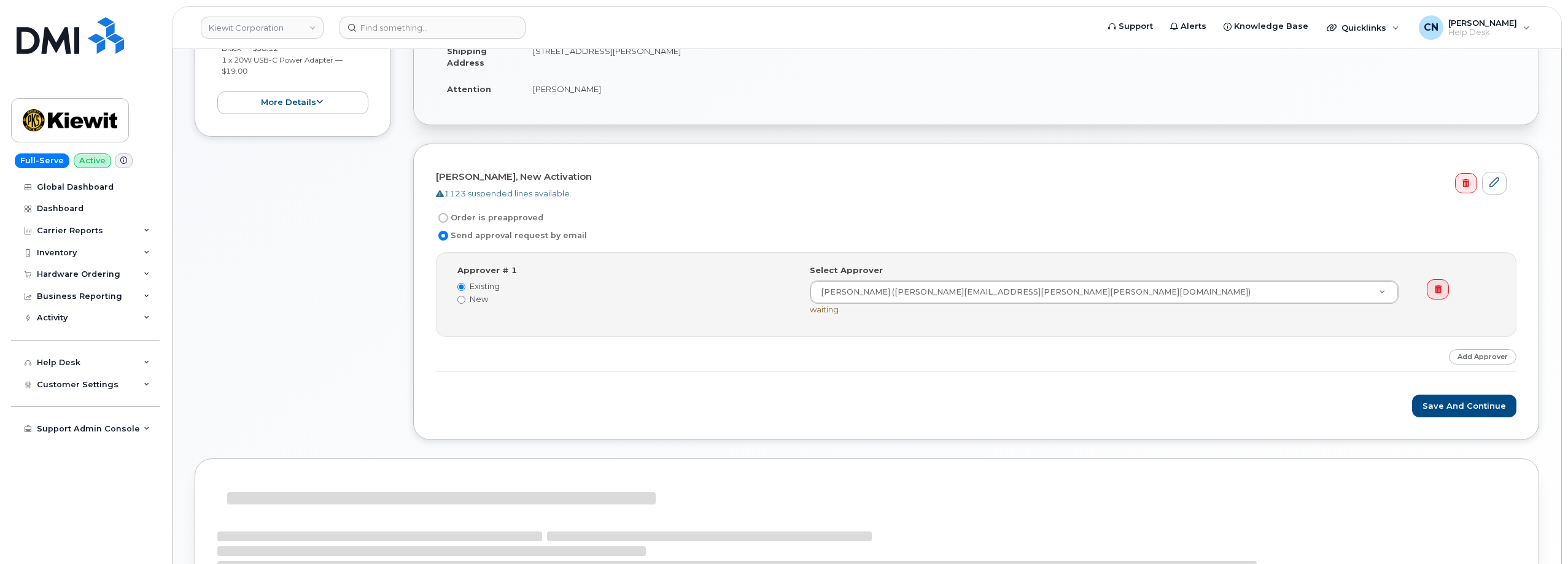
scroll to position [368, 0]
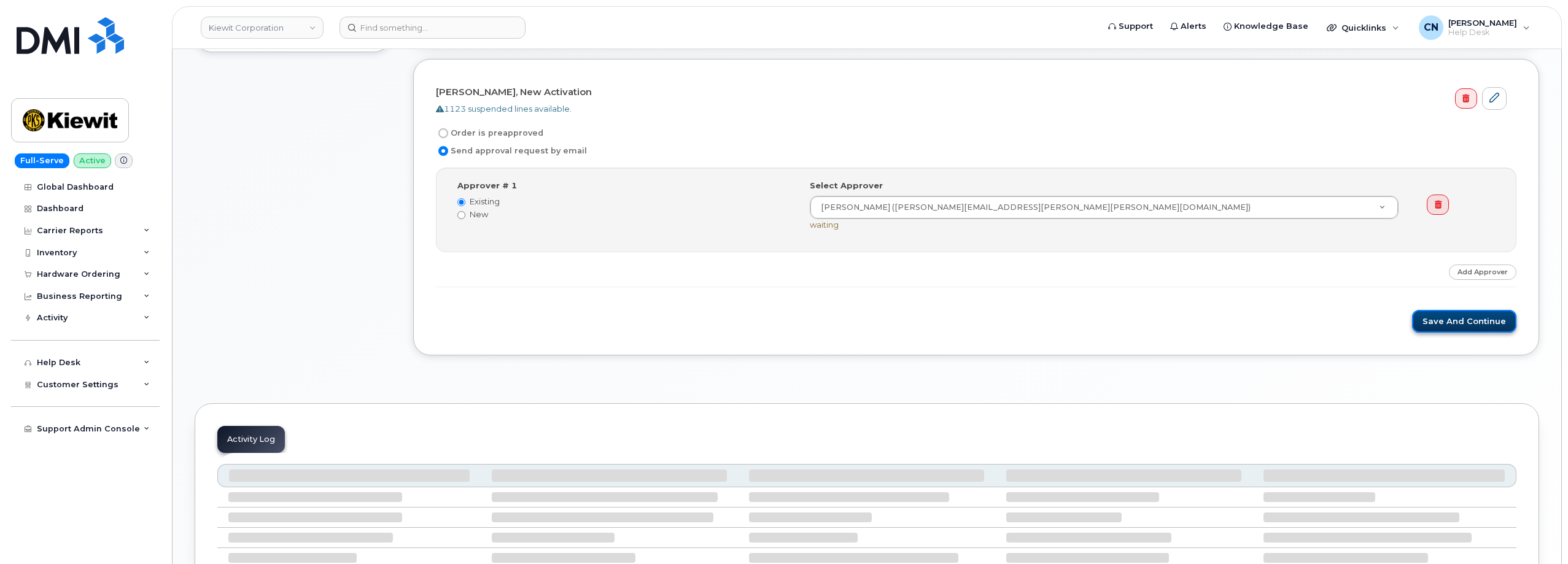
click at [1466, 321] on button "Save and Continue" at bounding box center [1464, 322] width 104 height 23
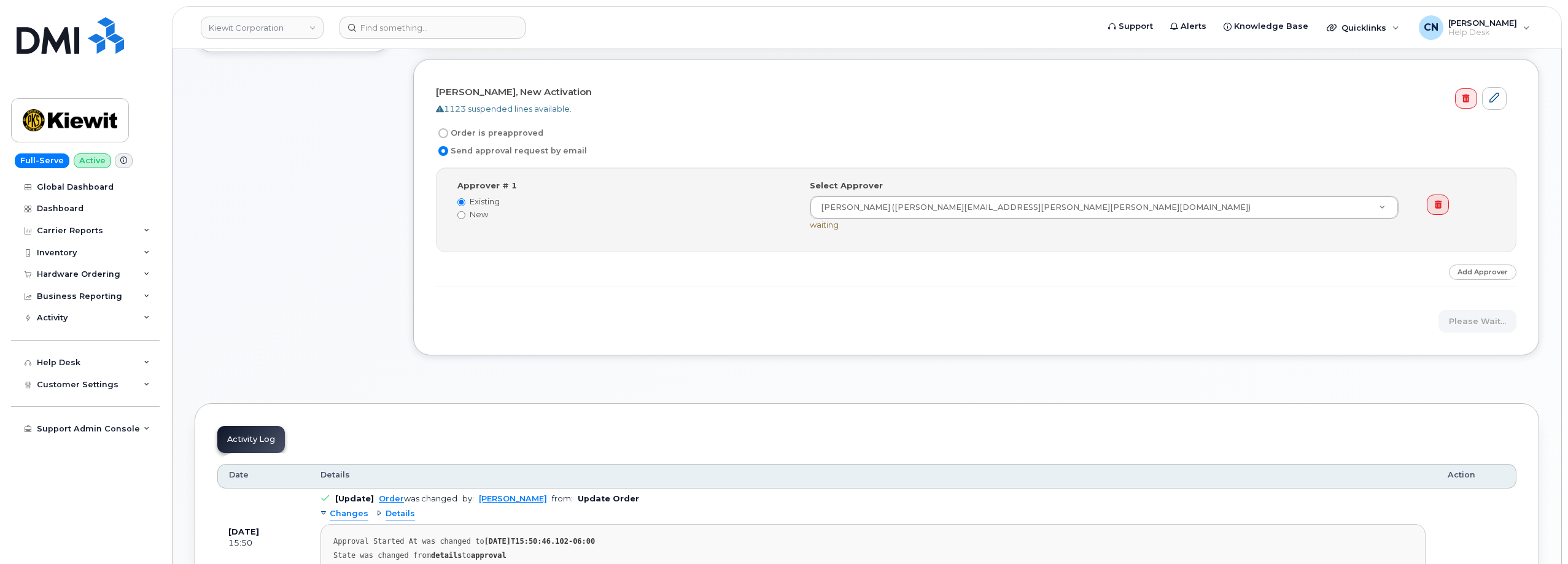
scroll to position [0, 0]
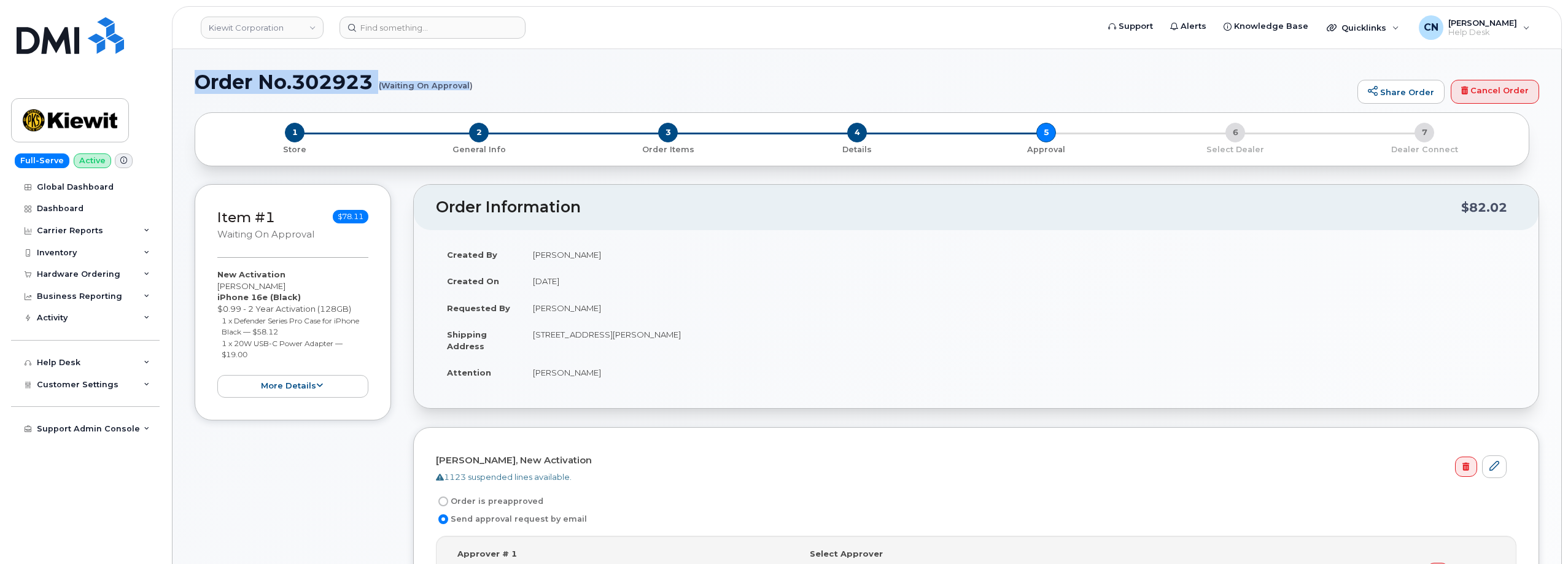
drag, startPoint x: 198, startPoint y: 83, endPoint x: 469, endPoint y: 85, distance: 271.0
click at [469, 85] on h1 "Order No.302923 (Waiting On Approval)" at bounding box center [773, 82] width 1156 height 21
click at [446, 92] on h1 "Order No.302923 (Waiting On Approval)" at bounding box center [773, 82] width 1156 height 21
drag, startPoint x: 472, startPoint y: 84, endPoint x: 447, endPoint y: 81, distance: 25.2
click at [447, 81] on h1 "Order No.302923 (Waiting On Approval)" at bounding box center [773, 82] width 1156 height 21
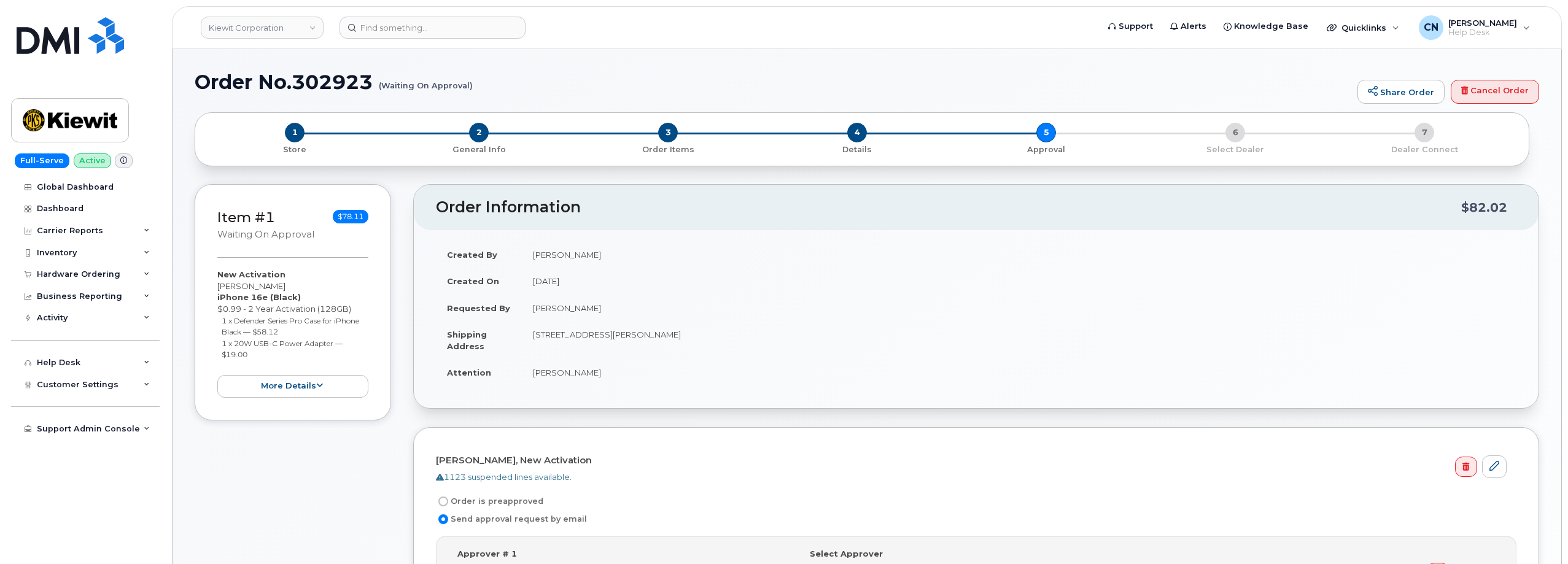
click at [468, 85] on small "(Waiting On Approval)" at bounding box center [425, 81] width 94 height 19
drag, startPoint x: 472, startPoint y: 85, endPoint x: 399, endPoint y: 74, distance: 73.8
click at [410, 74] on h1 "Order No.302923 (Waiting On Approval)" at bounding box center [773, 82] width 1156 height 21
click at [198, 77] on h1 "Order No.302923 (Waiting On Approval)" at bounding box center [773, 82] width 1156 height 21
drag, startPoint x: 202, startPoint y: 84, endPoint x: 471, endPoint y: 83, distance: 269.0
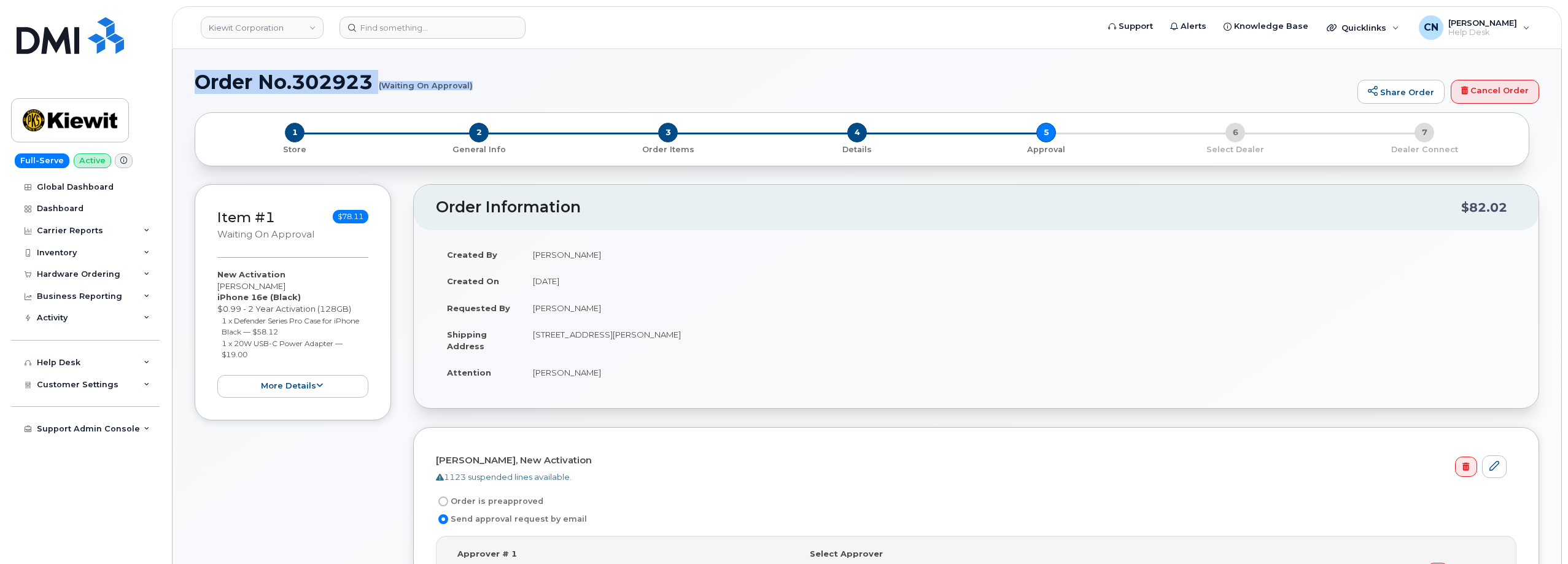
click at [471, 83] on h1 "Order No.302923 (Waiting On Approval)" at bounding box center [773, 82] width 1156 height 21
copy h1 "Order No.302923 (Waiting On Approval)"
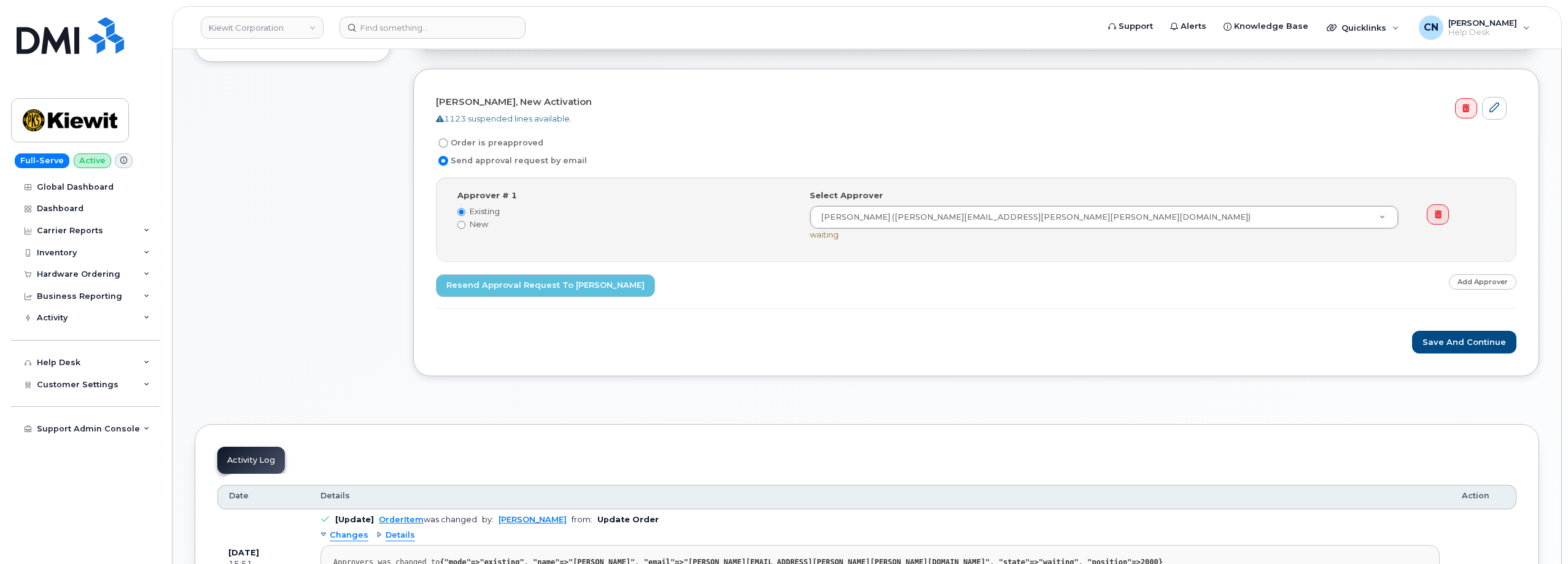
scroll to position [245, 0]
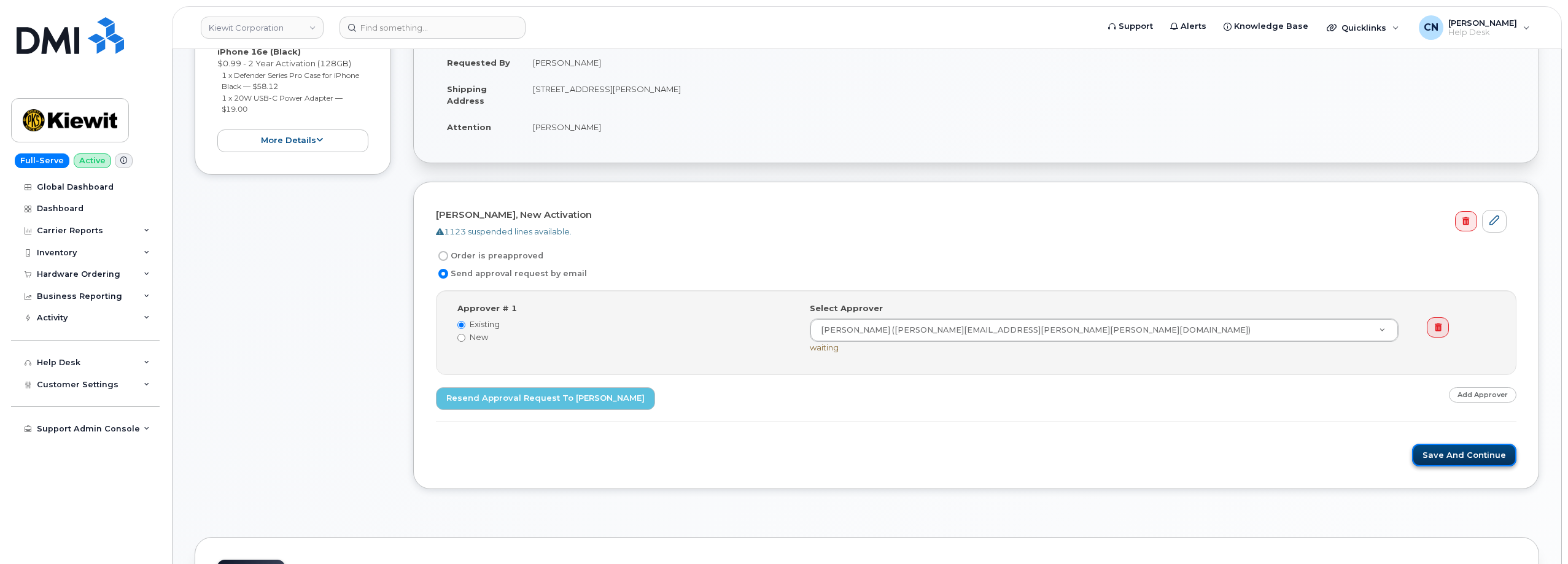
click at [1428, 453] on button "Save and Continue" at bounding box center [1464, 455] width 104 height 23
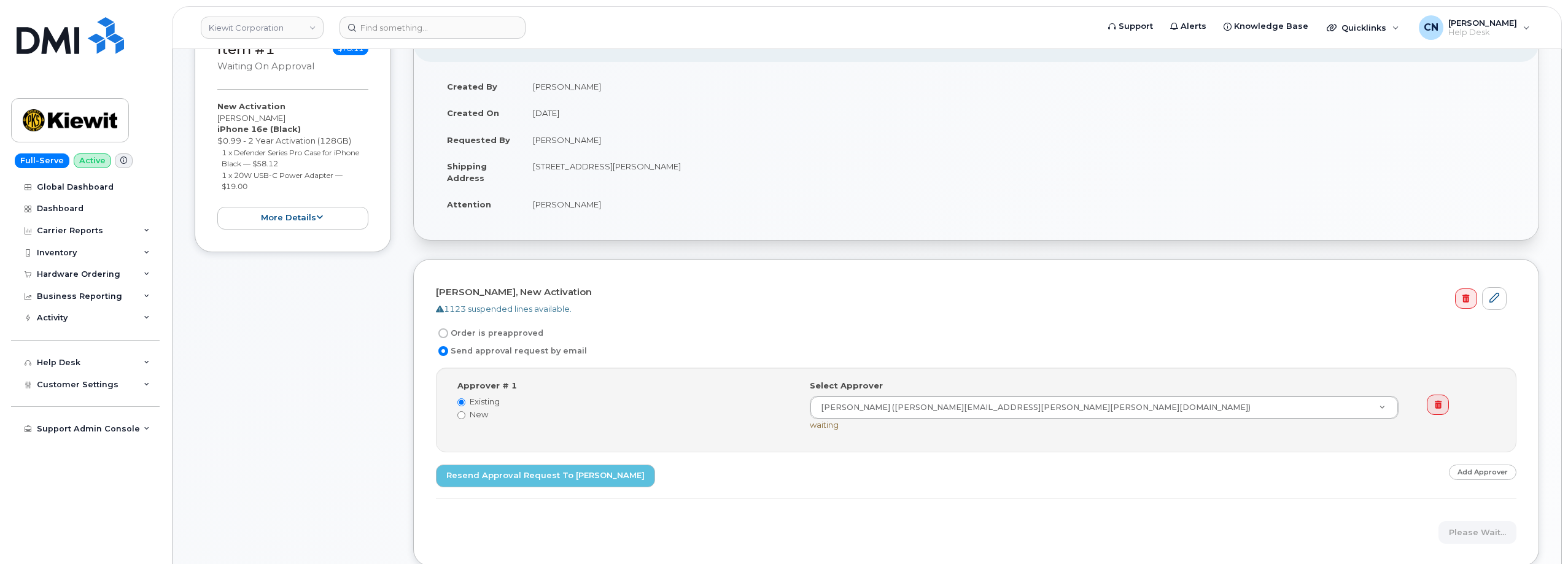
scroll to position [307, 0]
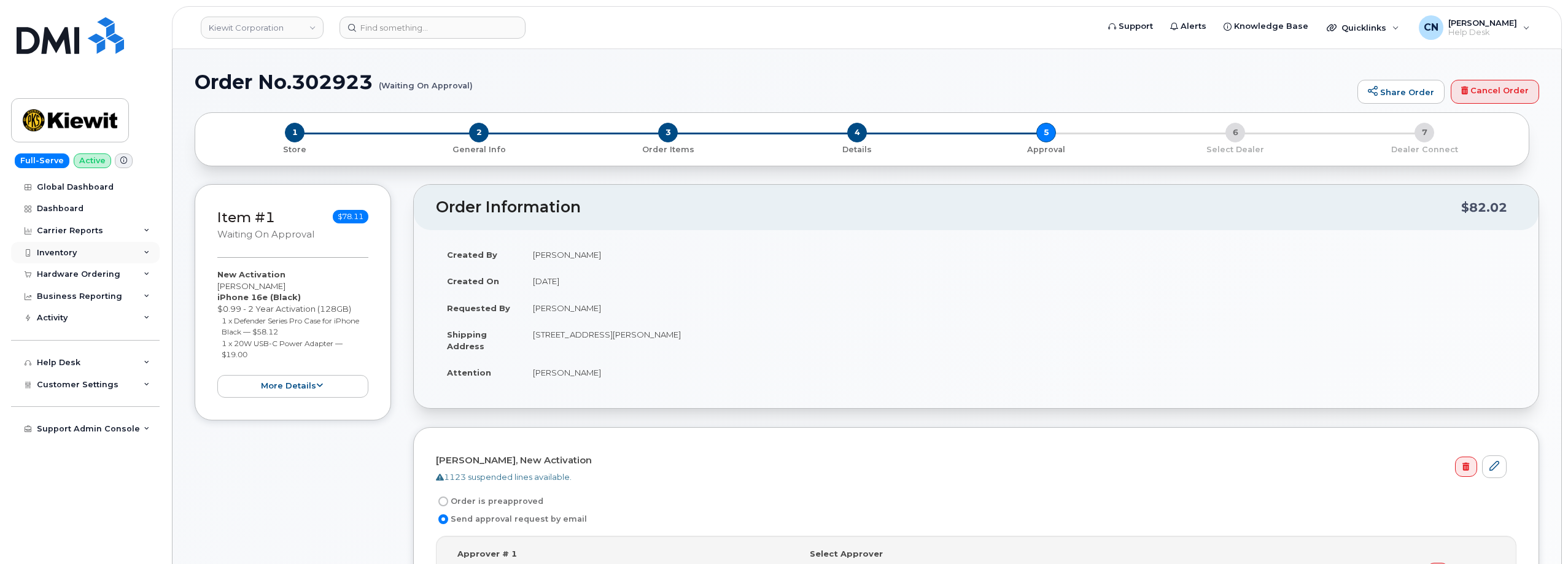
click at [73, 254] on div "Inventory" at bounding box center [56, 252] width 40 height 10
click at [74, 249] on div "Inventory" at bounding box center [56, 252] width 40 height 10
click at [86, 268] on div "Hardware Ordering" at bounding box center [86, 274] width 148 height 22
click at [58, 317] on div "Orders" at bounding box center [57, 320] width 30 height 11
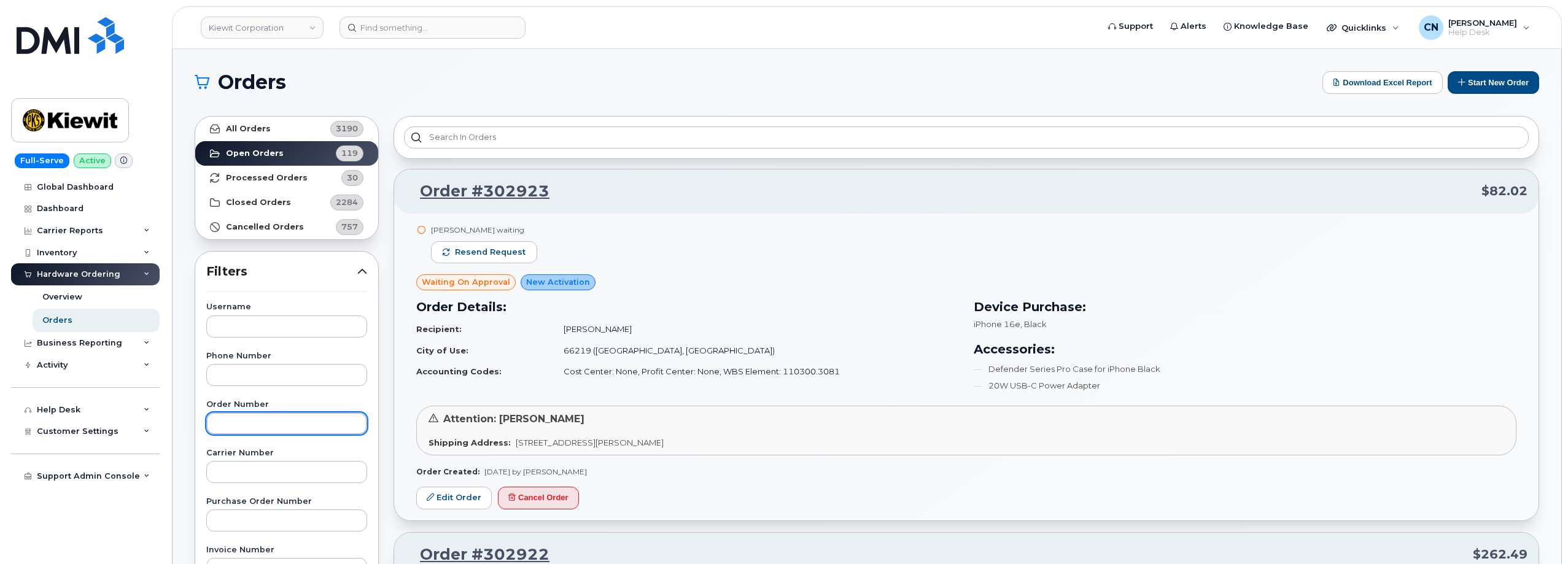
click at [243, 419] on input "text" at bounding box center [287, 423] width 161 height 22
paste input "301930"
type input "301930"
click at [242, 130] on strong "All Orders" at bounding box center [248, 129] width 45 height 10
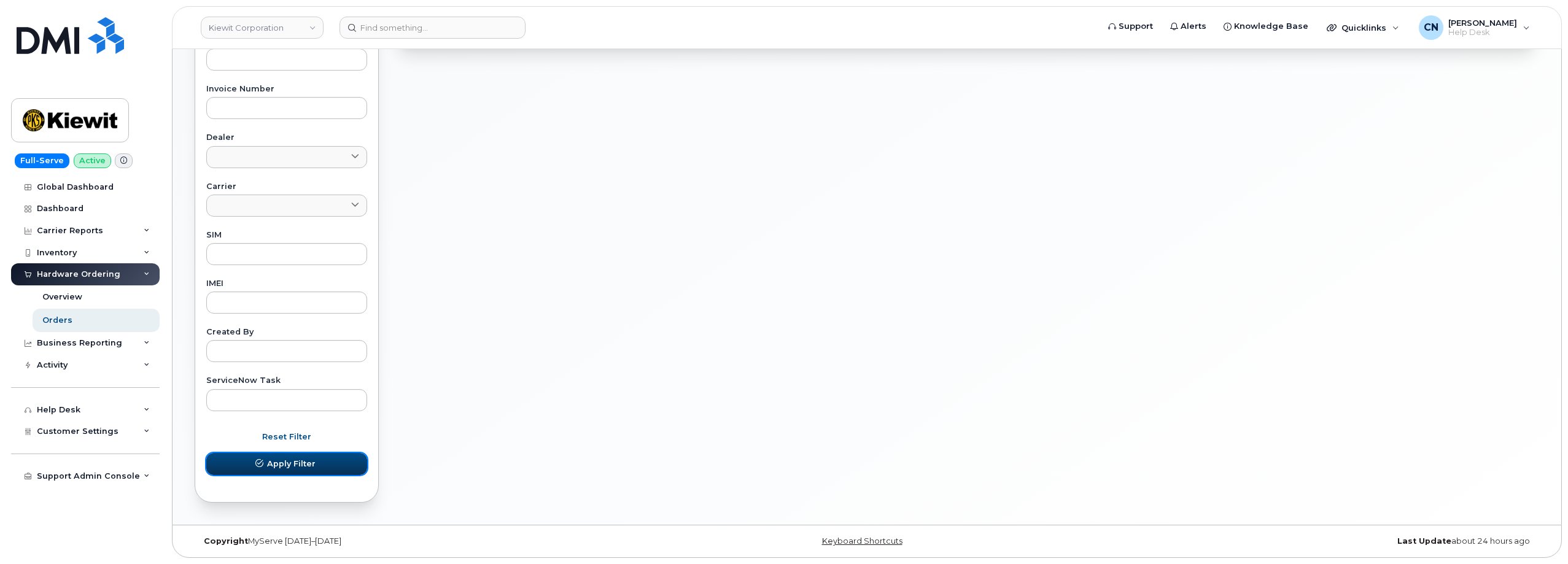
click at [270, 471] on button "Apply Filter" at bounding box center [287, 464] width 161 height 22
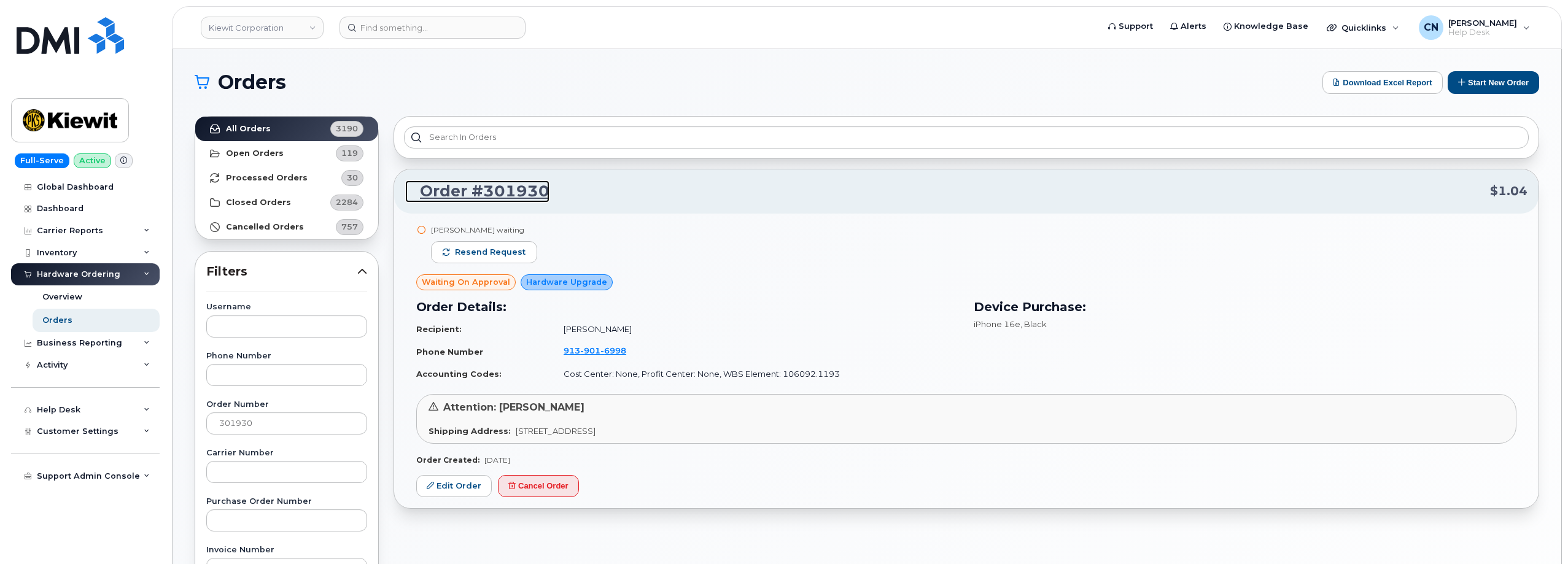
click at [497, 187] on link "Order #301930" at bounding box center [477, 191] width 145 height 22
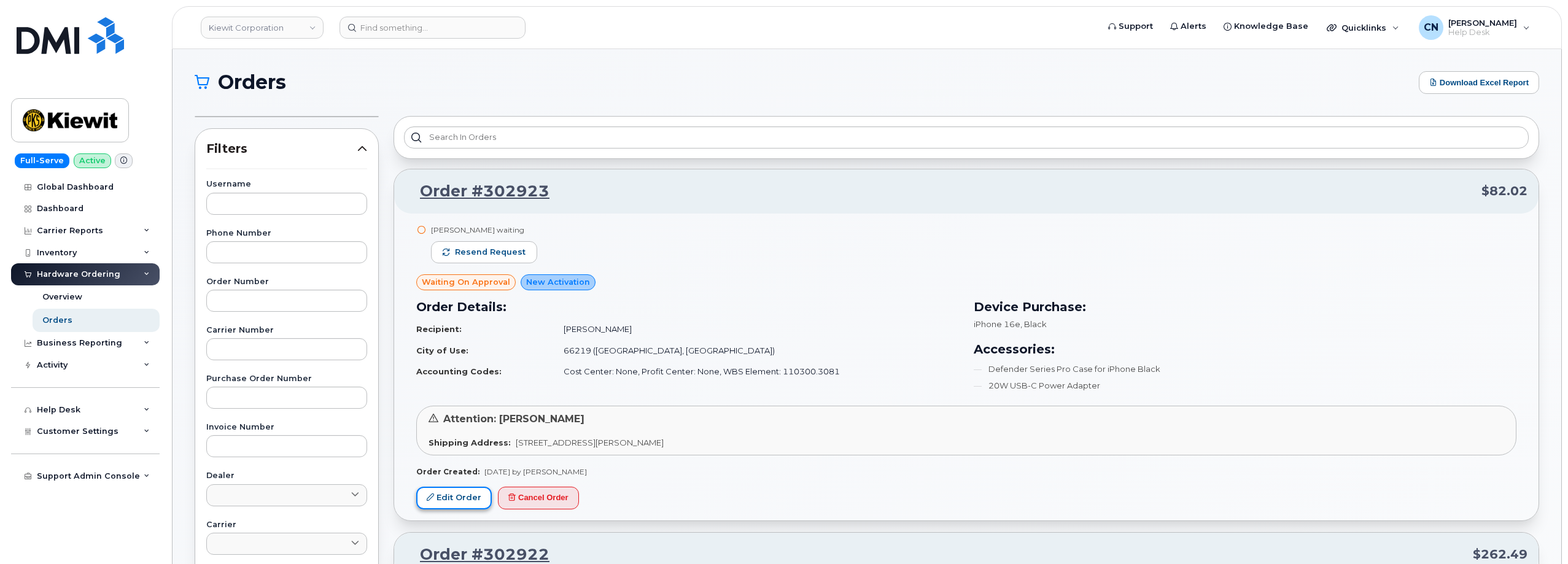
click at [478, 495] on link "Edit Order" at bounding box center [454, 498] width 76 height 23
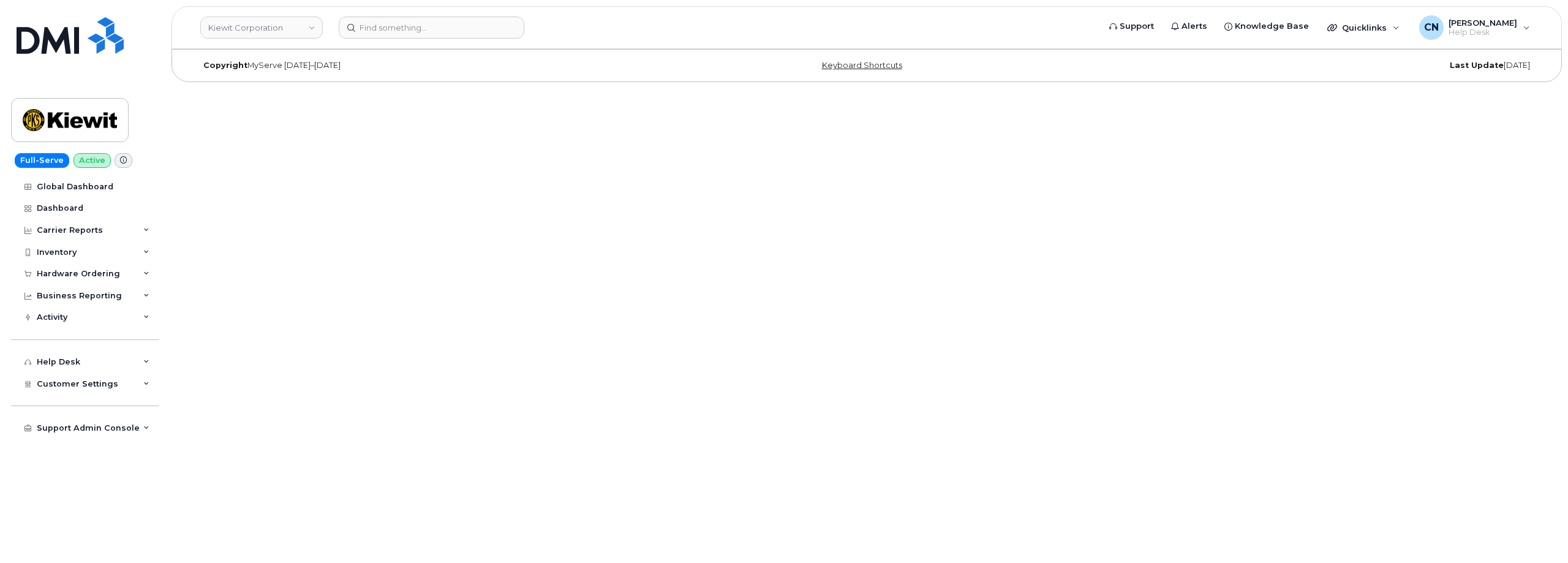
drag, startPoint x: 420, startPoint y: 324, endPoint x: 430, endPoint y: 322, distance: 10.2
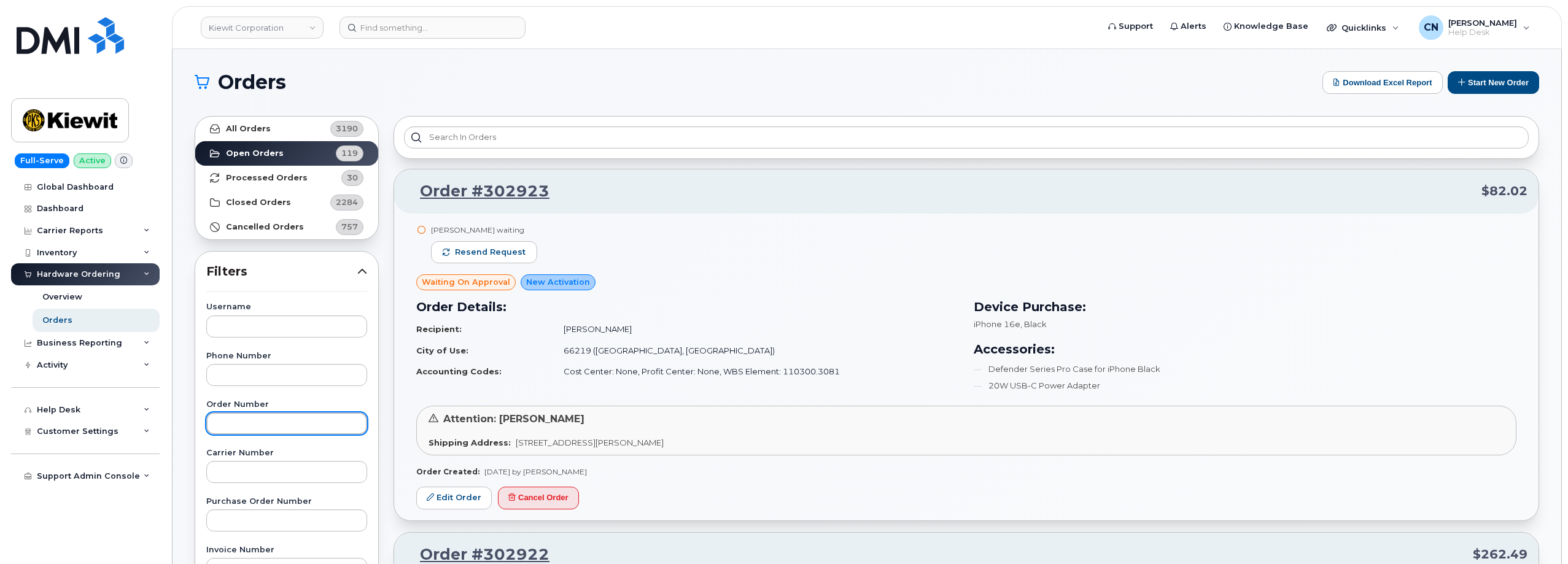
click at [253, 425] on input "text" at bounding box center [287, 423] width 161 height 22
paste input "301930"
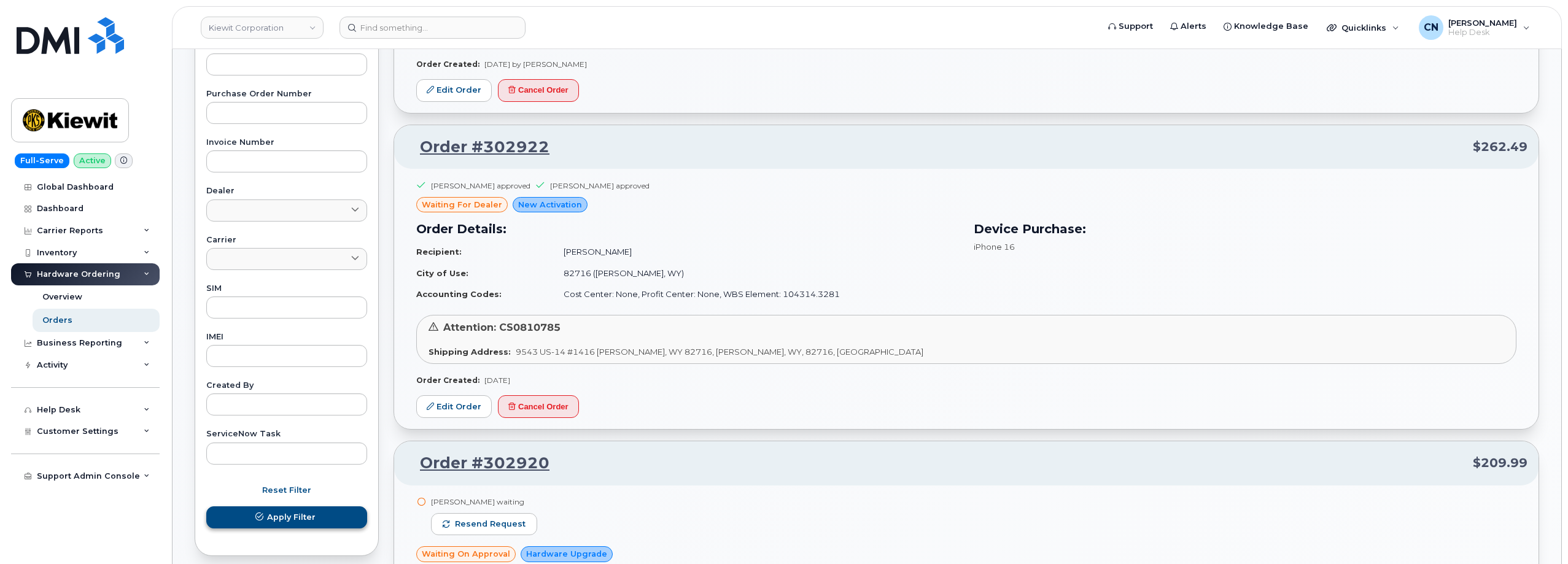
scroll to position [429, 0]
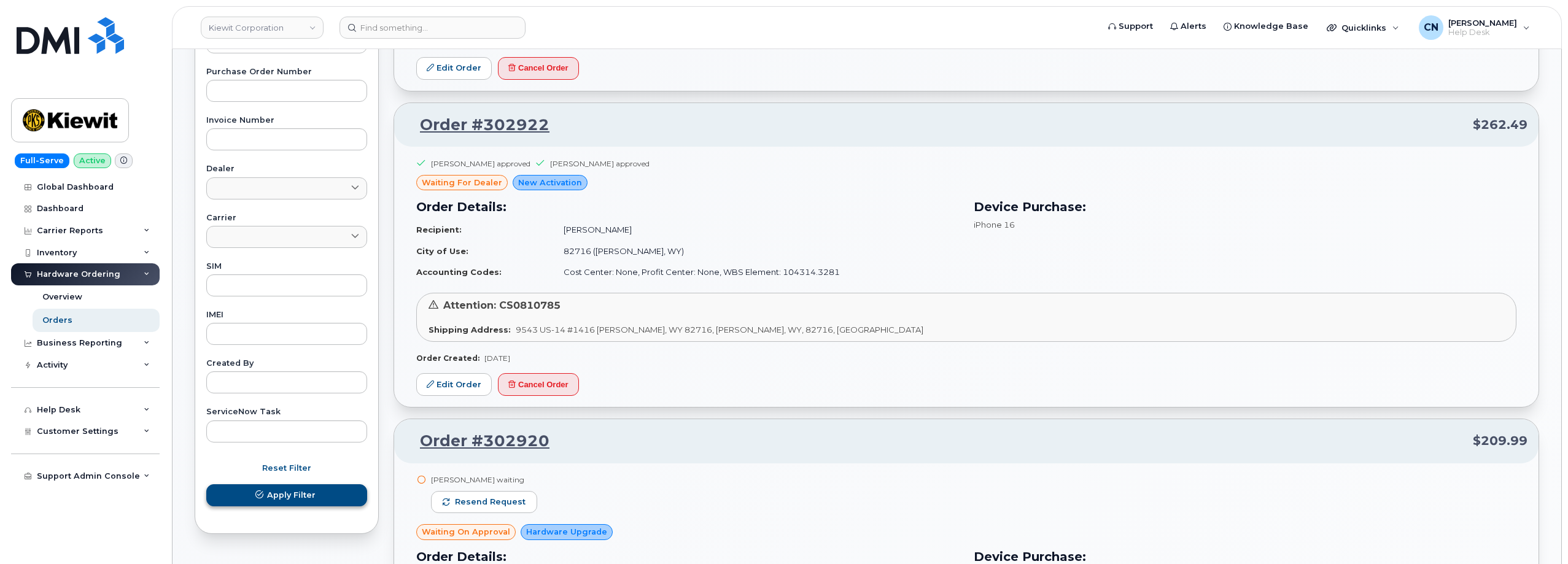
type input "301930"
click at [294, 501] on button "Apply Filter" at bounding box center [287, 494] width 161 height 22
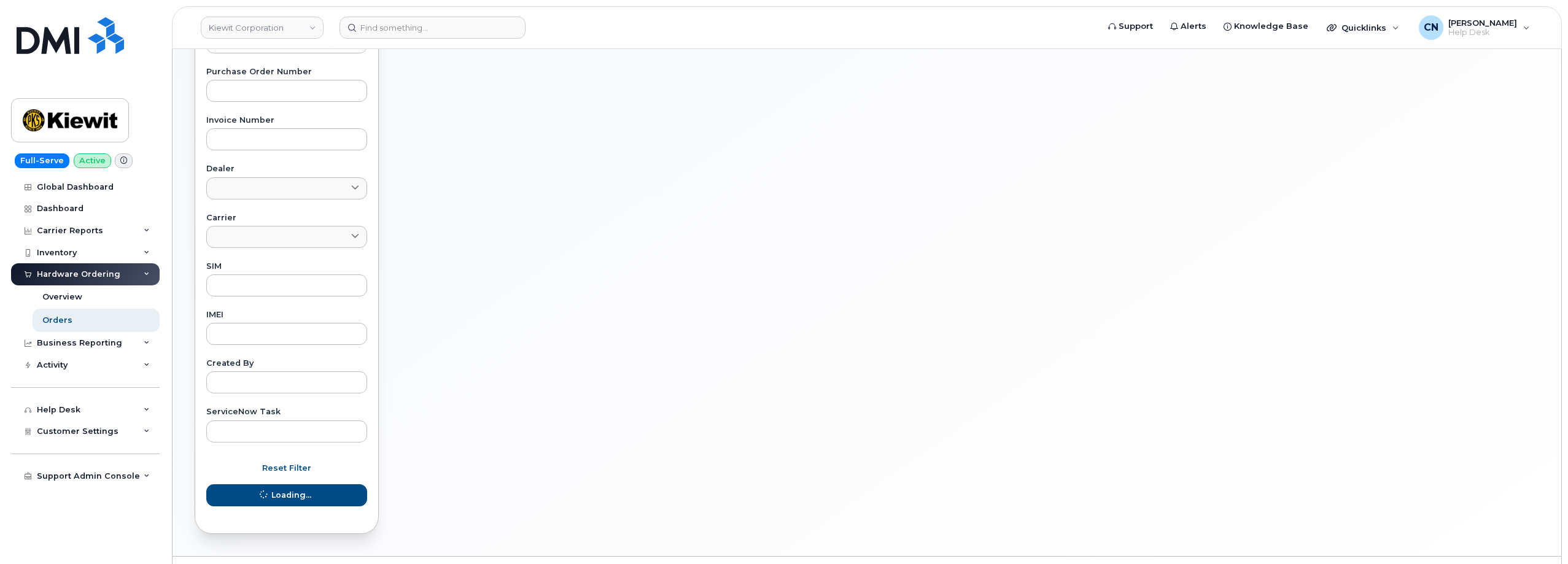
click at [301, 494] on div "Reset Filter Loading..." at bounding box center [287, 482] width 161 height 49
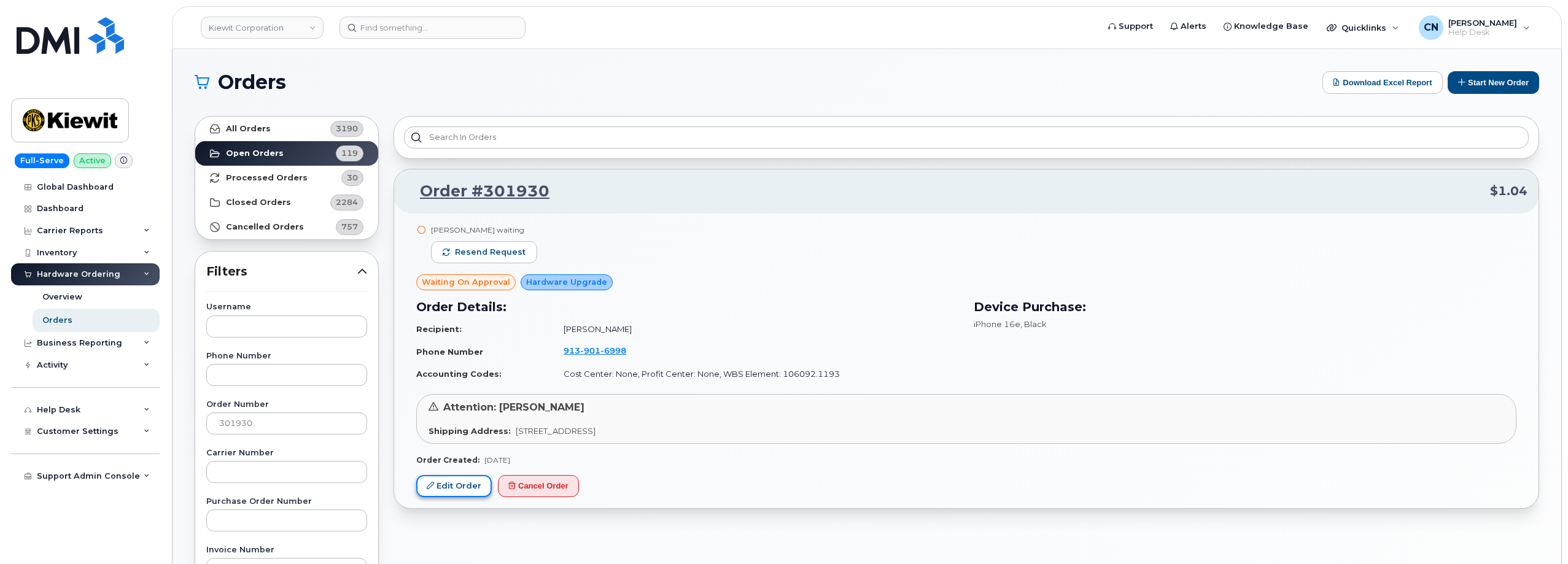
click at [453, 492] on link "Edit Order" at bounding box center [454, 486] width 76 height 23
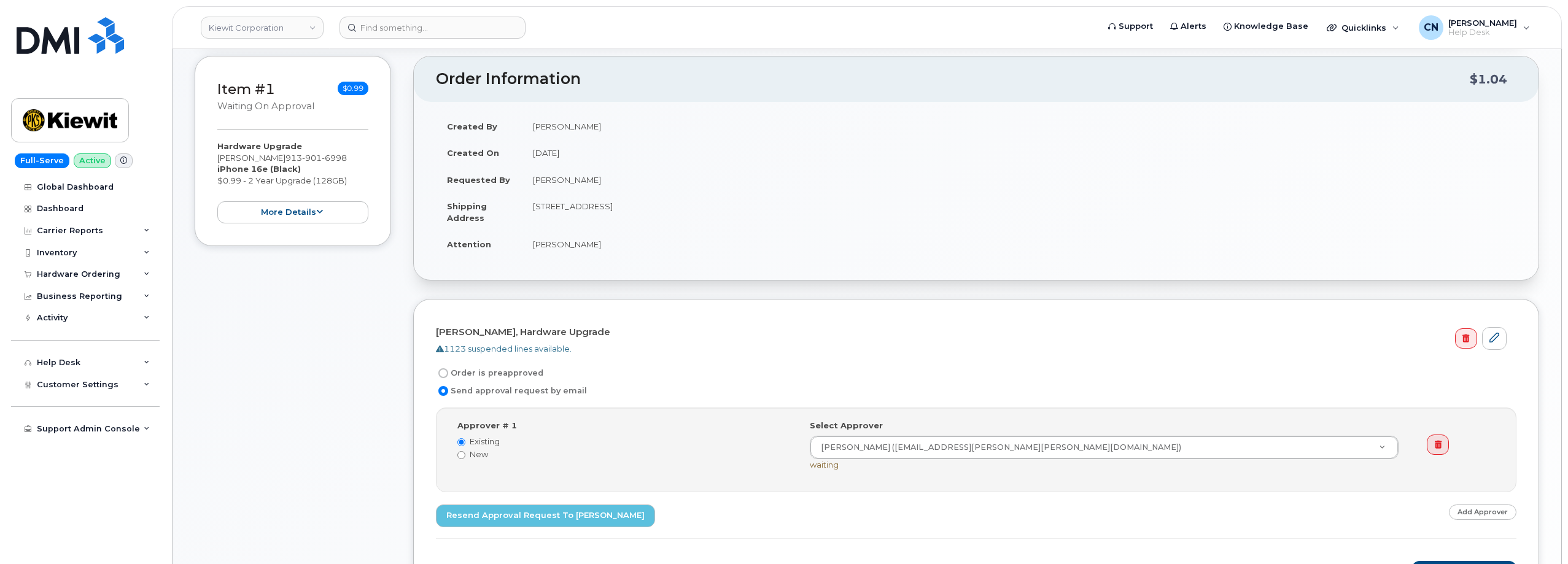
scroll to position [307, 0]
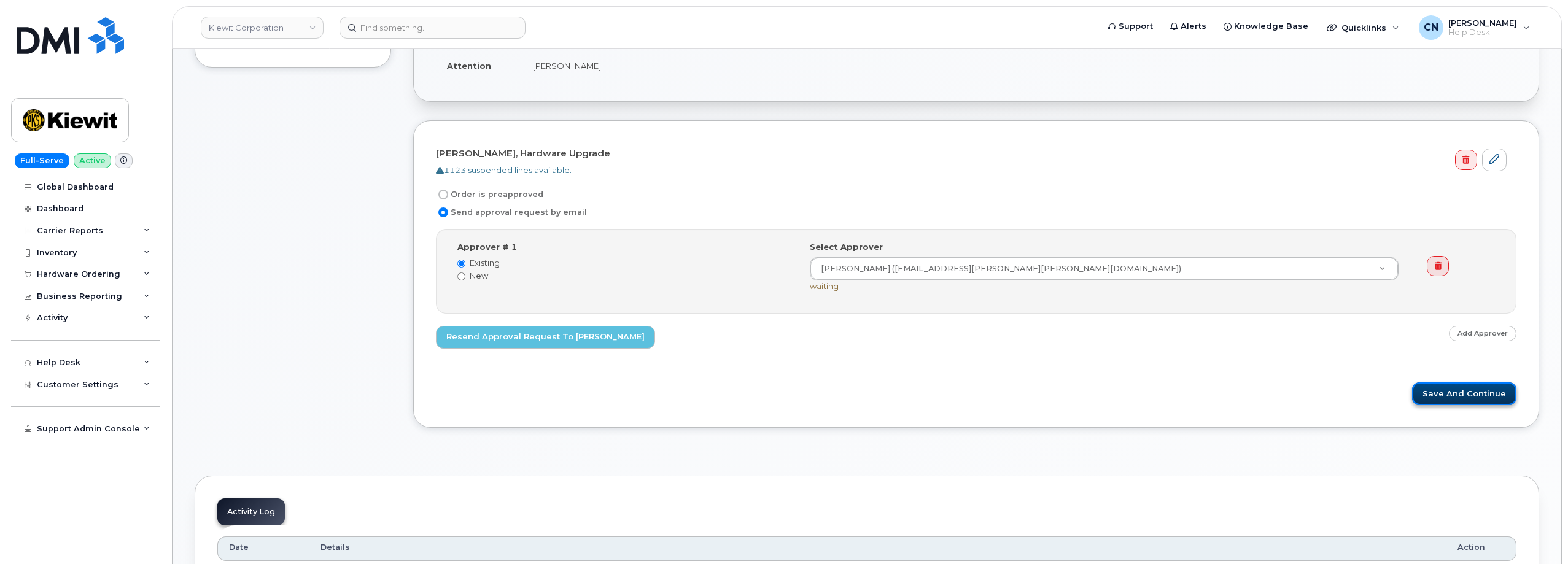
click at [1435, 394] on button "Save and Continue" at bounding box center [1464, 394] width 104 height 23
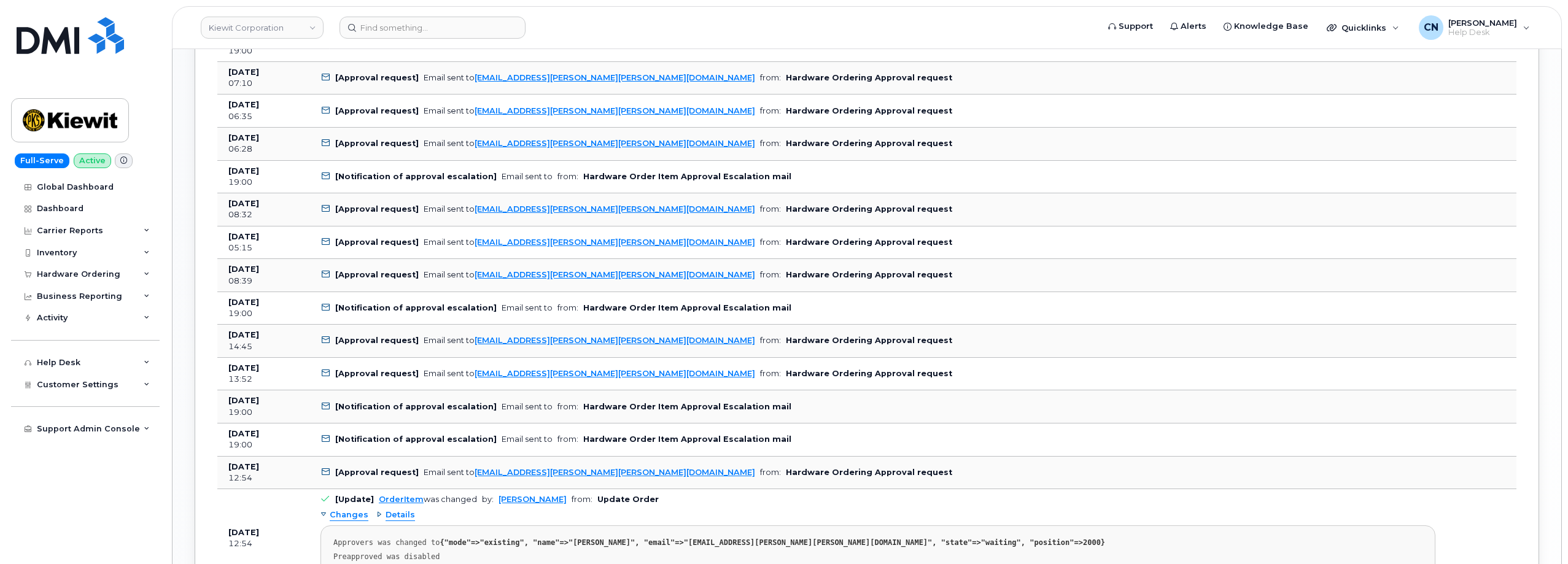
scroll to position [1043, 0]
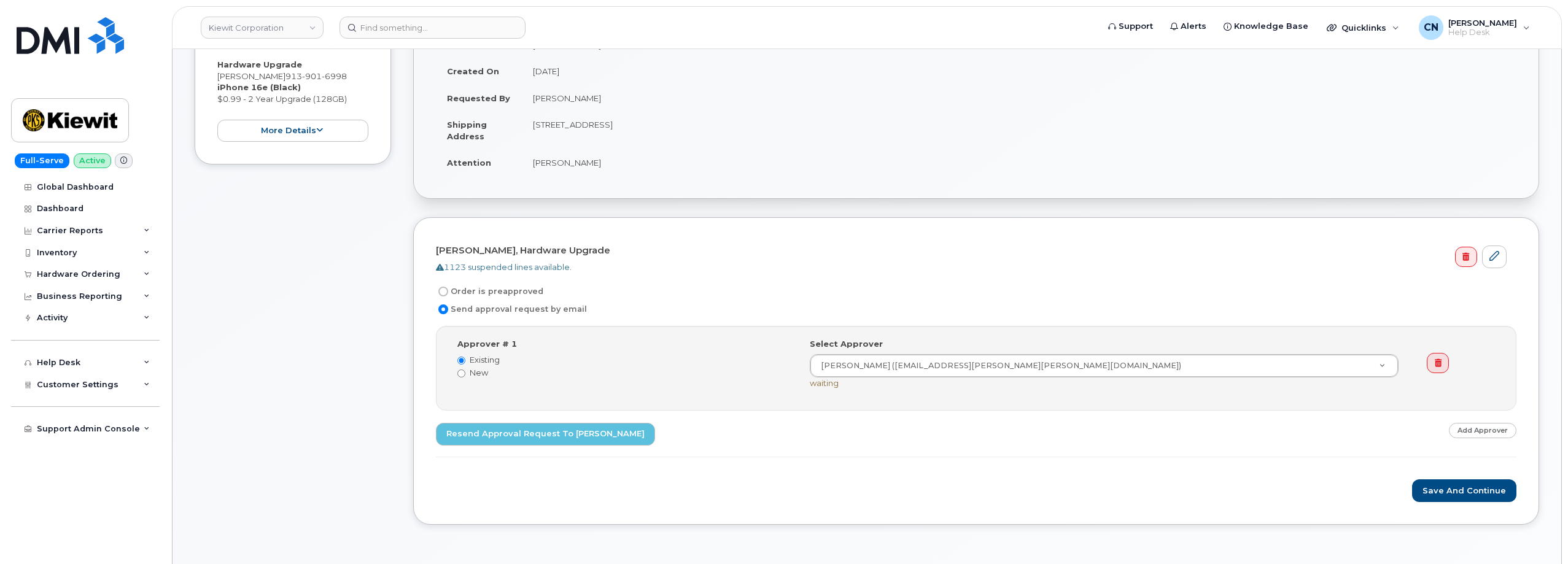
scroll to position [122, 0]
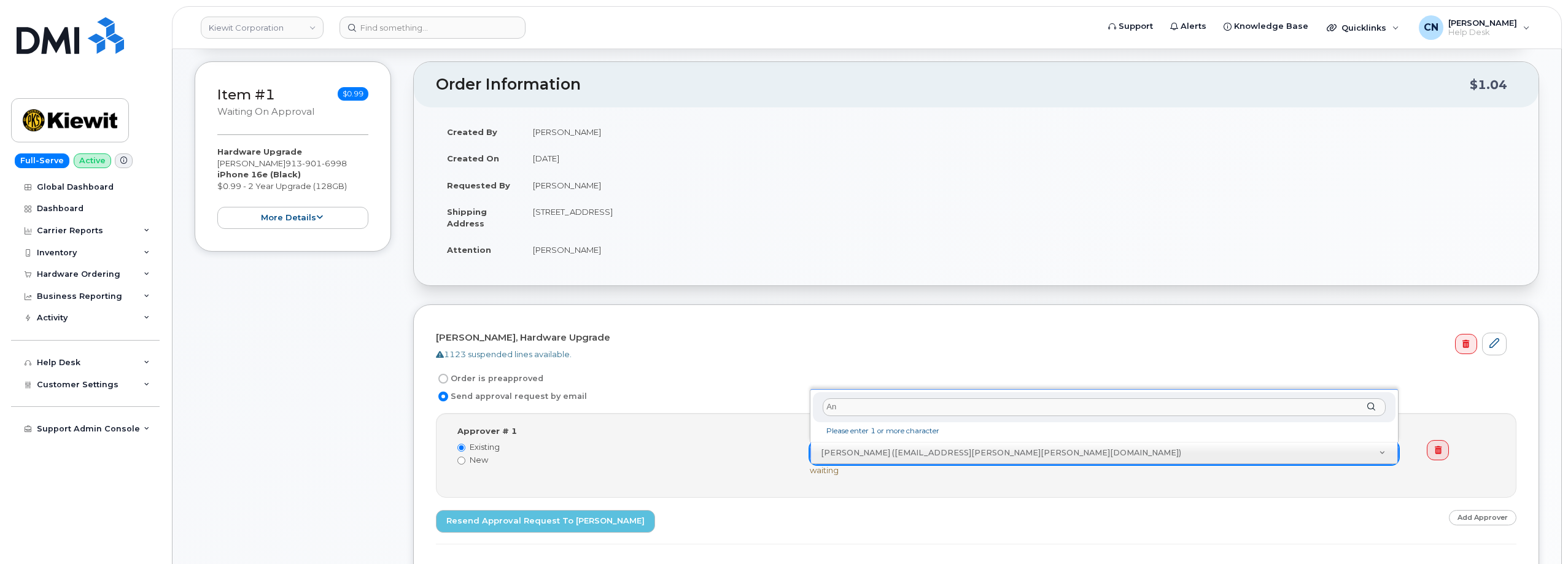
type input "A"
type input "E"
type input "Anna"
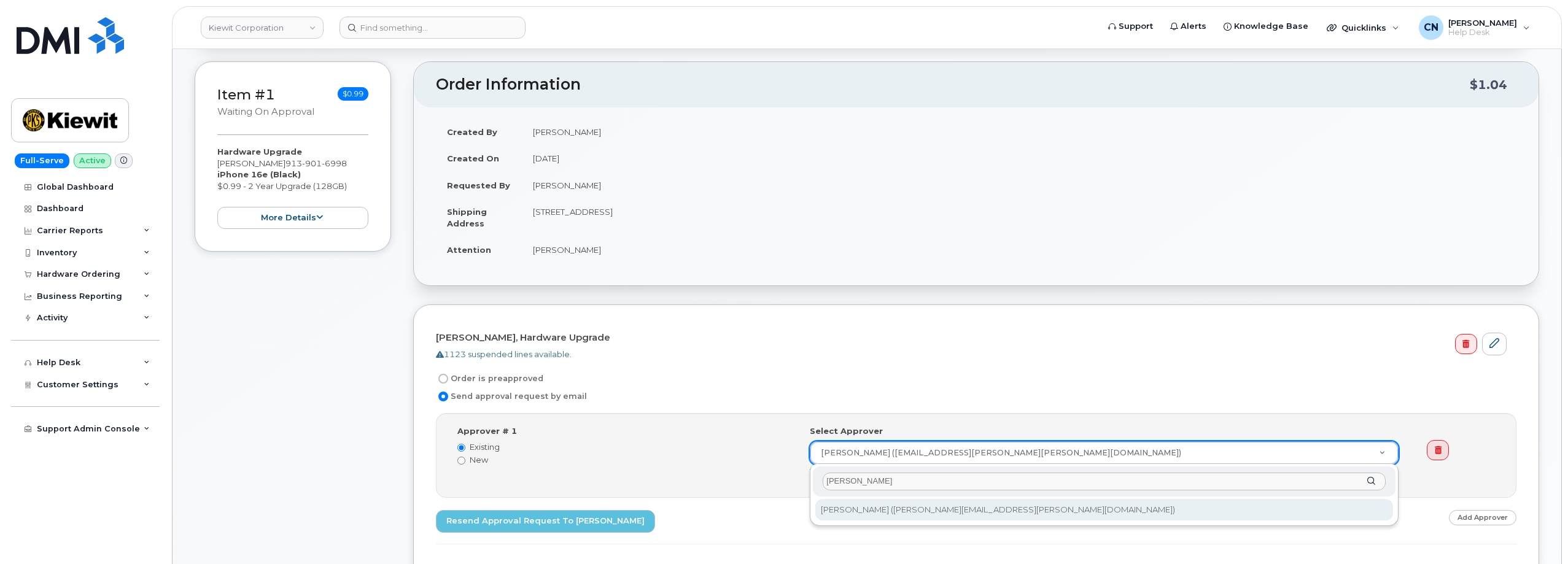
type input "James G"
type input "2153365"
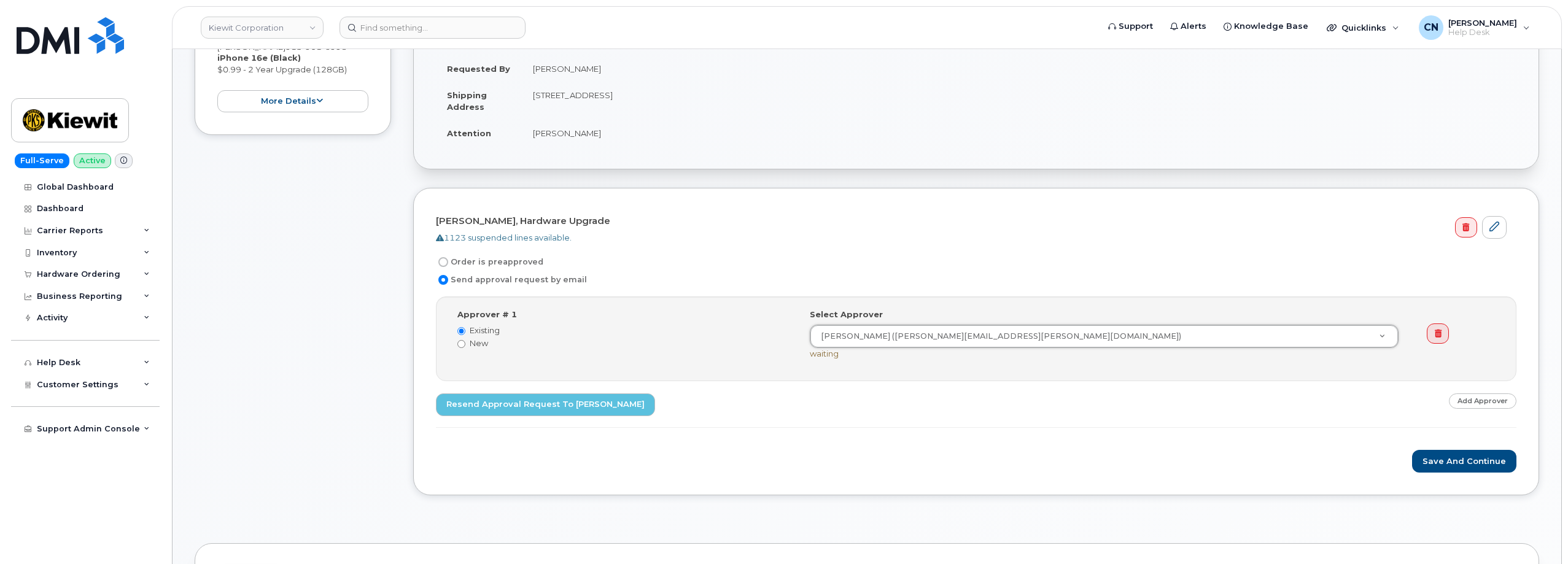
scroll to position [307, 0]
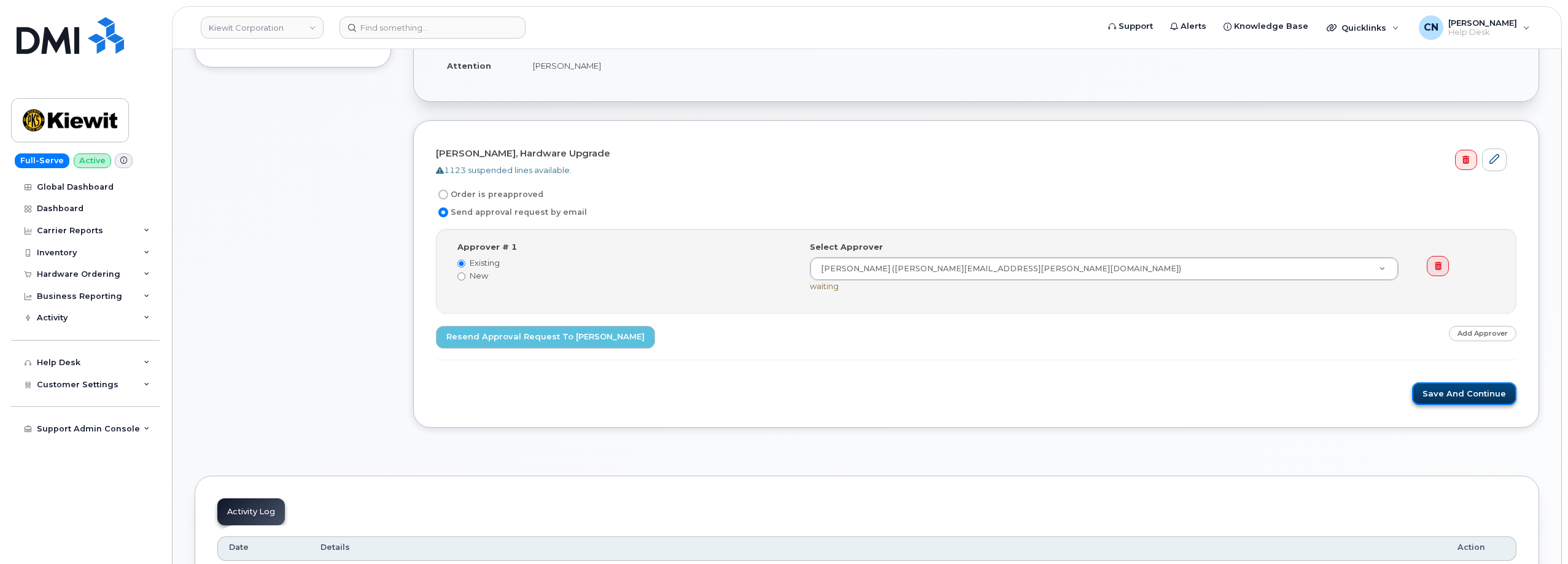
click at [1453, 390] on button "Save and Continue" at bounding box center [1464, 394] width 104 height 23
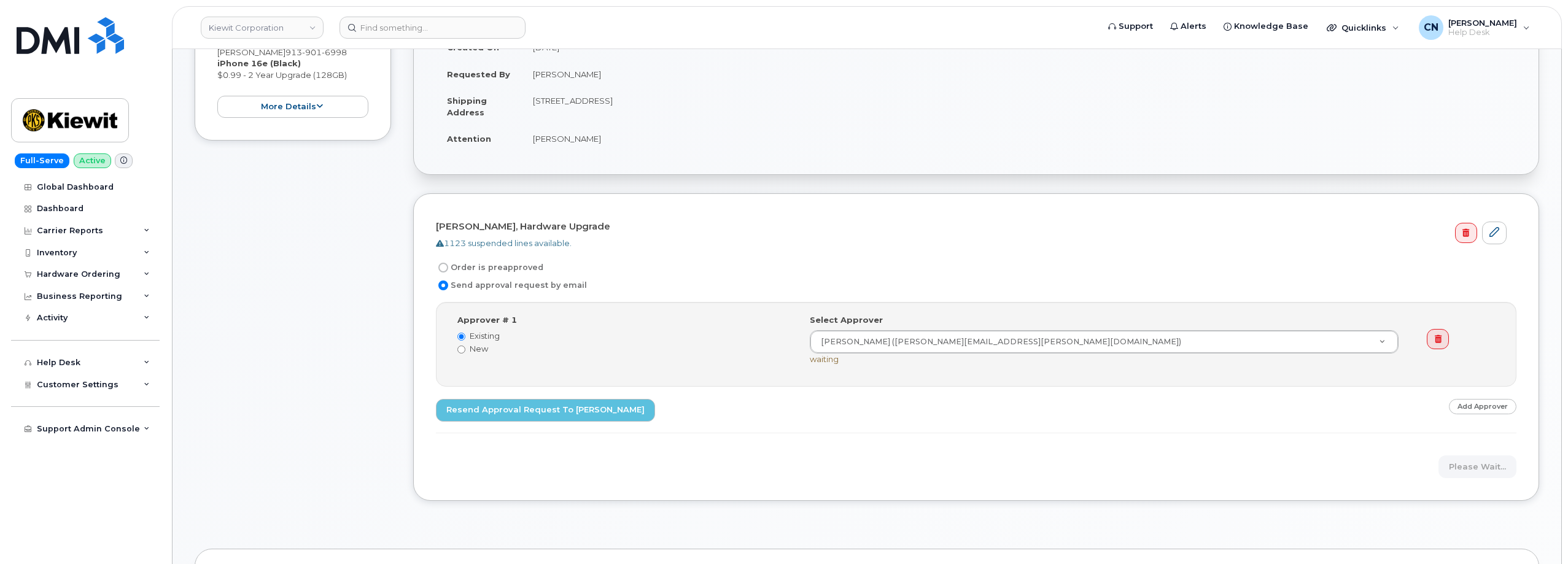
scroll to position [245, 0]
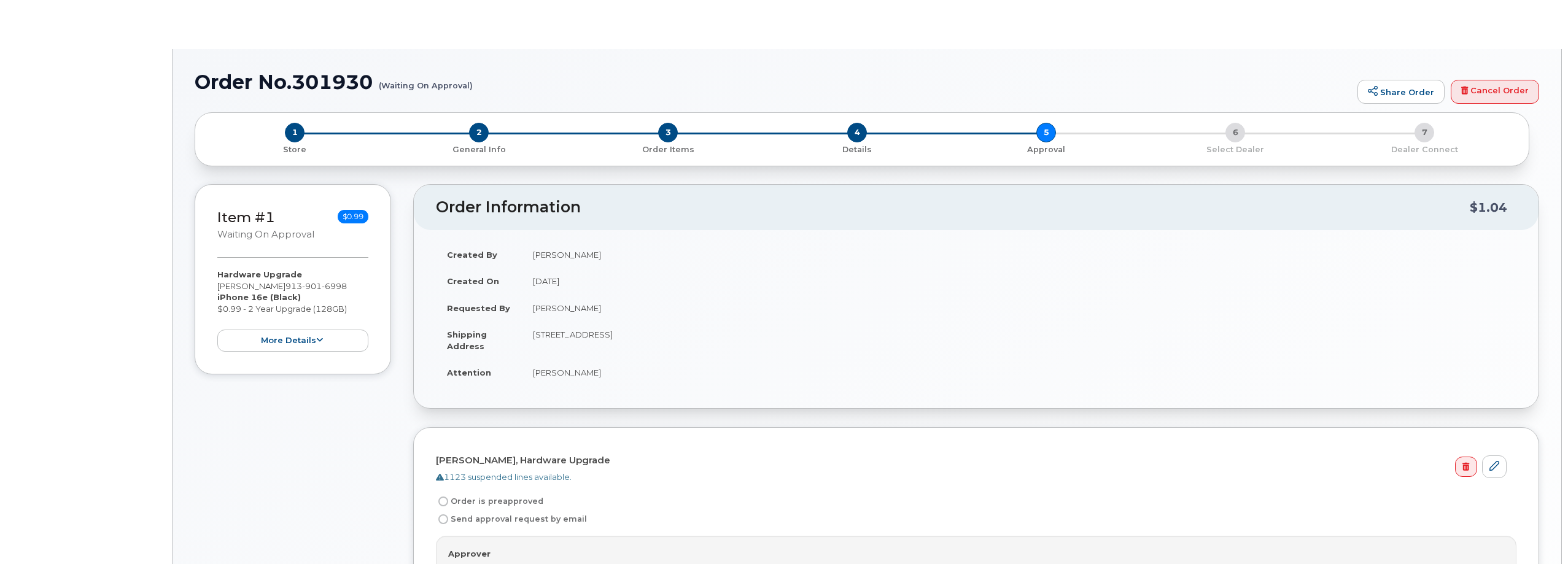
radio input "true"
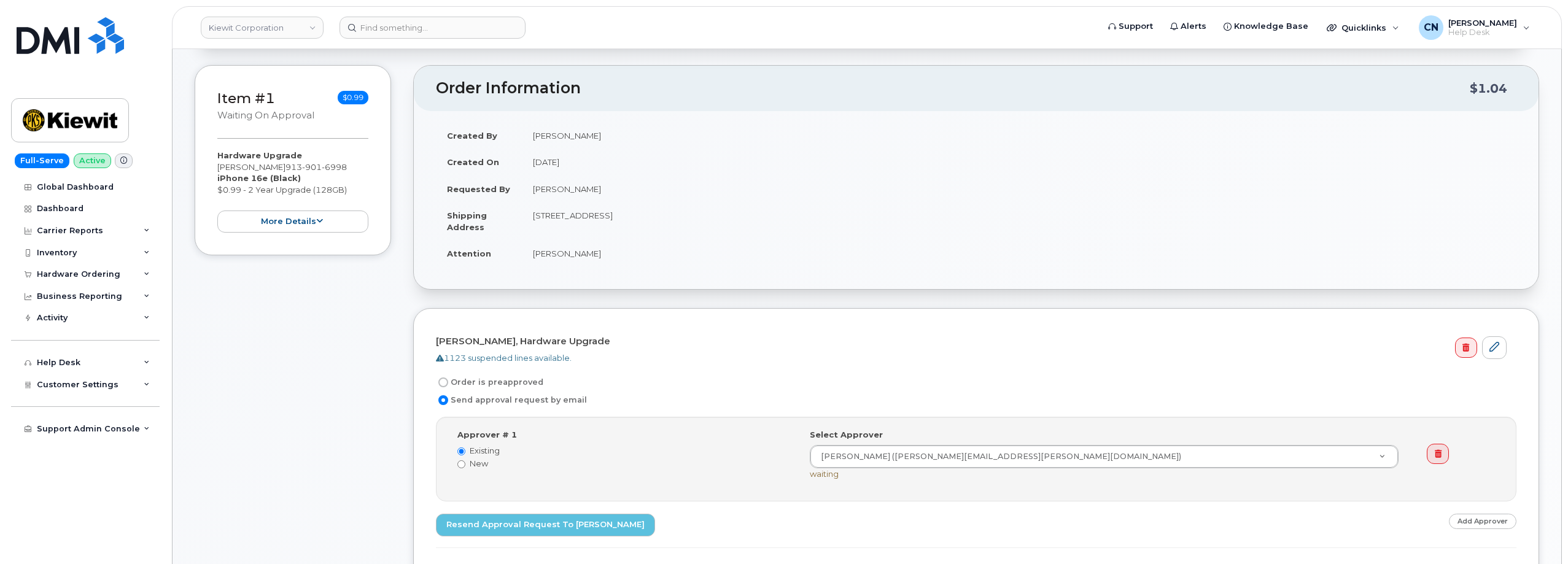
scroll to position [245, 0]
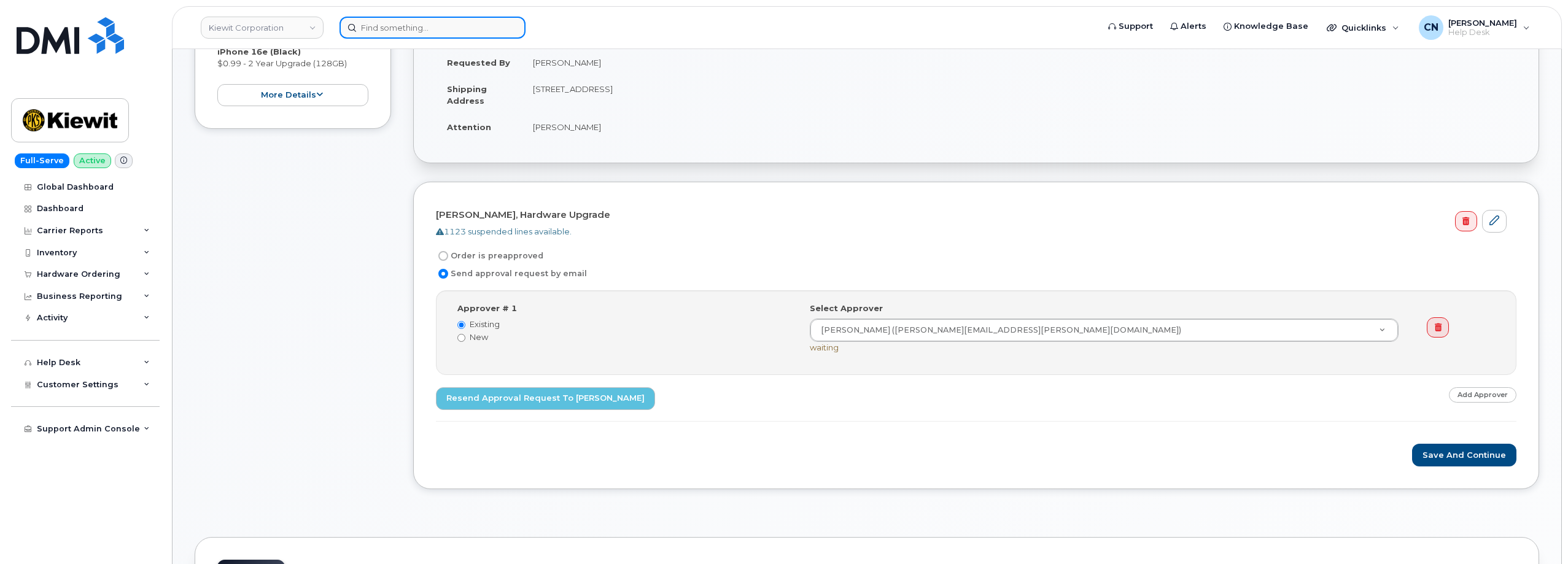
click at [400, 29] on input at bounding box center [432, 27] width 186 height 22
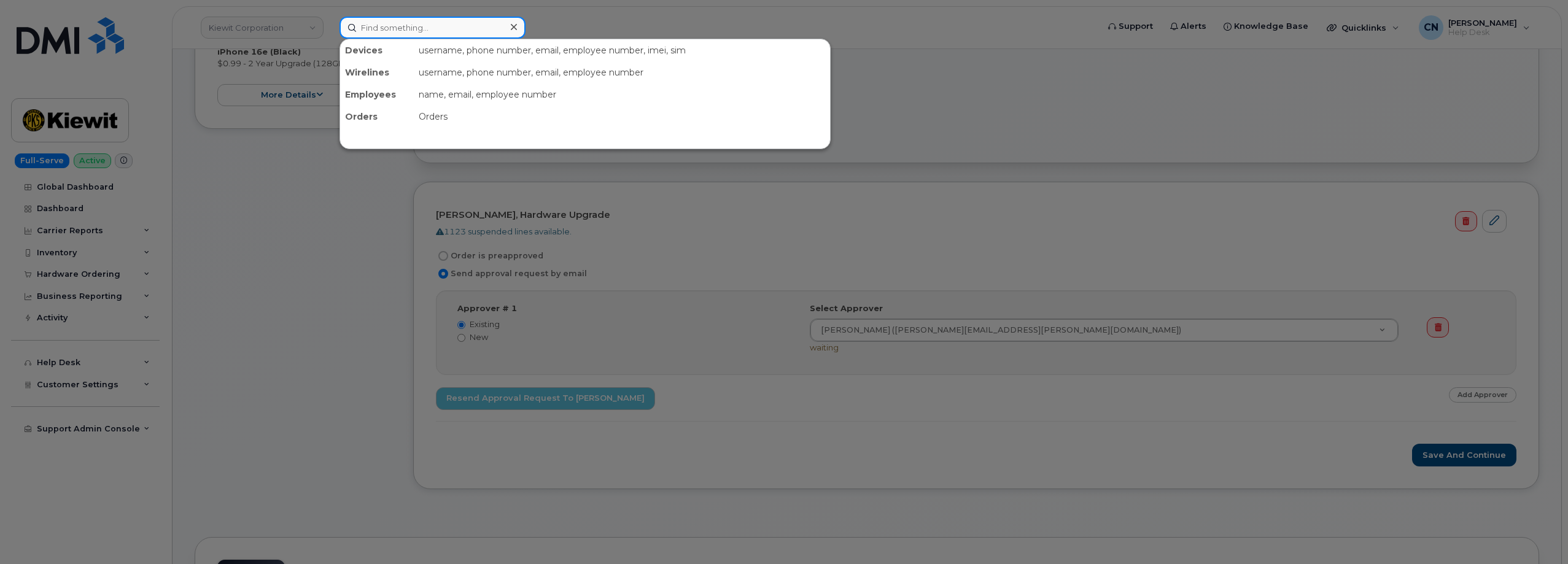
paste input "2062401649"
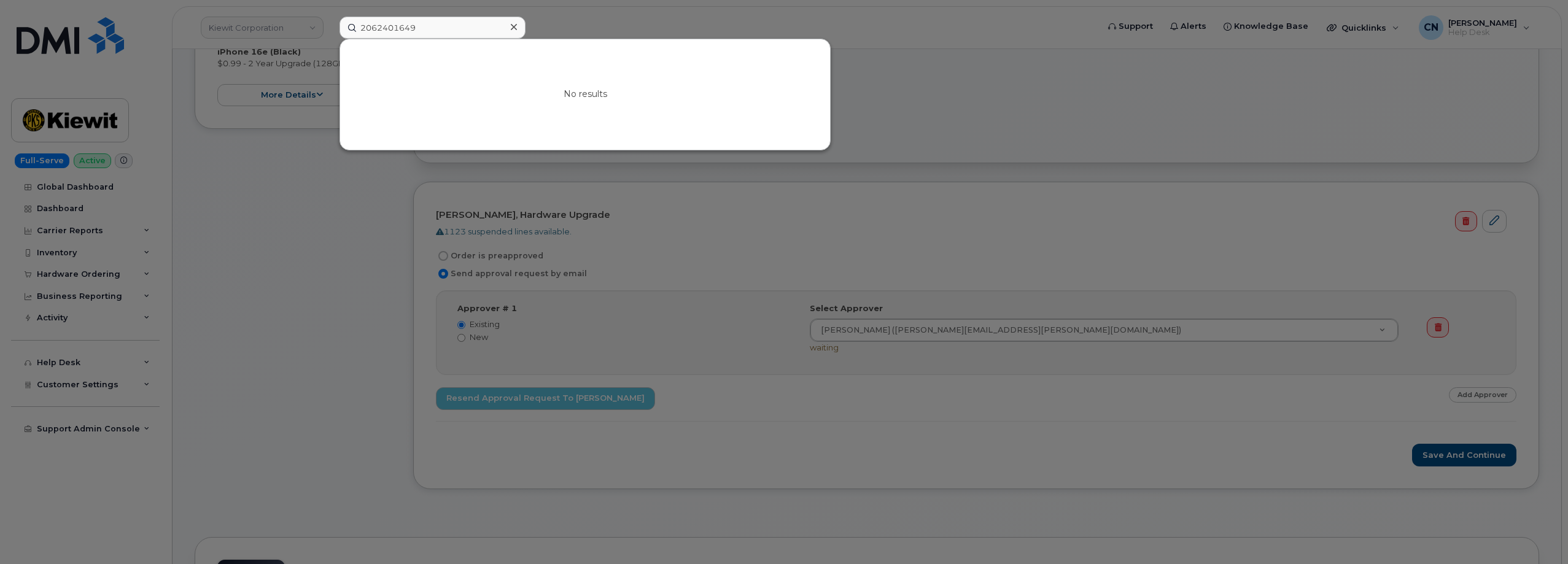
click at [339, 217] on div at bounding box center [784, 282] width 1568 height 564
click at [398, 25] on input "2062401649" at bounding box center [432, 27] width 186 height 22
drag, startPoint x: 228, startPoint y: -7, endPoint x: 138, endPoint y: 9, distance: 91.4
click at [330, 17] on div "2062401649 No results" at bounding box center [714, 27] width 770 height 22
paste input "QTE379"
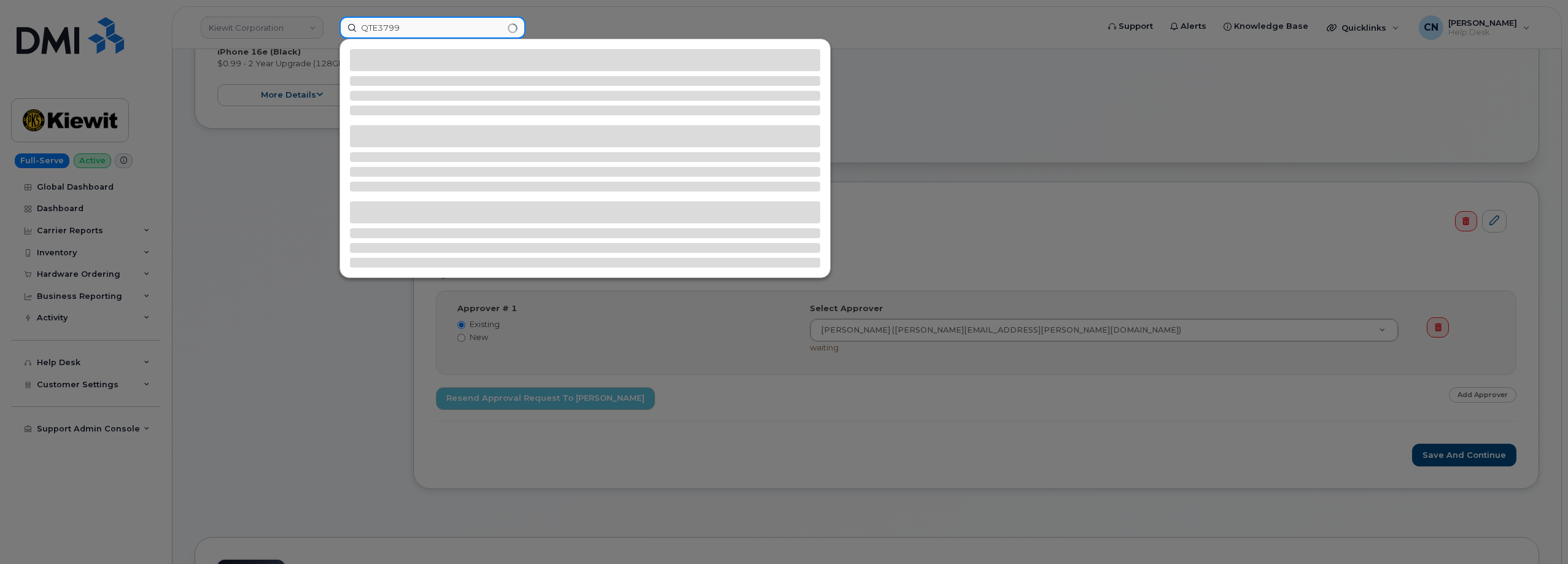
type input "QTE3799"
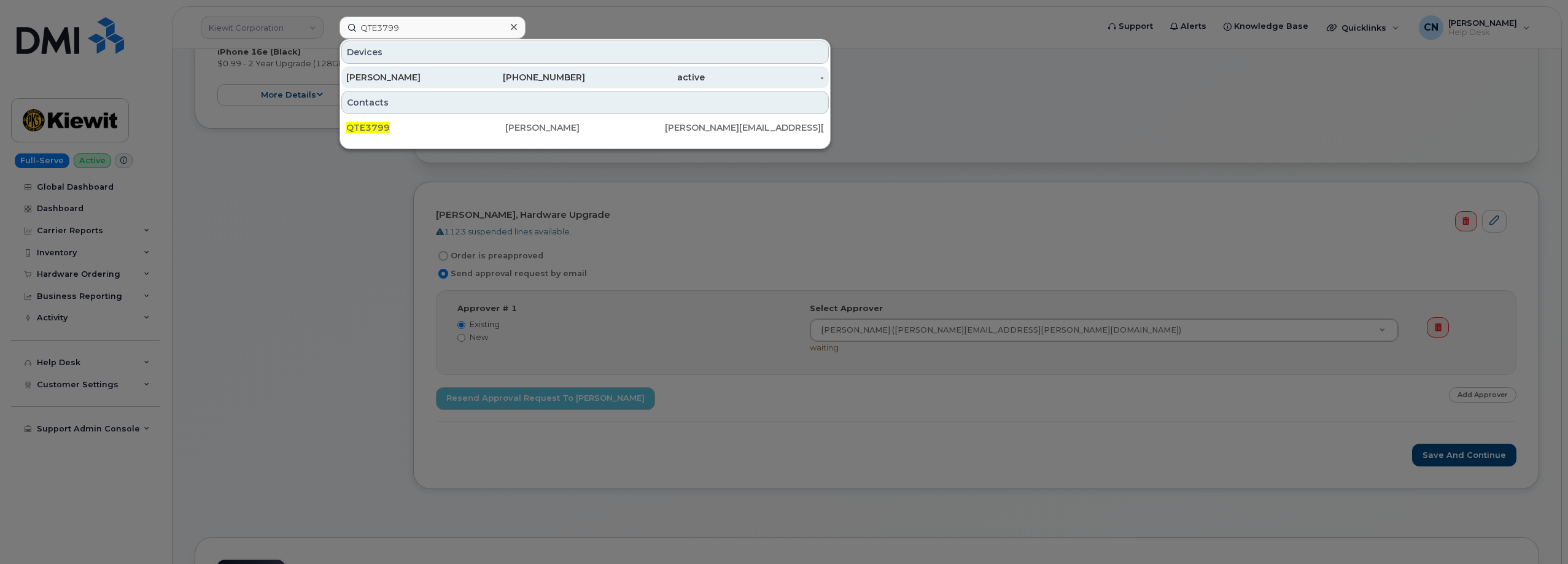
click at [486, 76] on div "864-205-0381" at bounding box center [526, 78] width 120 height 12
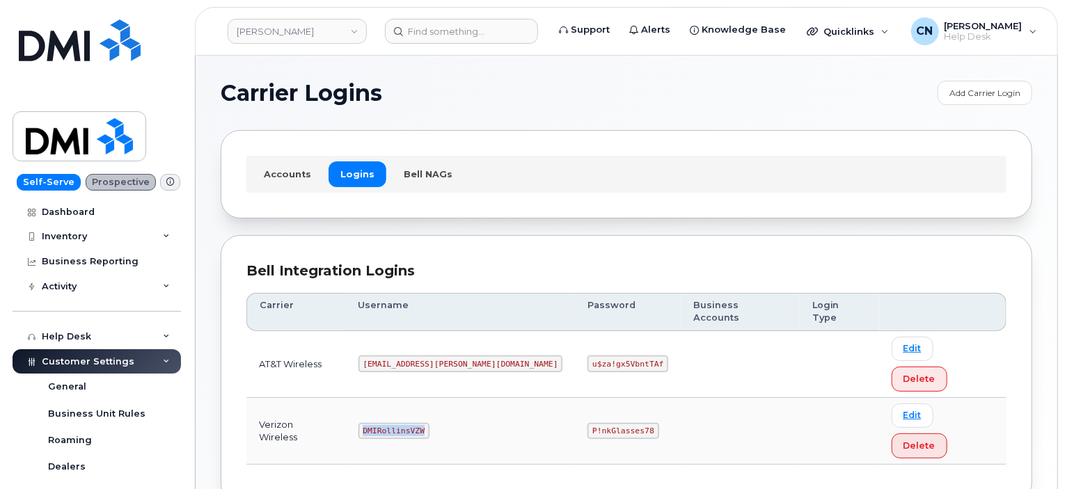
drag, startPoint x: 402, startPoint y: 368, endPoint x: 549, endPoint y: 303, distance: 160.5
click at [350, 398] on tr "Verizon Wireless DMIRollinsVZW P!nkGlasses78 Edit Delete" at bounding box center [626, 431] width 760 height 67
copy tr "DMIRollinsVZW"
drag, startPoint x: 523, startPoint y: 373, endPoint x: 679, endPoint y: 384, distance: 155.6
click at [674, 398] on tr "Verizon Wireless DMIRollinsVZW P!nkGlasses78 Edit Delete" at bounding box center [626, 431] width 760 height 67
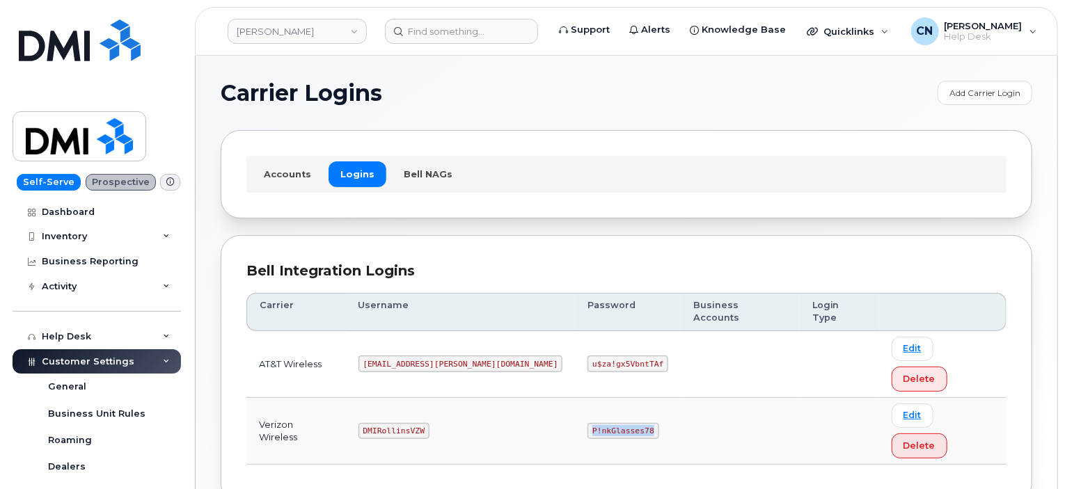
copy code "P!nkGlasses78"
